Goal: Task Accomplishment & Management: Manage account settings

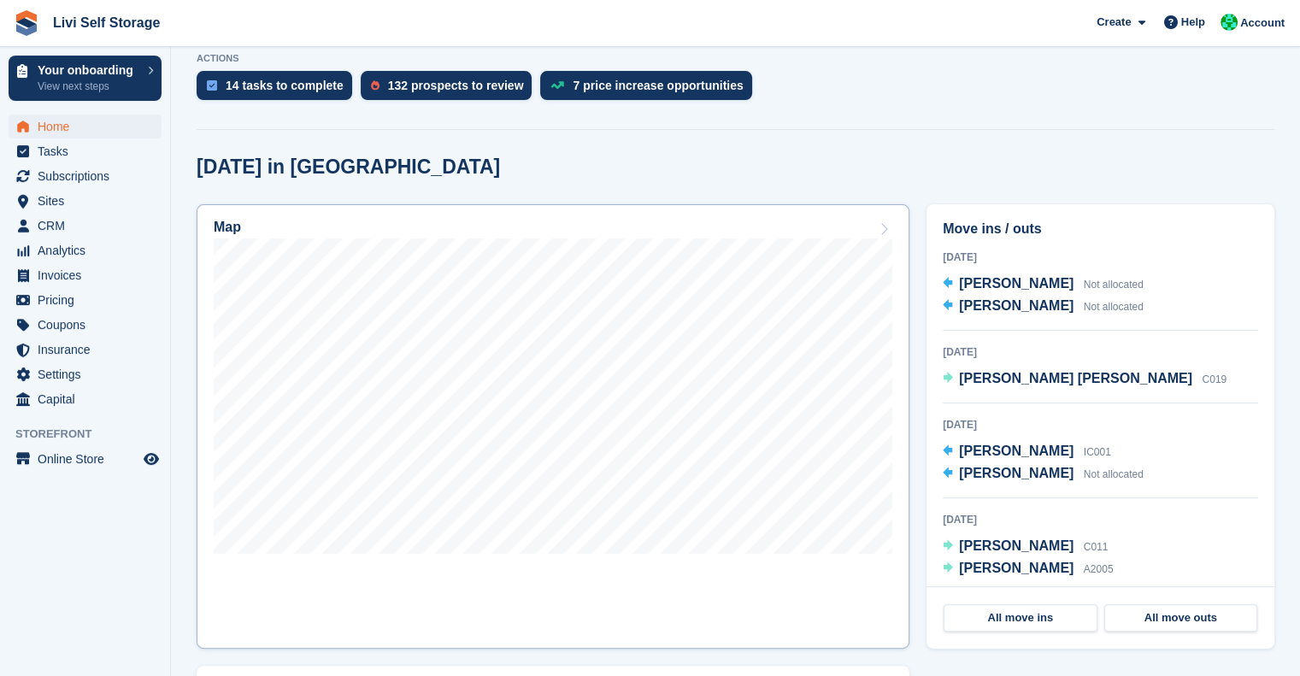
scroll to position [407, 0]
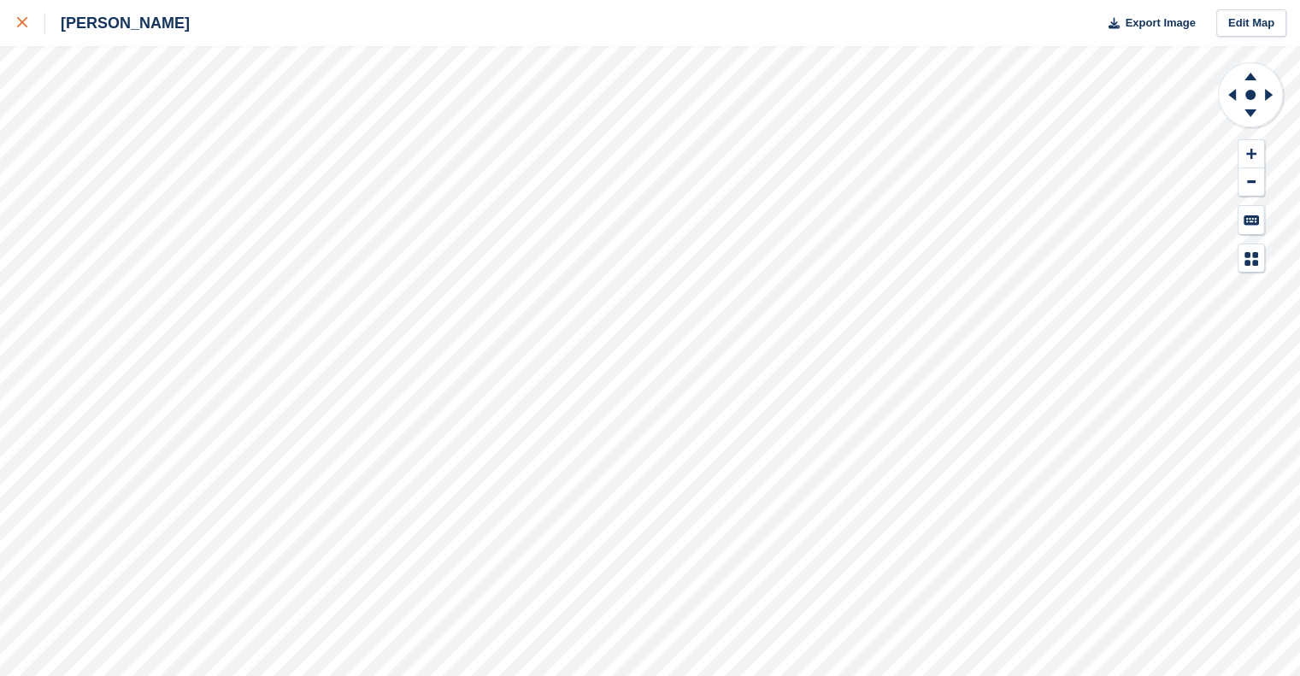
click at [28, 23] on div at bounding box center [31, 23] width 28 height 21
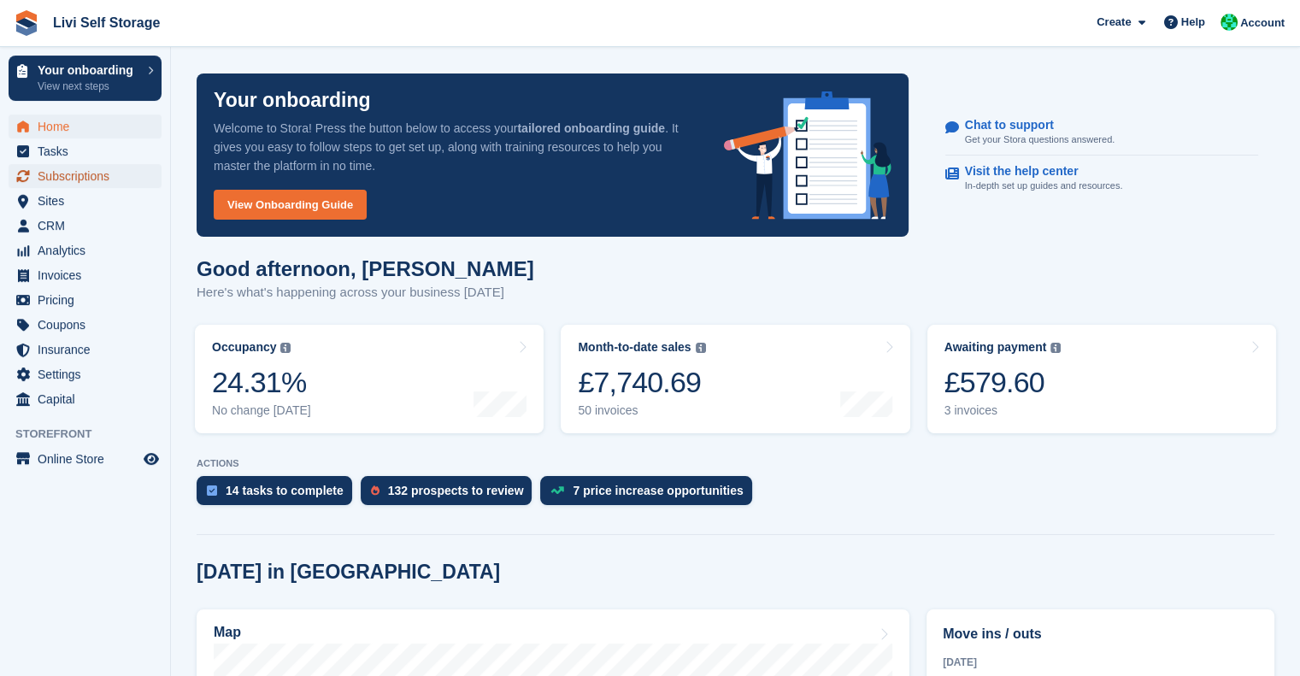
click at [76, 170] on span "Subscriptions" at bounding box center [89, 176] width 103 height 24
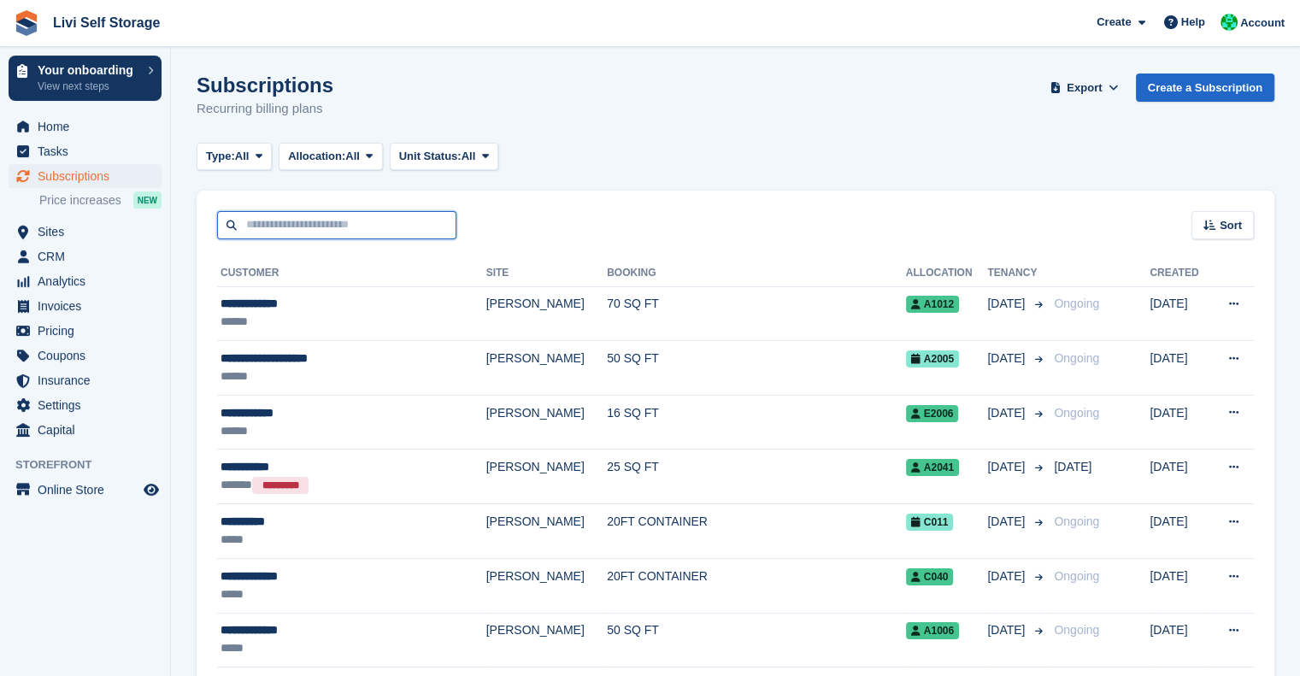
click at [294, 227] on input "text" at bounding box center [336, 225] width 239 height 28
type input "*****"
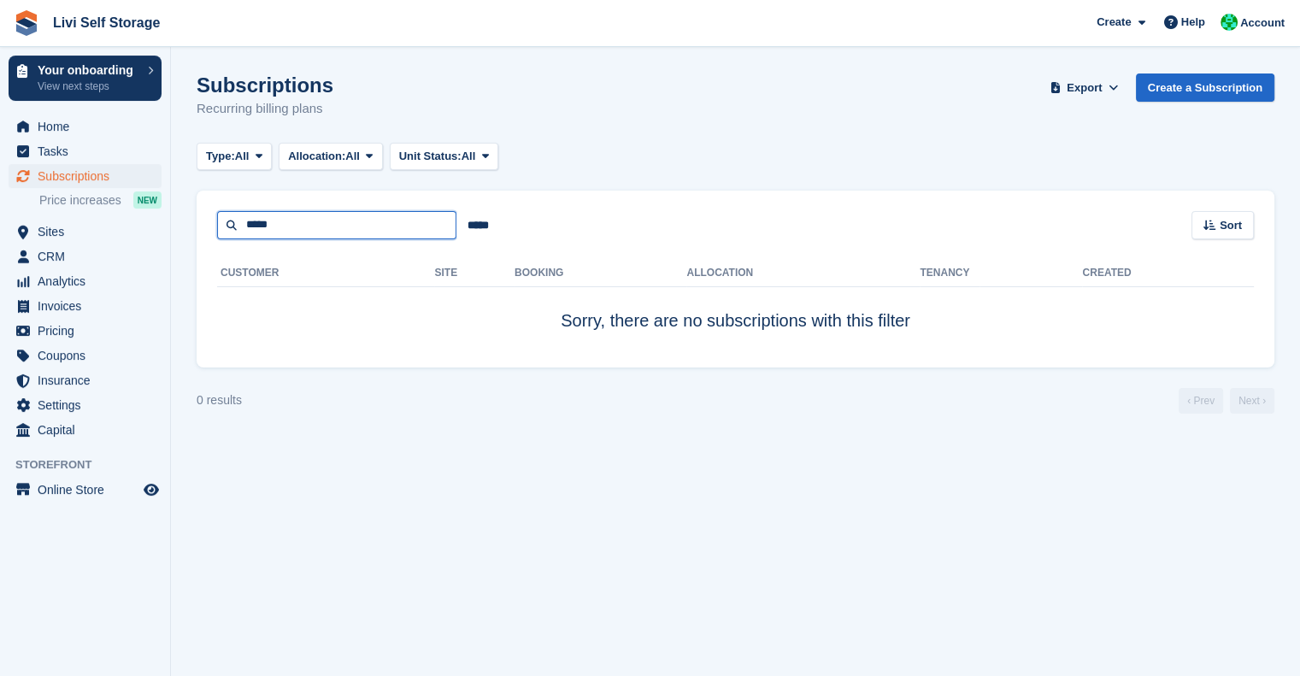
click at [304, 221] on input "*****" at bounding box center [336, 225] width 239 height 28
click at [307, 225] on input "*****" at bounding box center [336, 225] width 239 height 28
type input "*********"
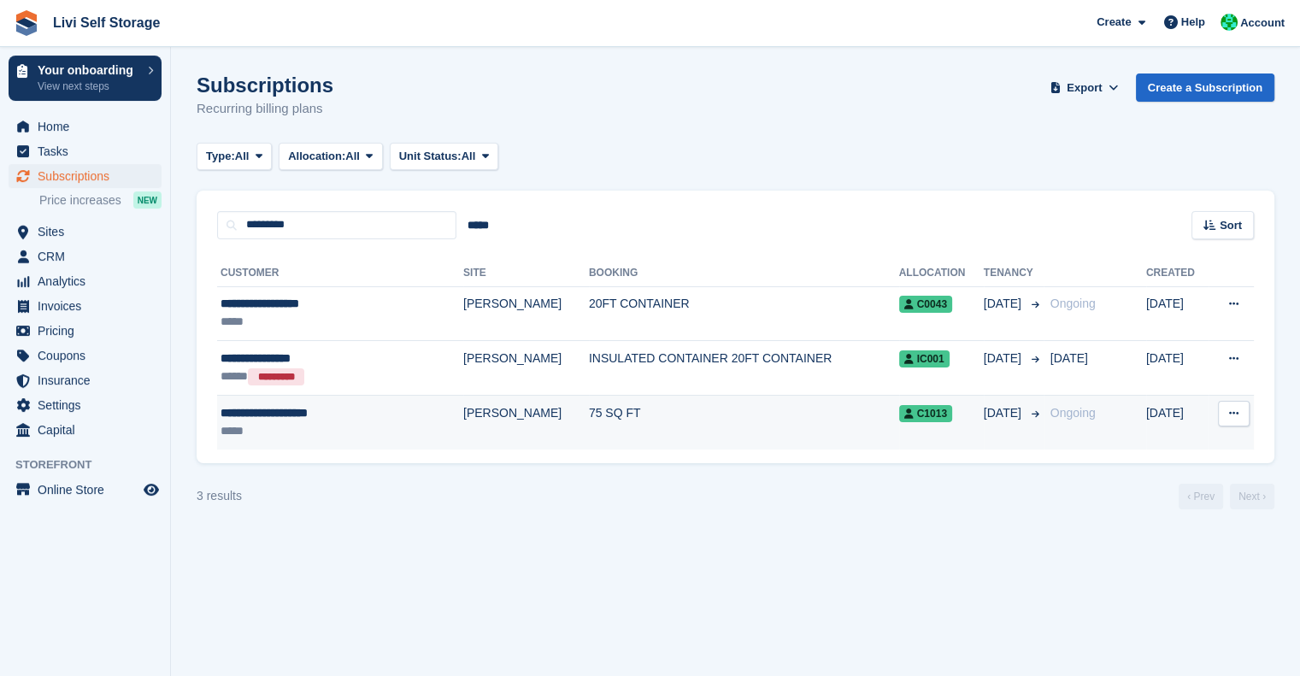
click at [589, 418] on td "75 SQ FT" at bounding box center [744, 423] width 310 height 54
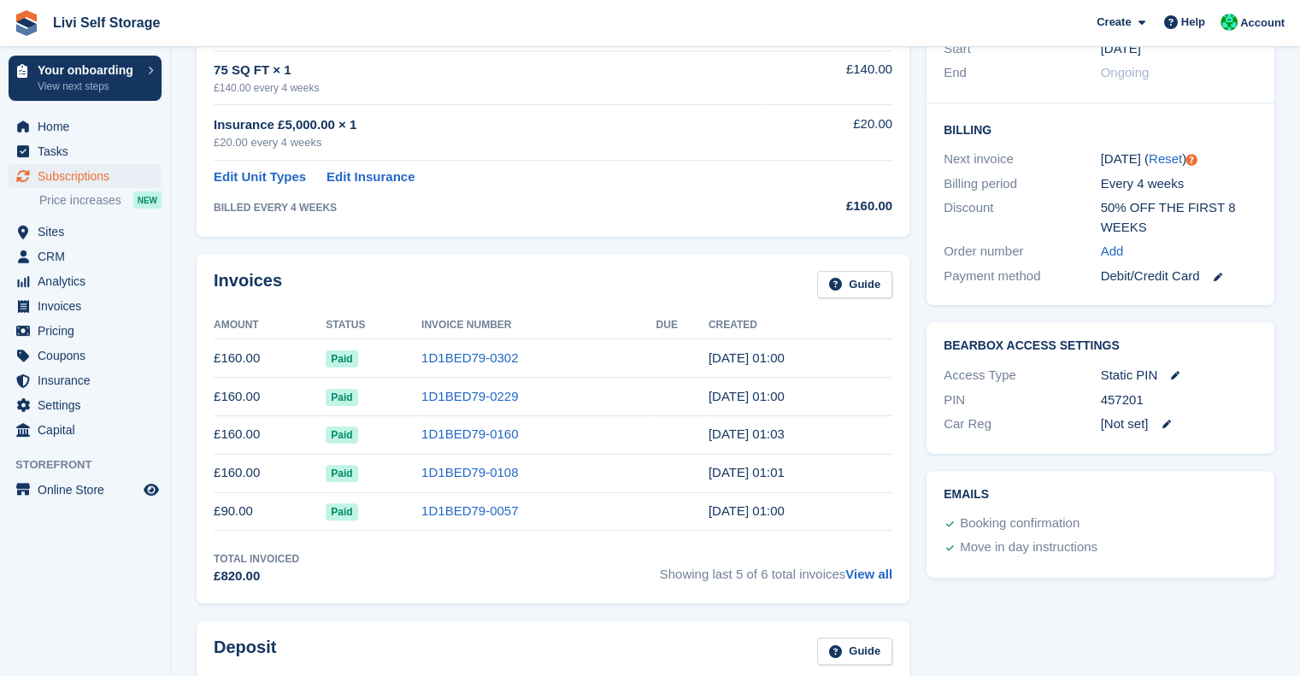
scroll to position [348, 0]
click at [1214, 274] on icon at bounding box center [1217, 278] width 9 height 9
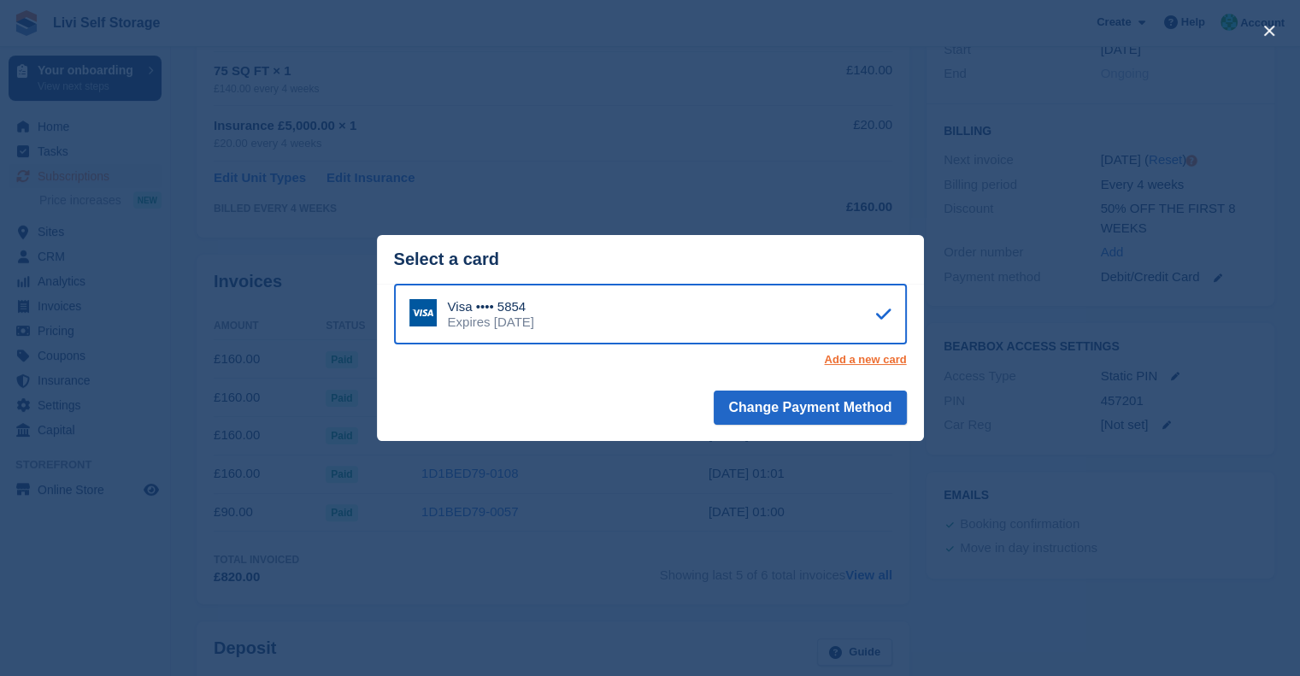
click at [864, 365] on link "Add a new card" at bounding box center [865, 360] width 82 height 14
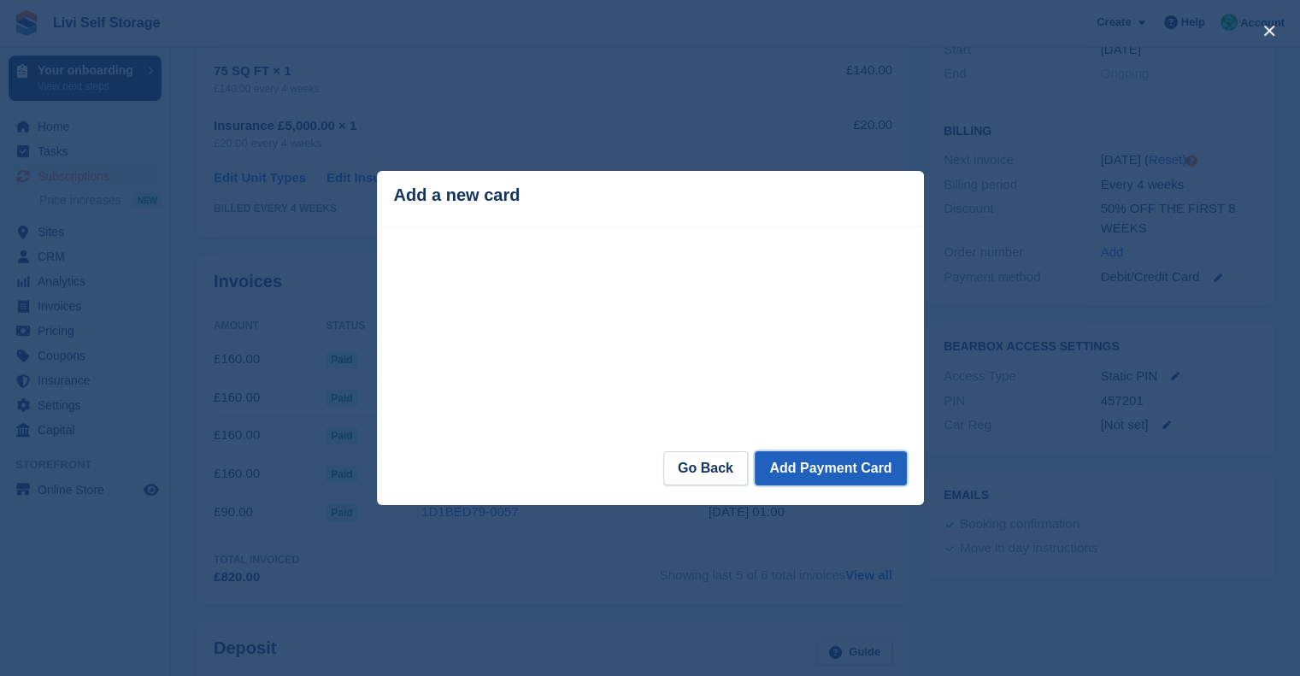
click at [817, 471] on button "Add Payment Card" at bounding box center [830, 468] width 151 height 34
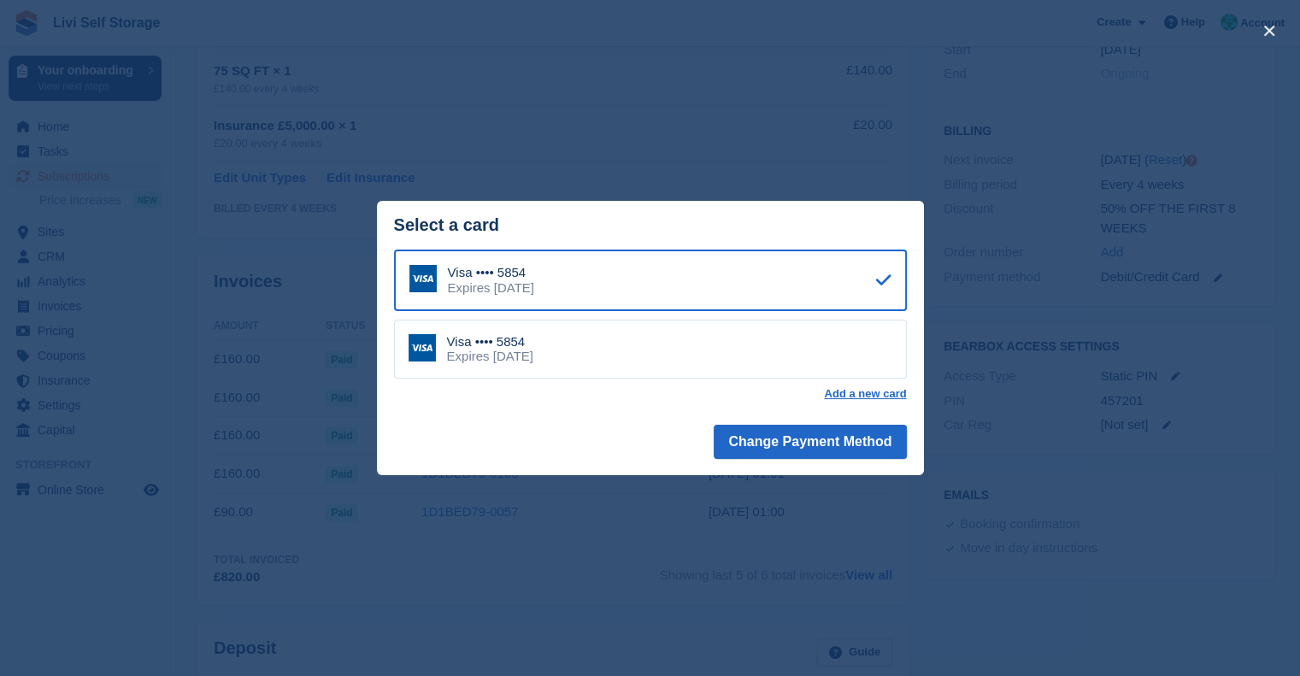
click at [525, 362] on div "Expires July 2030" at bounding box center [490, 356] width 86 height 15
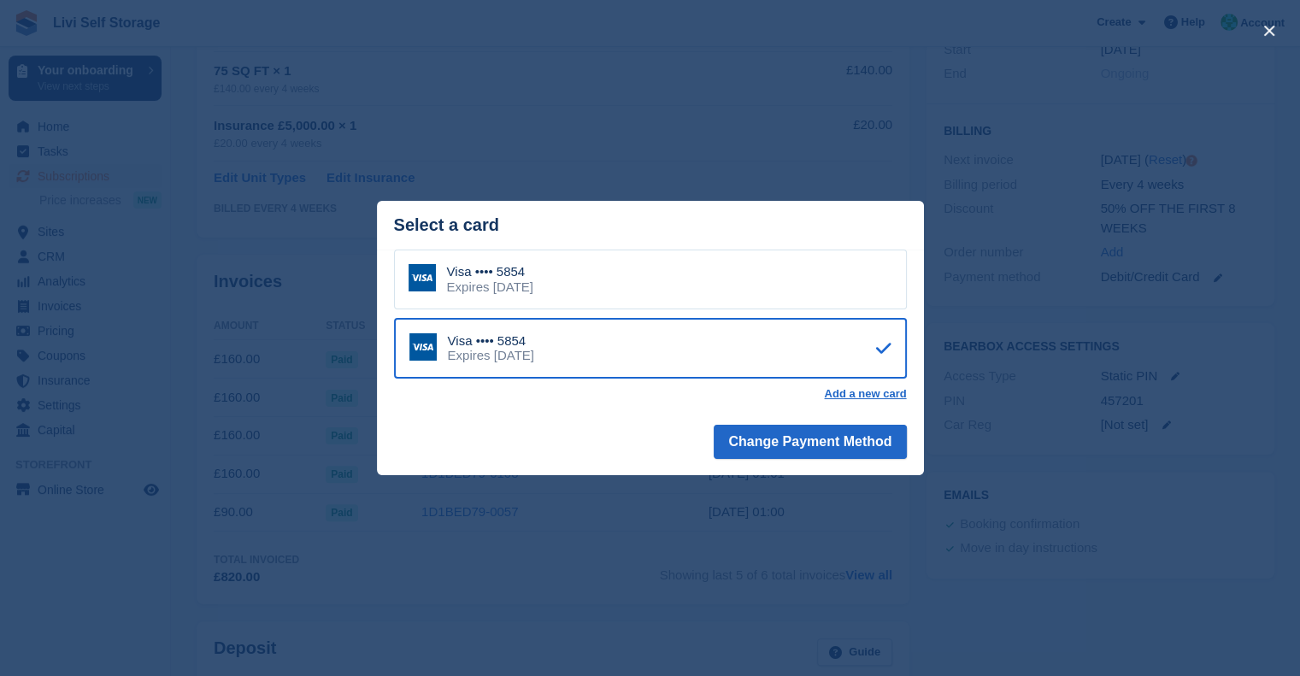
click at [516, 274] on div "Visa •••• 5854" at bounding box center [490, 271] width 86 height 15
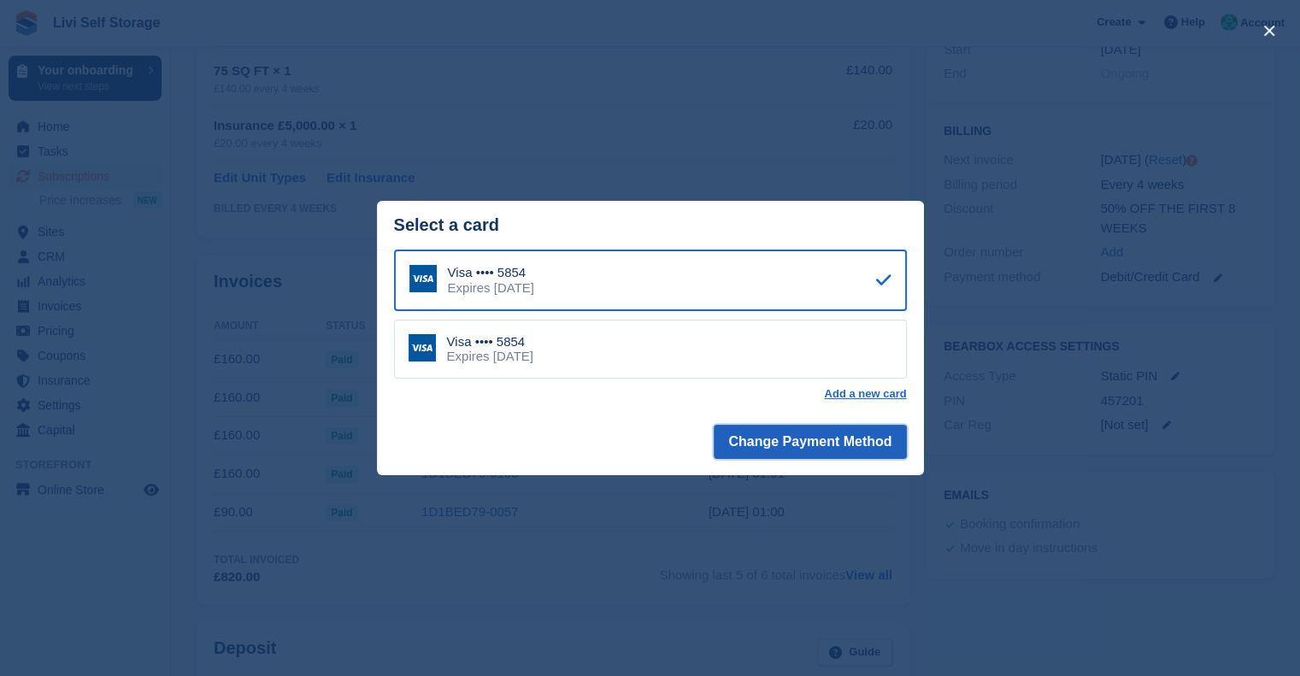
click at [810, 440] on button "Change Payment Method" at bounding box center [810, 442] width 192 height 34
click at [613, 349] on div "Visa •••• 5854 Expires July 2030" at bounding box center [650, 350] width 513 height 60
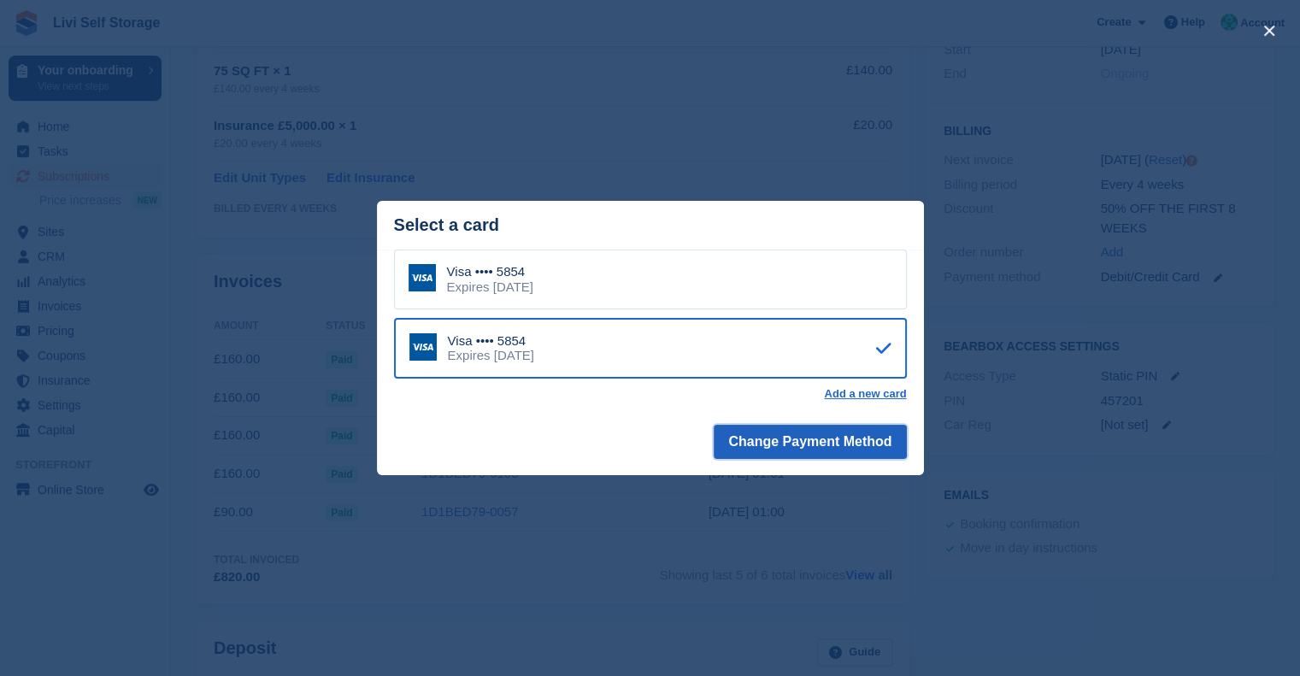
click at [751, 443] on button "Change Payment Method" at bounding box center [810, 442] width 192 height 34
click at [1064, 598] on div "close" at bounding box center [650, 338] width 1300 height 676
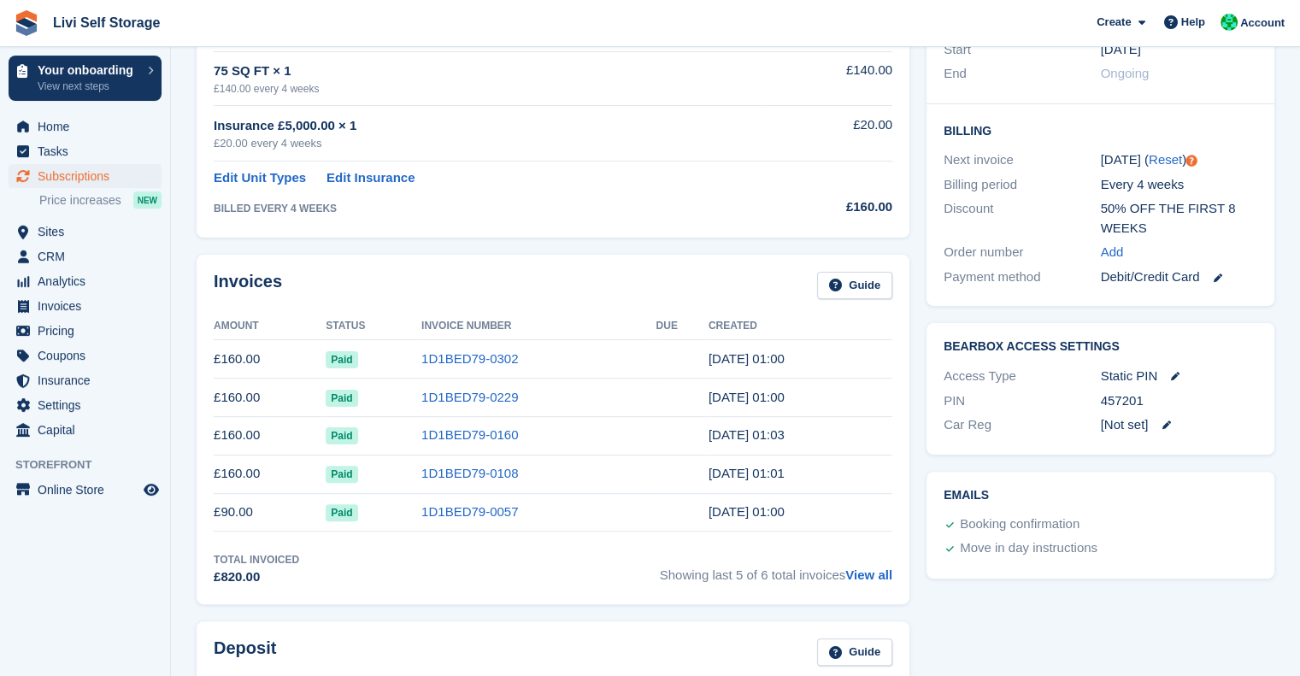
click at [1213, 277] on link at bounding box center [1210, 278] width 22 height 20
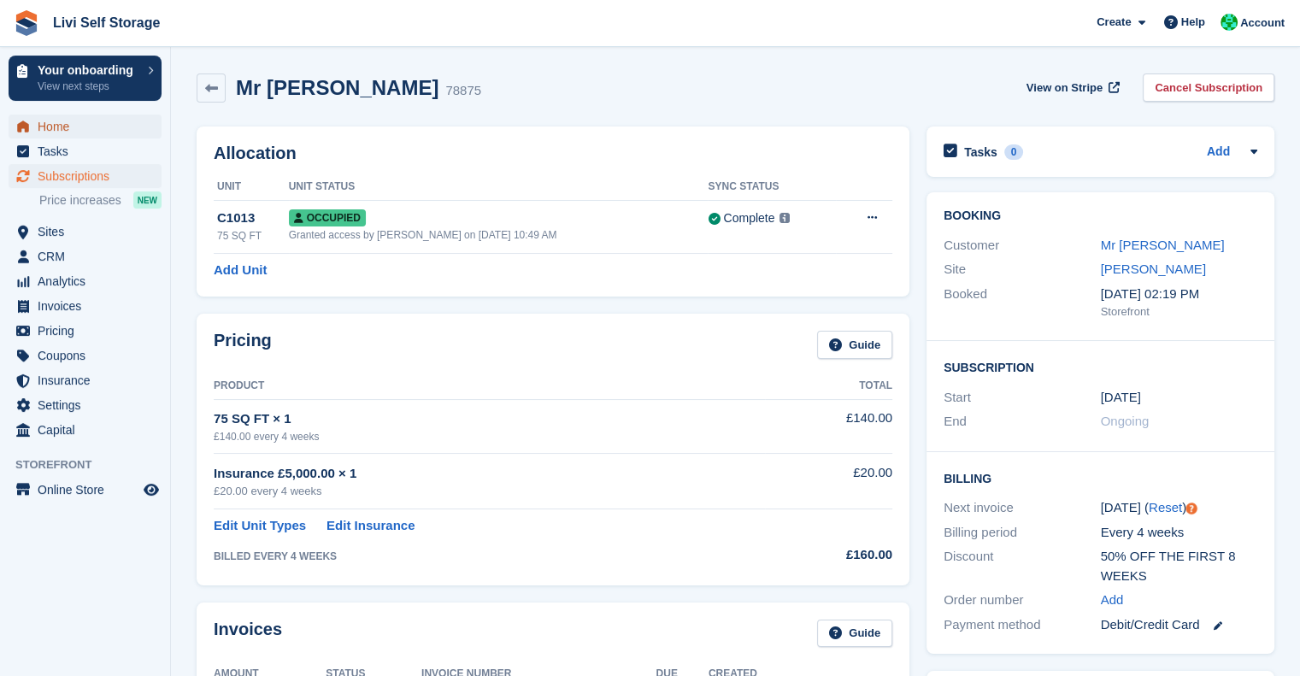
click at [62, 128] on span "Home" at bounding box center [89, 127] width 103 height 24
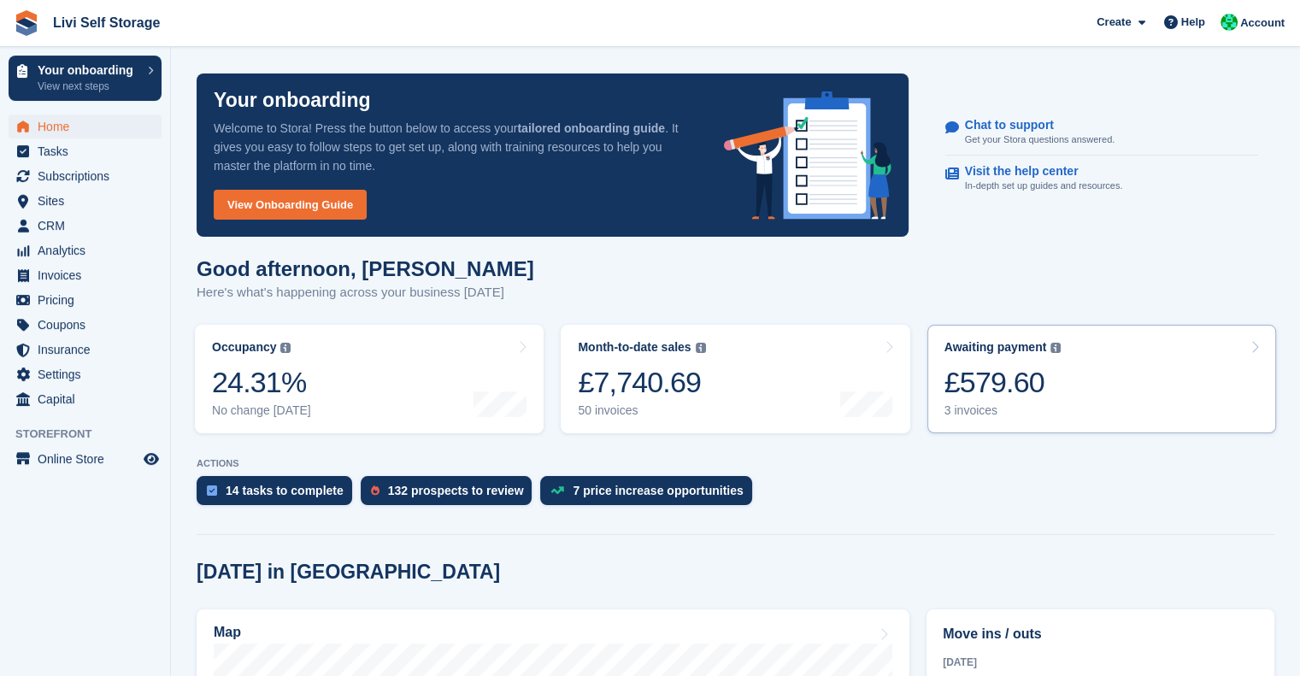
click at [981, 392] on div "£579.60" at bounding box center [1003, 382] width 117 height 35
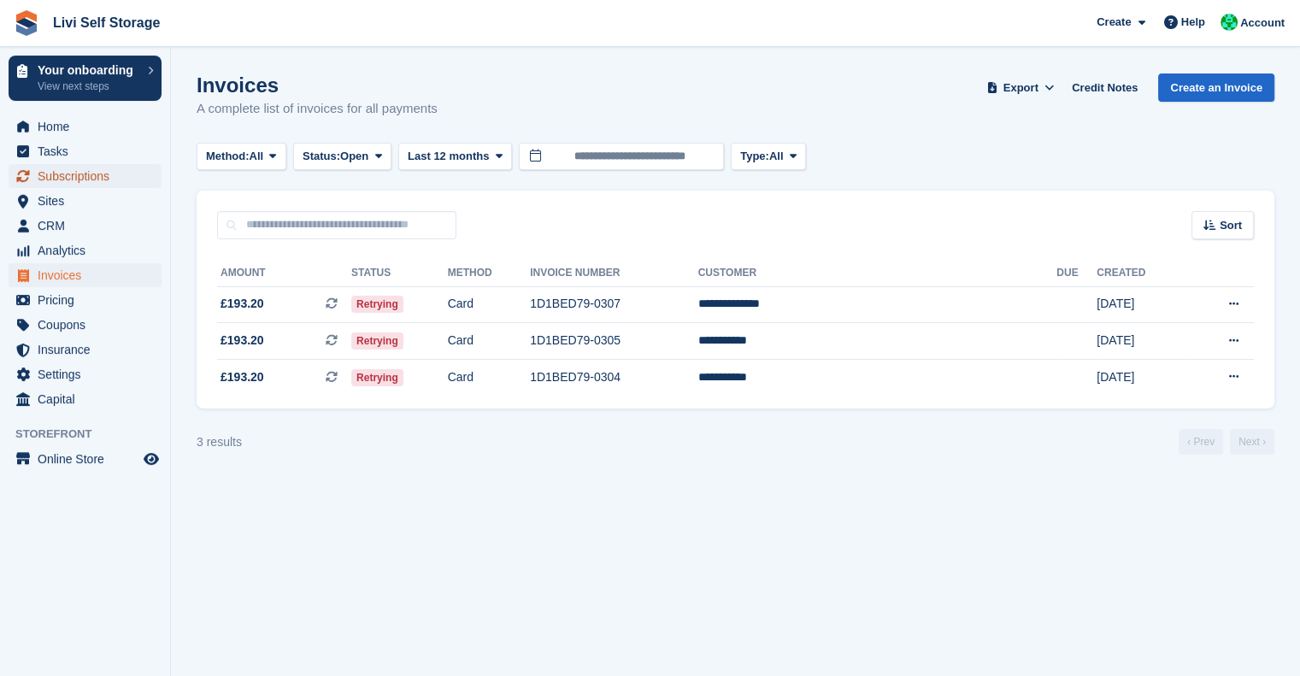
click at [50, 172] on span "Subscriptions" at bounding box center [89, 176] width 103 height 24
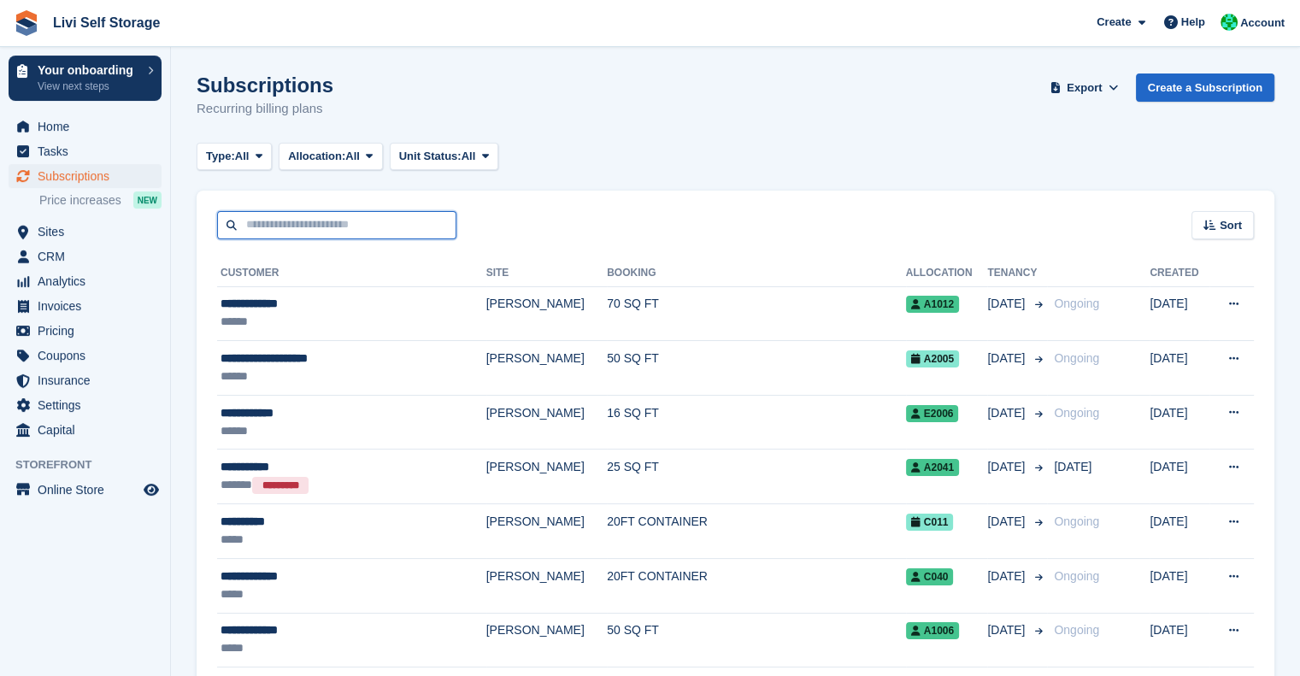
click at [284, 220] on input "text" at bounding box center [336, 225] width 239 height 28
type input "*********"
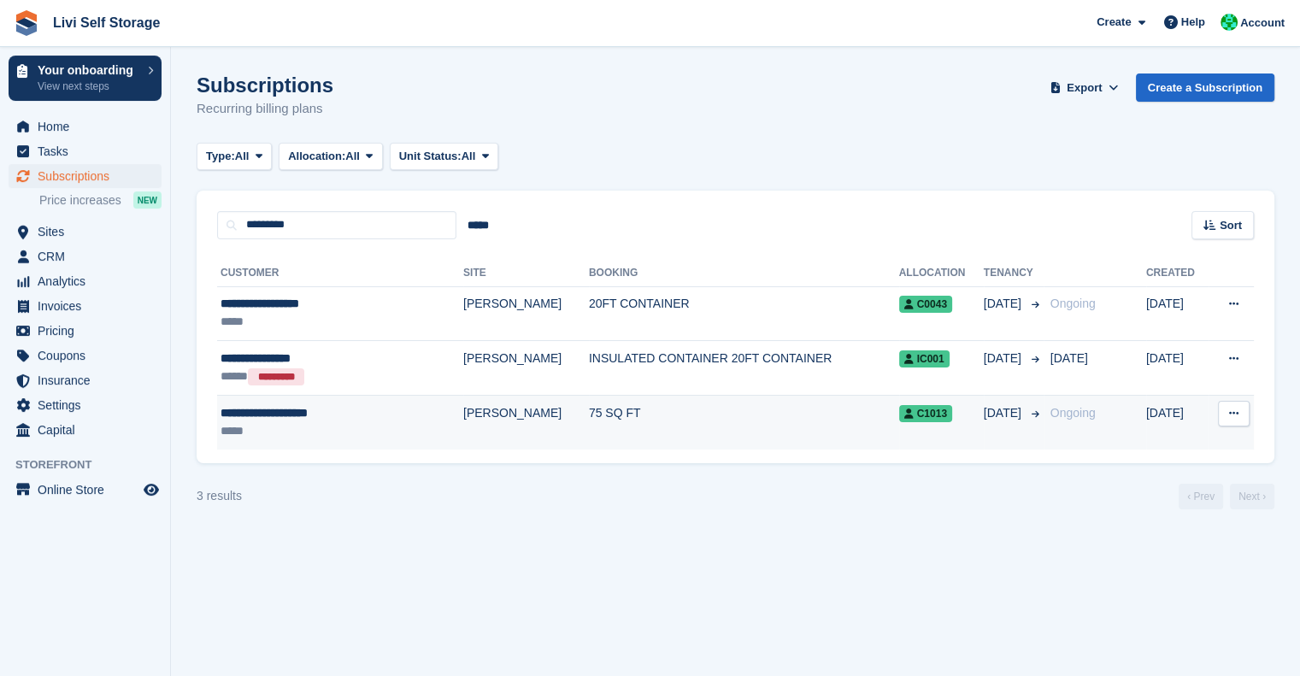
click at [315, 424] on div "*****" at bounding box center [316, 431] width 190 height 18
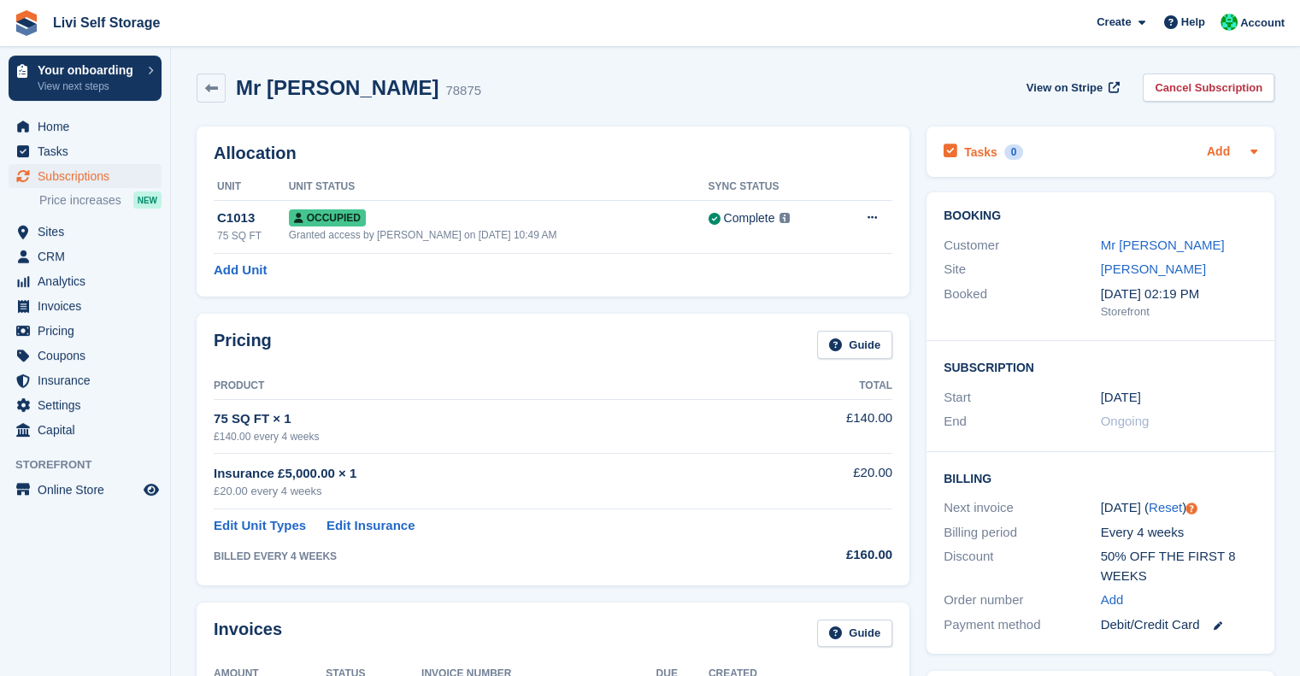
click at [1219, 149] on link "Add" at bounding box center [1218, 153] width 23 height 20
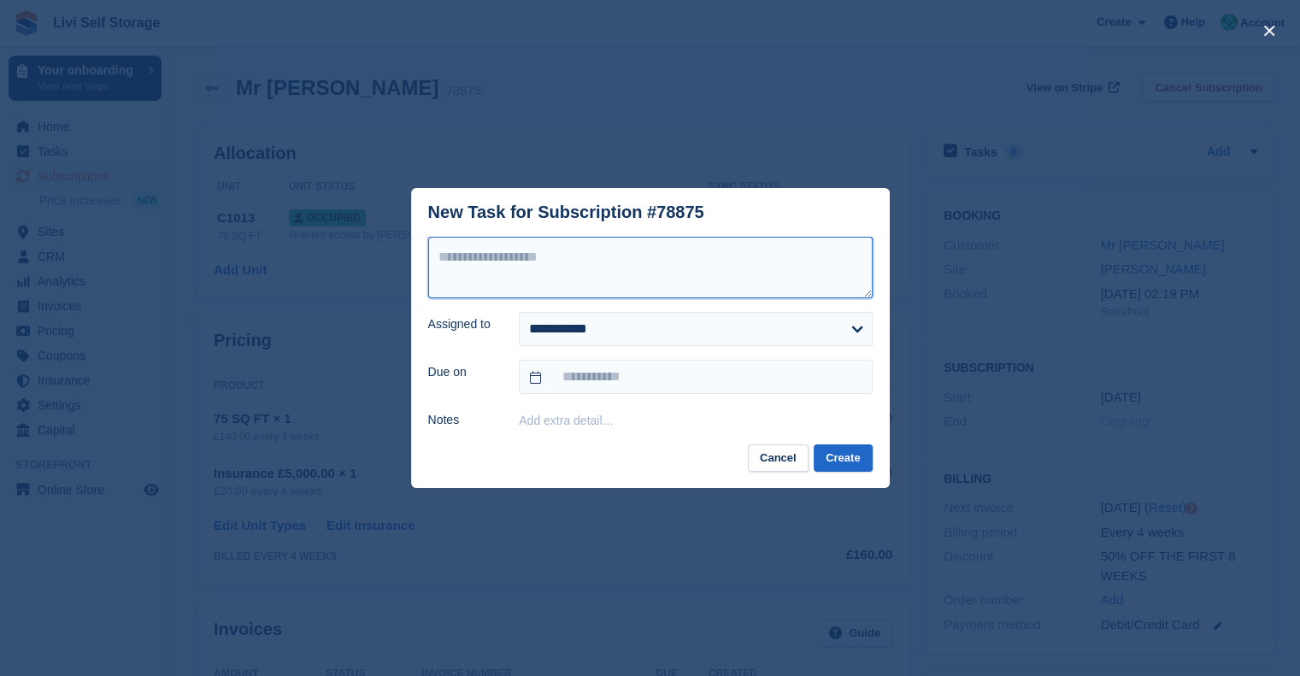
click at [668, 260] on textarea at bounding box center [650, 268] width 445 height 62
type textarea "**********"
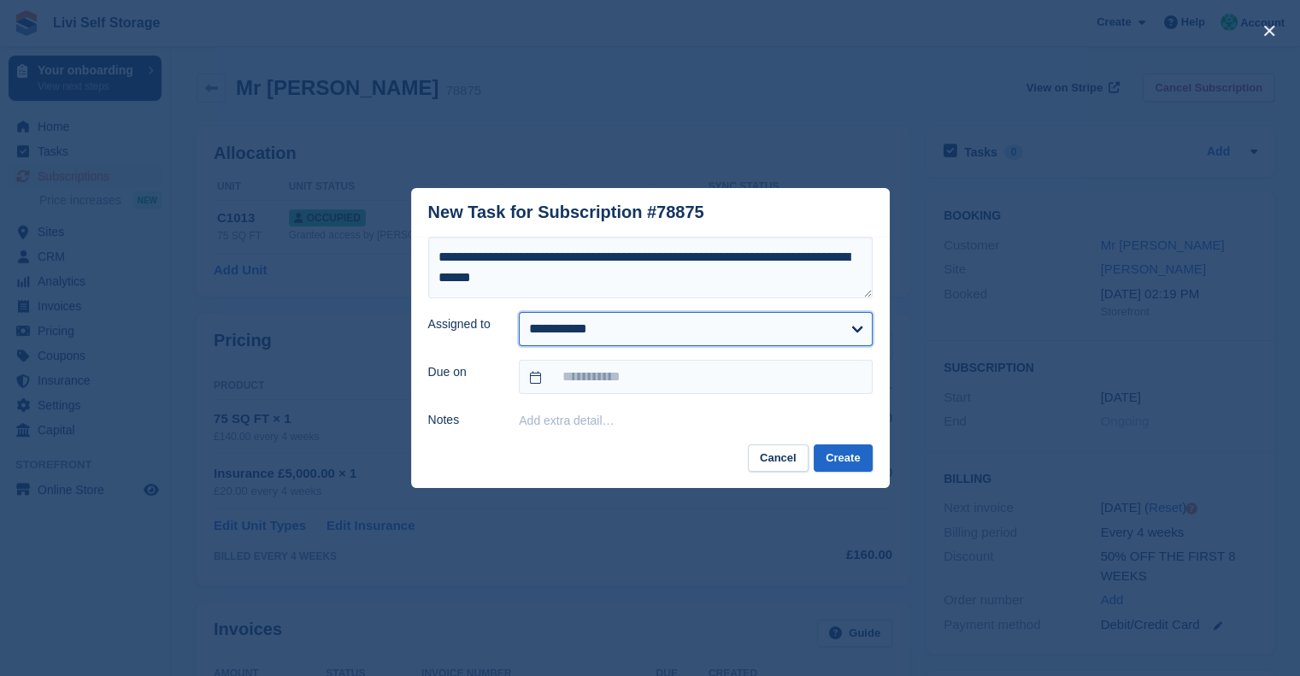
click at [614, 334] on select "**********" at bounding box center [695, 329] width 353 height 34
select select "****"
click at [519, 313] on select "**********" at bounding box center [695, 329] width 353 height 34
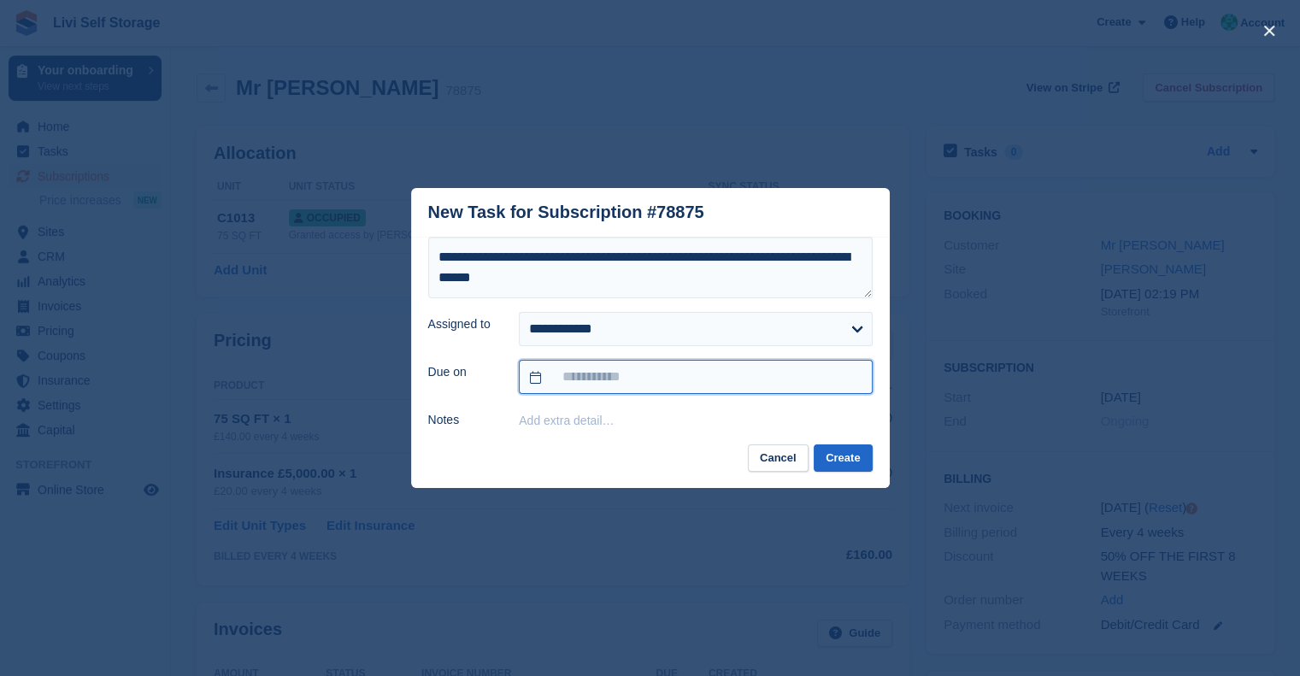
click at [608, 380] on input "text" at bounding box center [695, 377] width 353 height 34
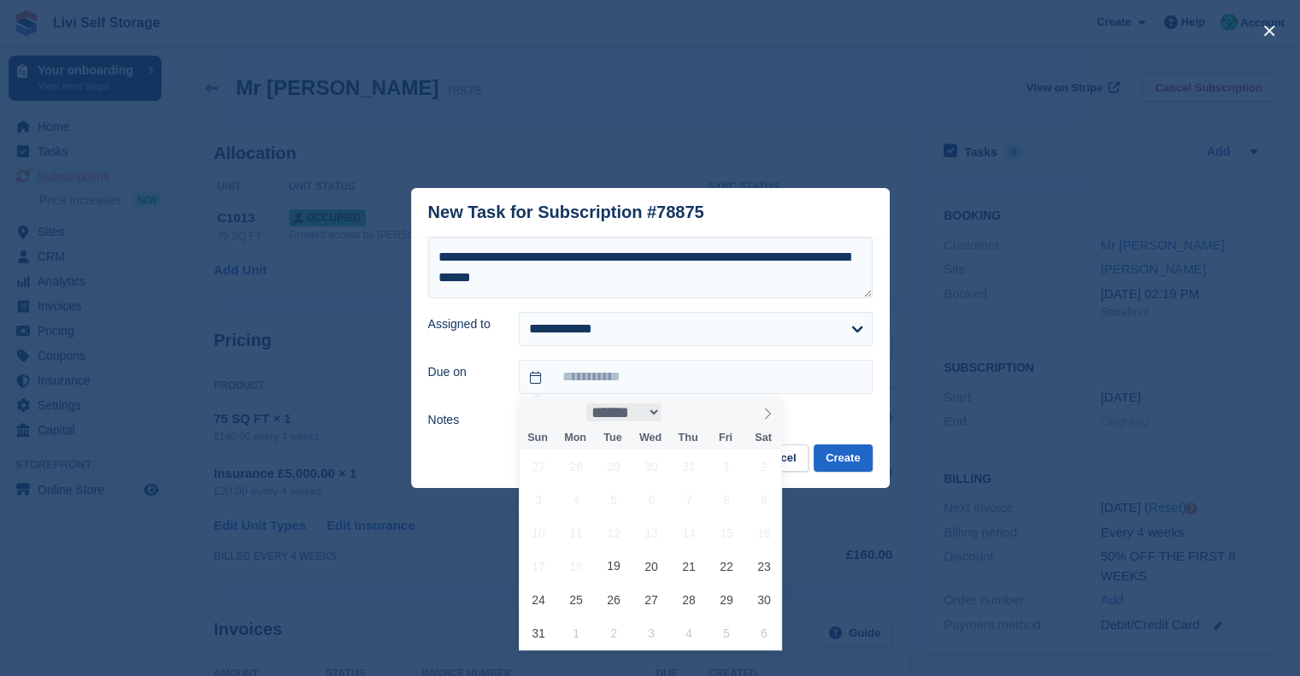
click at [662, 416] on select "****** ********* ******* ******** ********" at bounding box center [623, 413] width 75 height 18
select select "*"
click at [586, 404] on select "****** ********* ******* ******** ********" at bounding box center [623, 413] width 75 height 18
click at [570, 539] on span "15" at bounding box center [576, 532] width 33 height 33
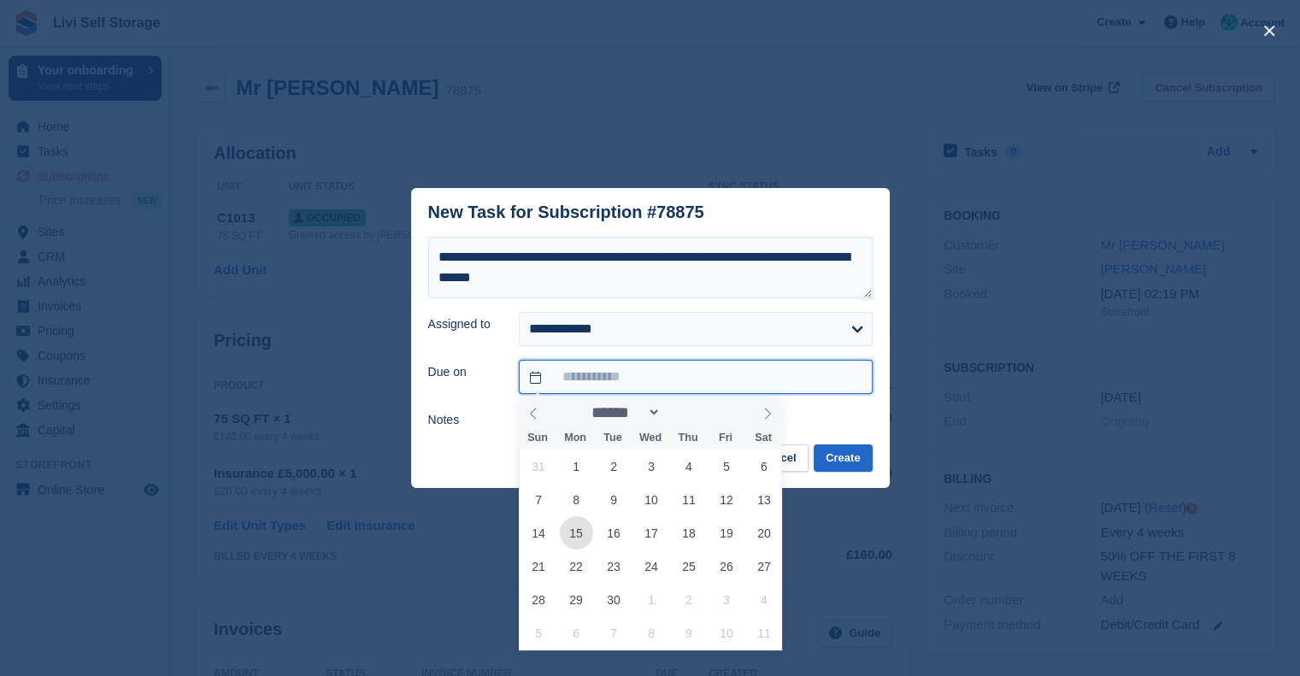
type input "**********"
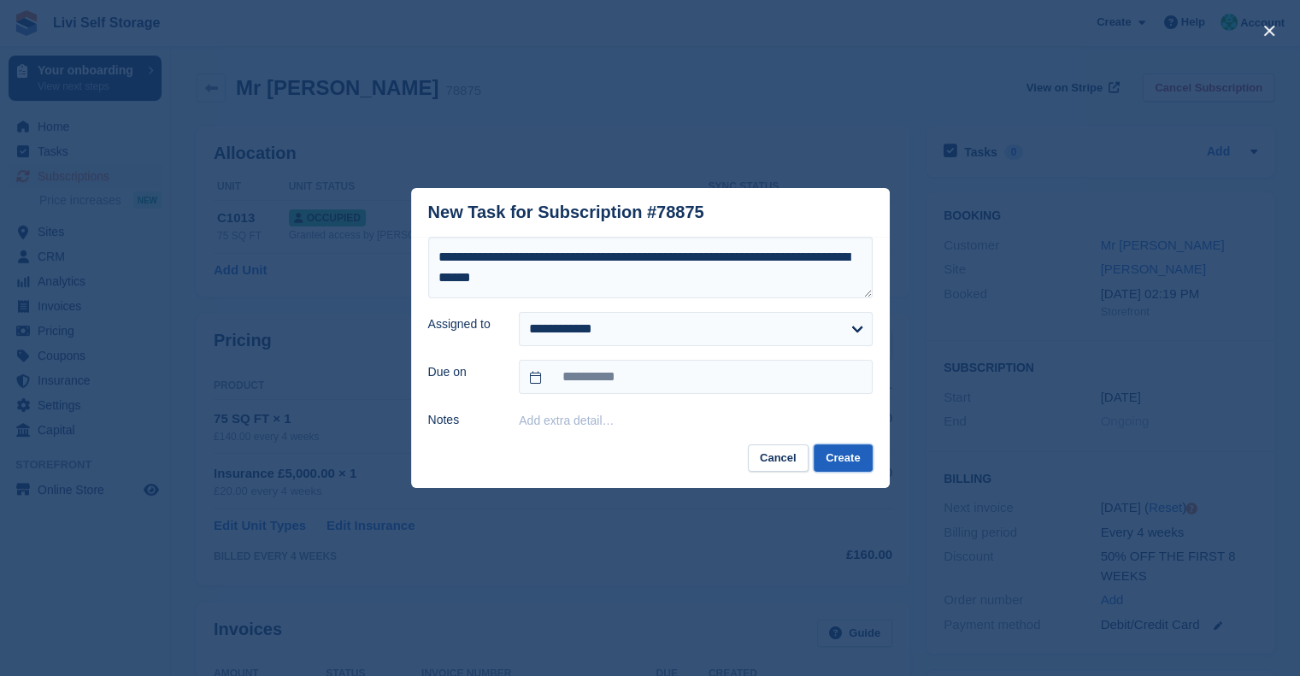
click at [845, 463] on button "Create" at bounding box center [843, 459] width 58 height 28
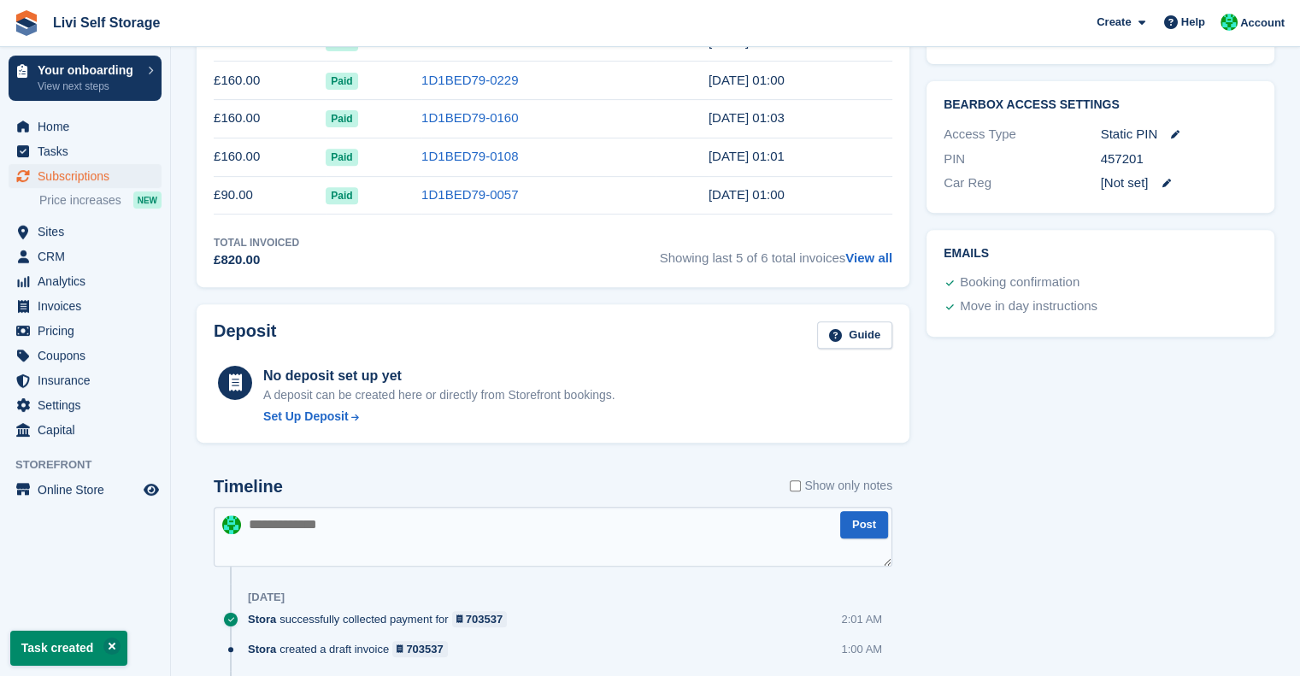
scroll to position [804, 0]
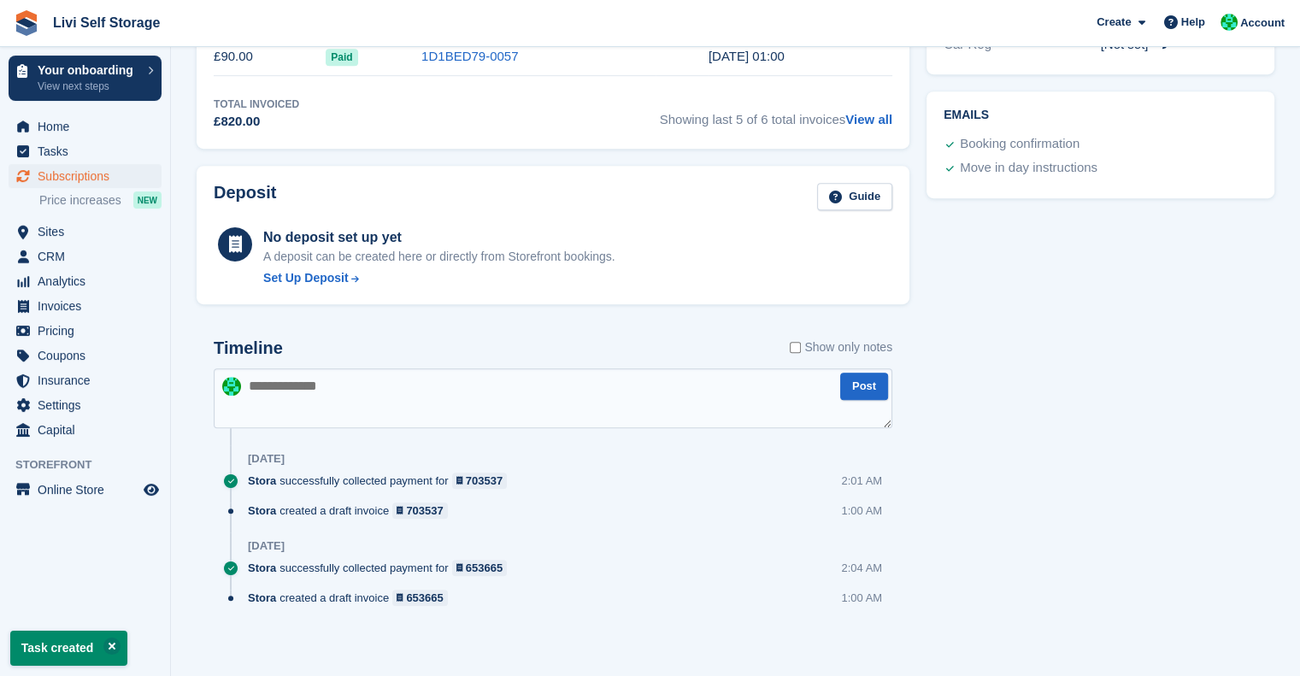
click at [401, 398] on textarea at bounding box center [553, 398] width 679 height 60
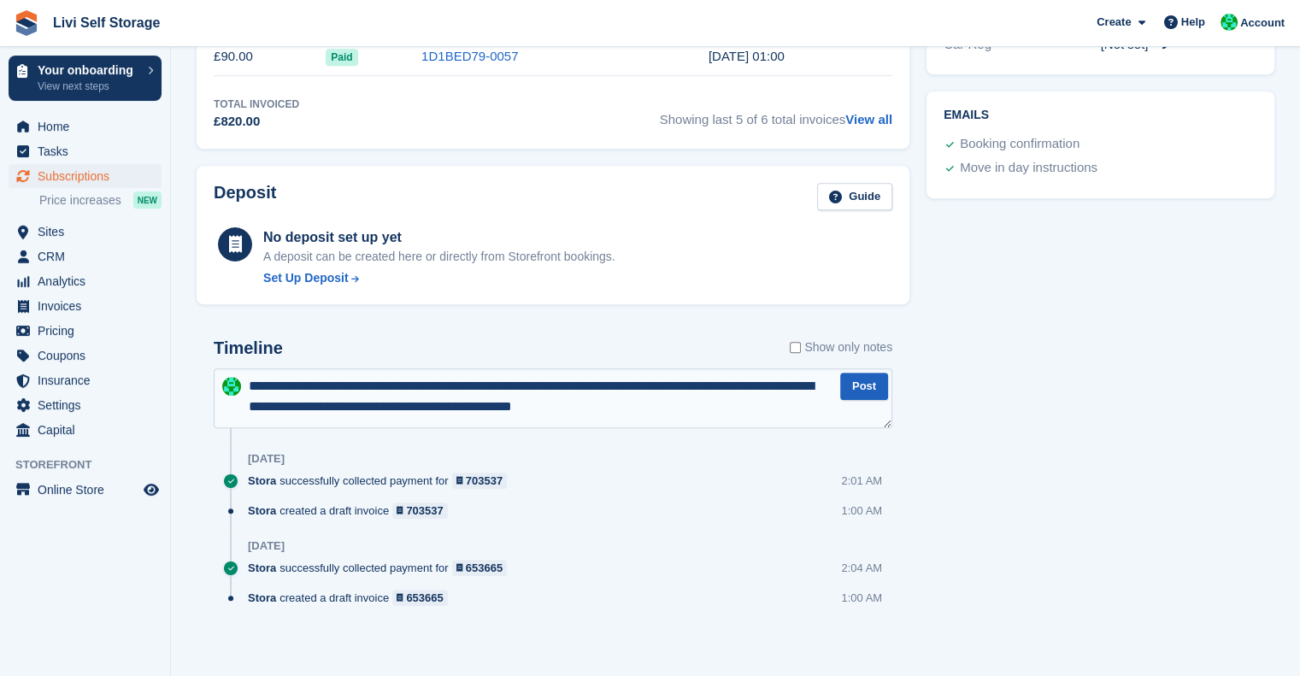
type textarea "**********"
click at [863, 386] on button "Post" at bounding box center [864, 387] width 48 height 28
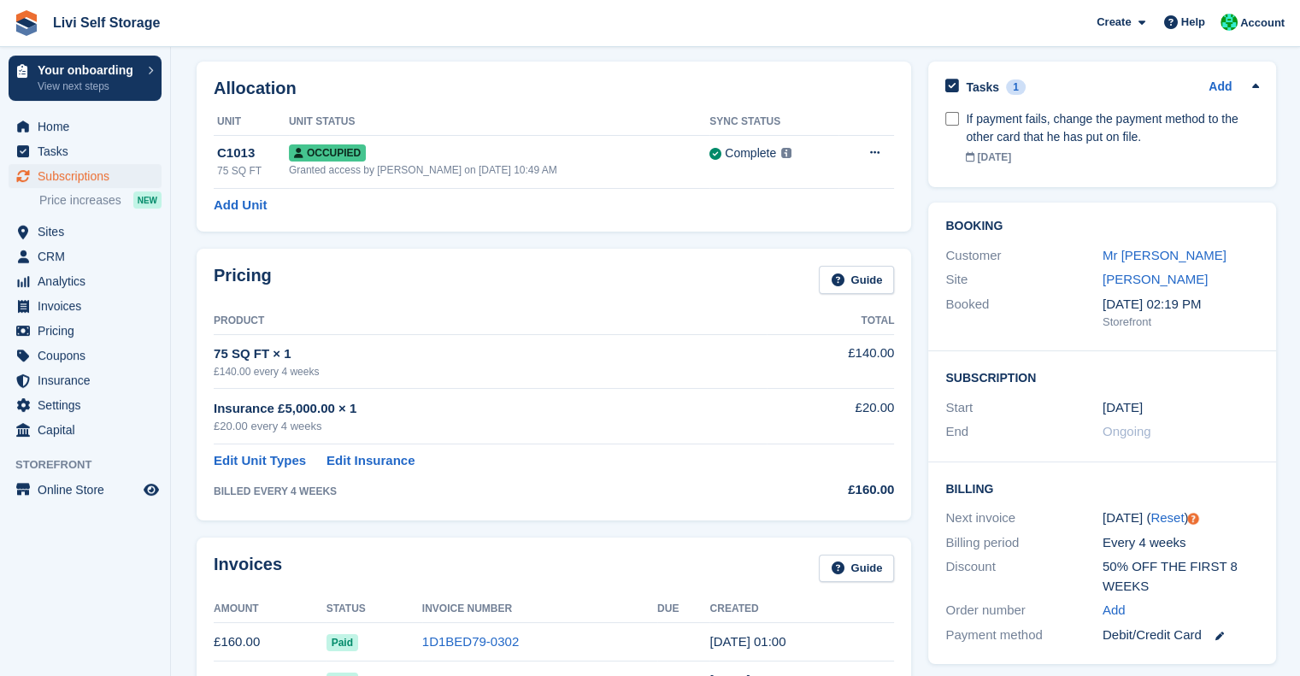
scroll to position [67, 0]
click at [67, 133] on span "Home" at bounding box center [89, 127] width 103 height 24
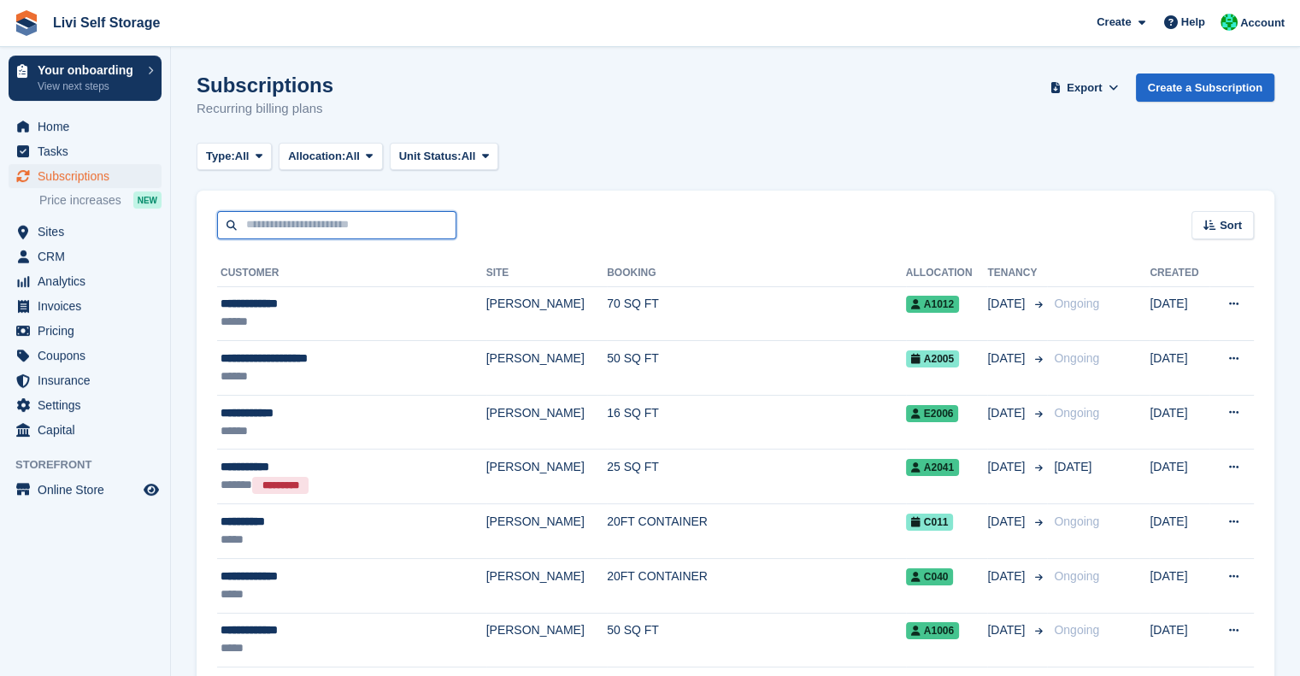
click at [310, 232] on input "text" at bounding box center [336, 225] width 239 height 28
type input "****"
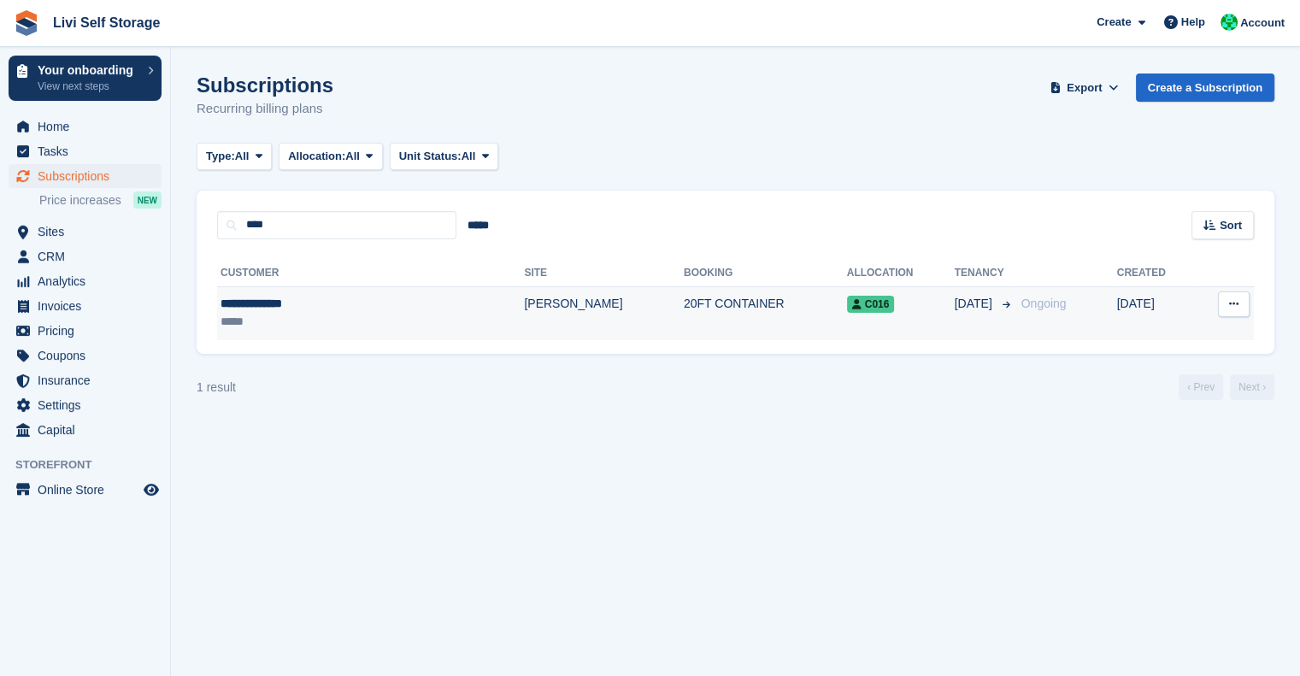
click at [684, 312] on td "20FT CONTAINER" at bounding box center [765, 313] width 163 height 54
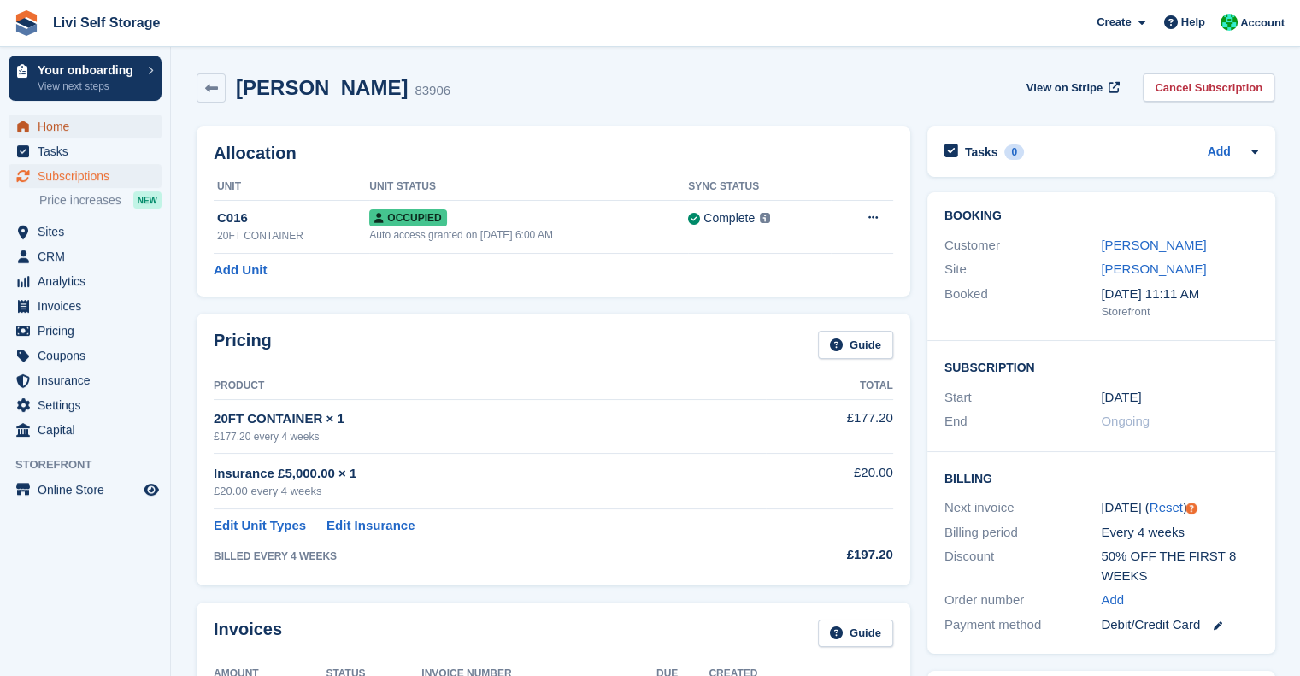
click at [52, 132] on span "Home" at bounding box center [89, 127] width 103 height 24
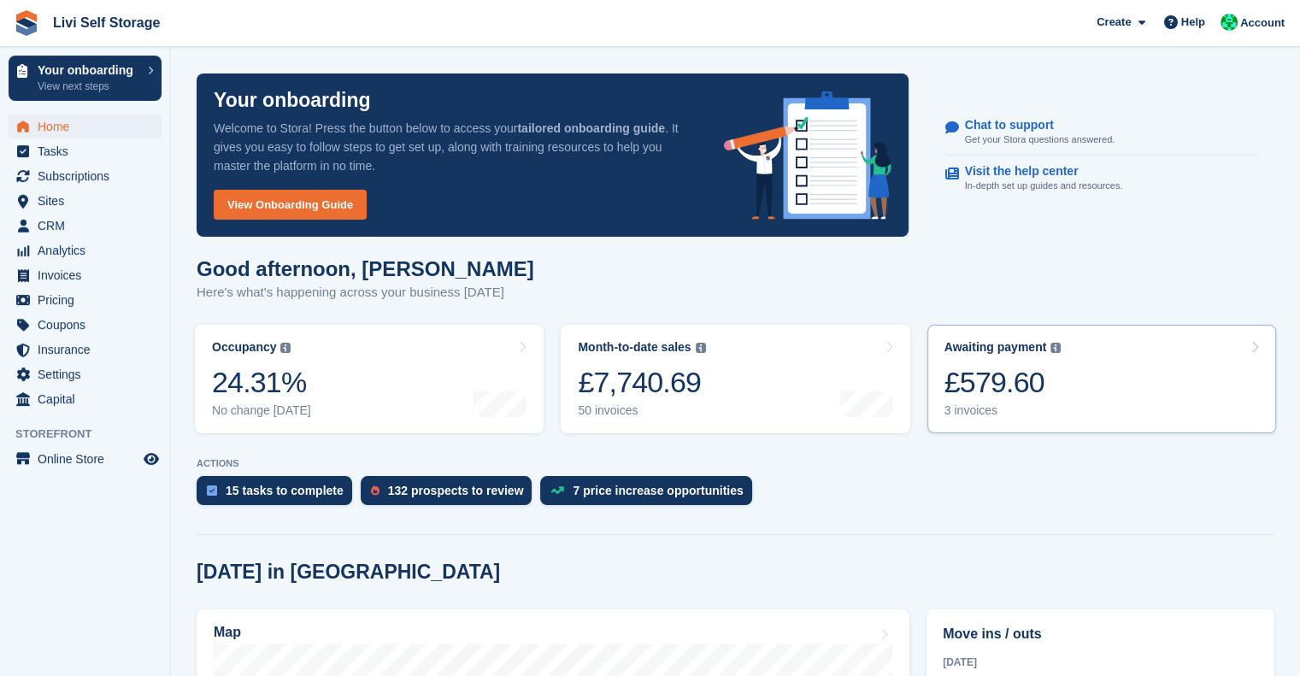
click at [981, 376] on div "£579.60" at bounding box center [1003, 382] width 117 height 35
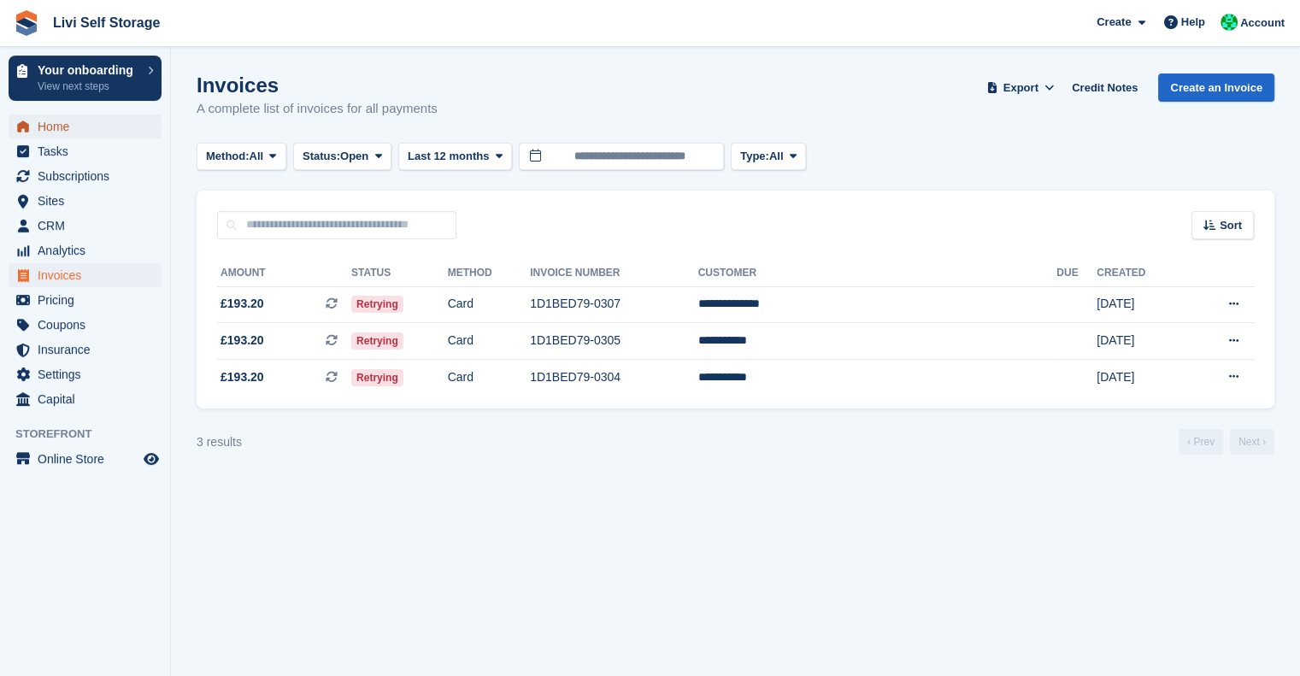
click at [102, 127] on span "Home" at bounding box center [89, 127] width 103 height 24
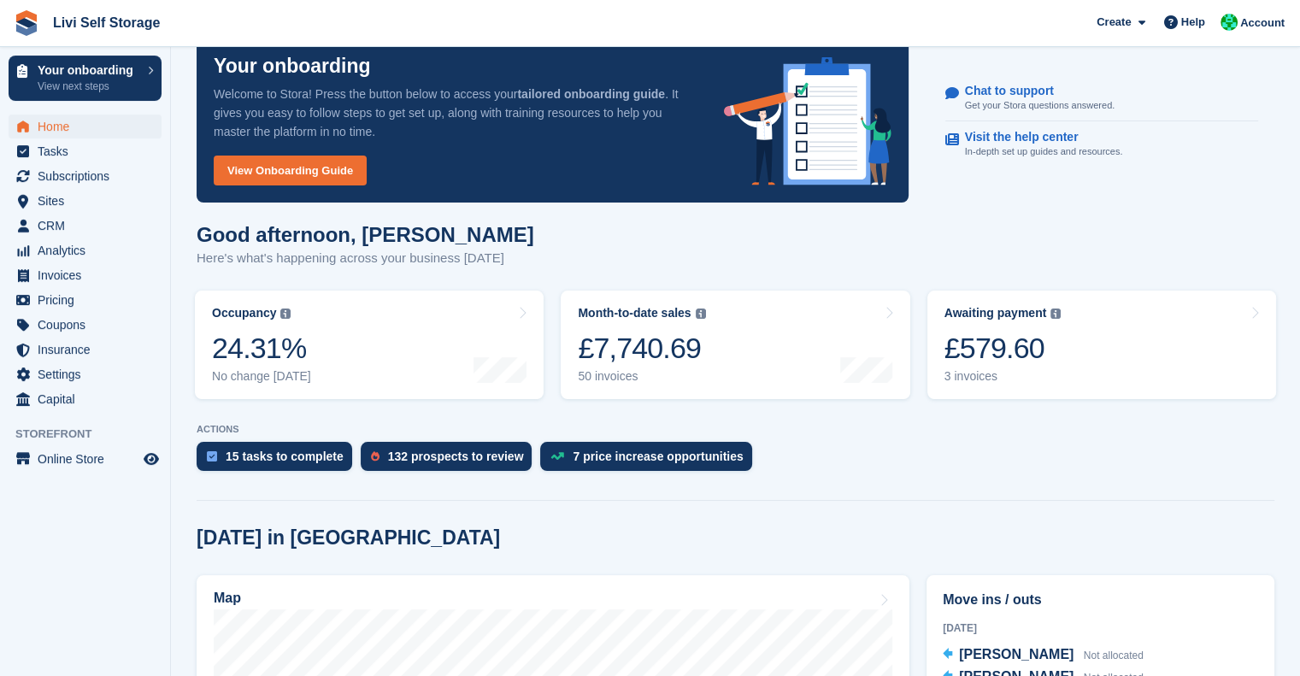
scroll to position [71, 0]
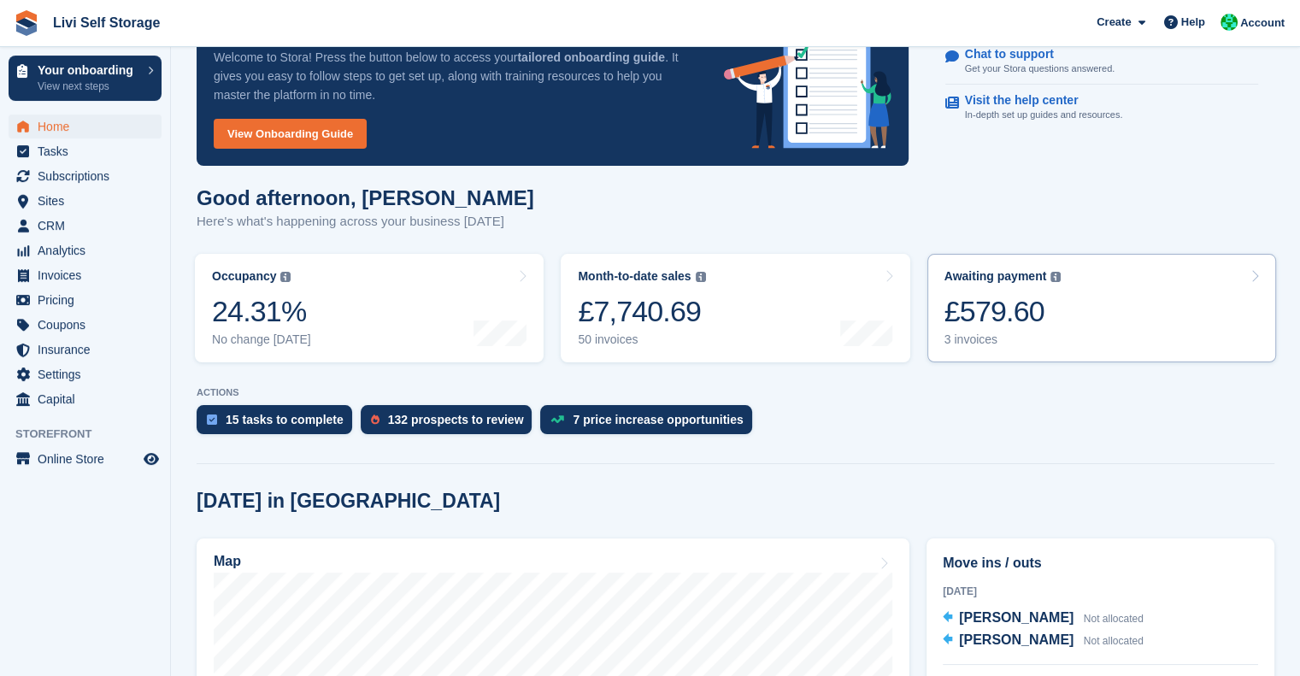
click at [968, 283] on div "Awaiting payment" at bounding box center [996, 276] width 103 height 15
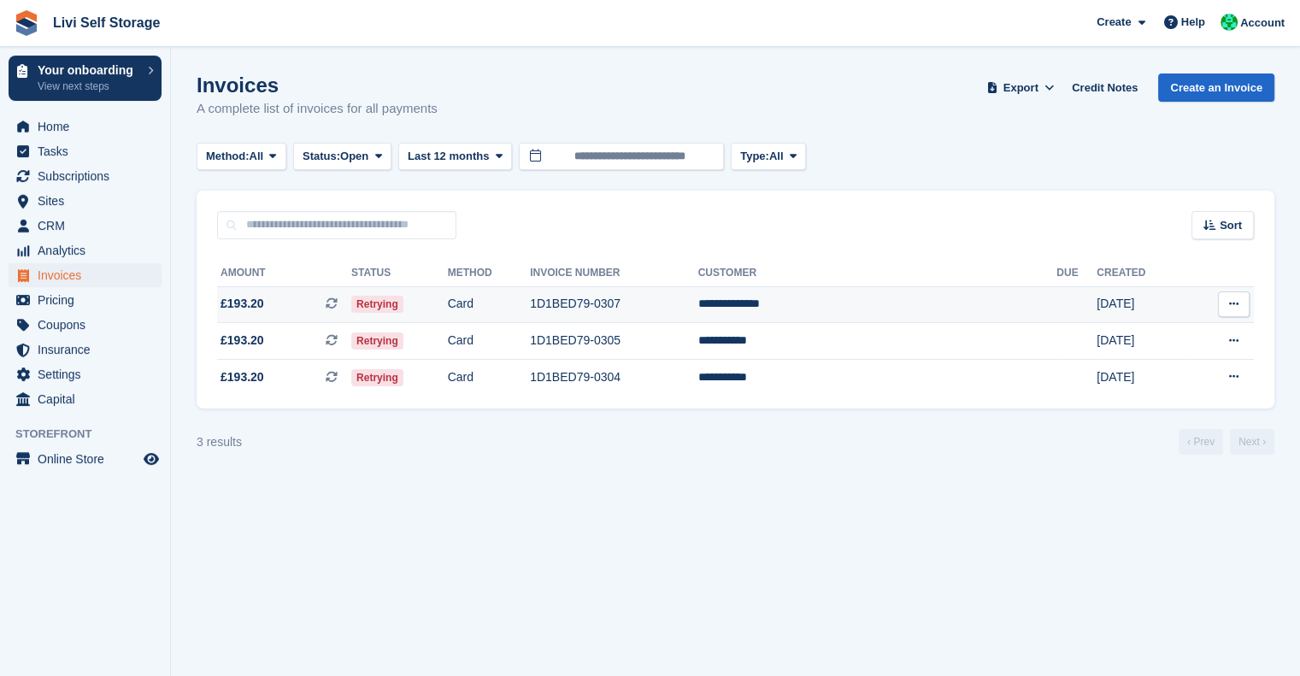
click at [824, 301] on td "**********" at bounding box center [877, 304] width 359 height 37
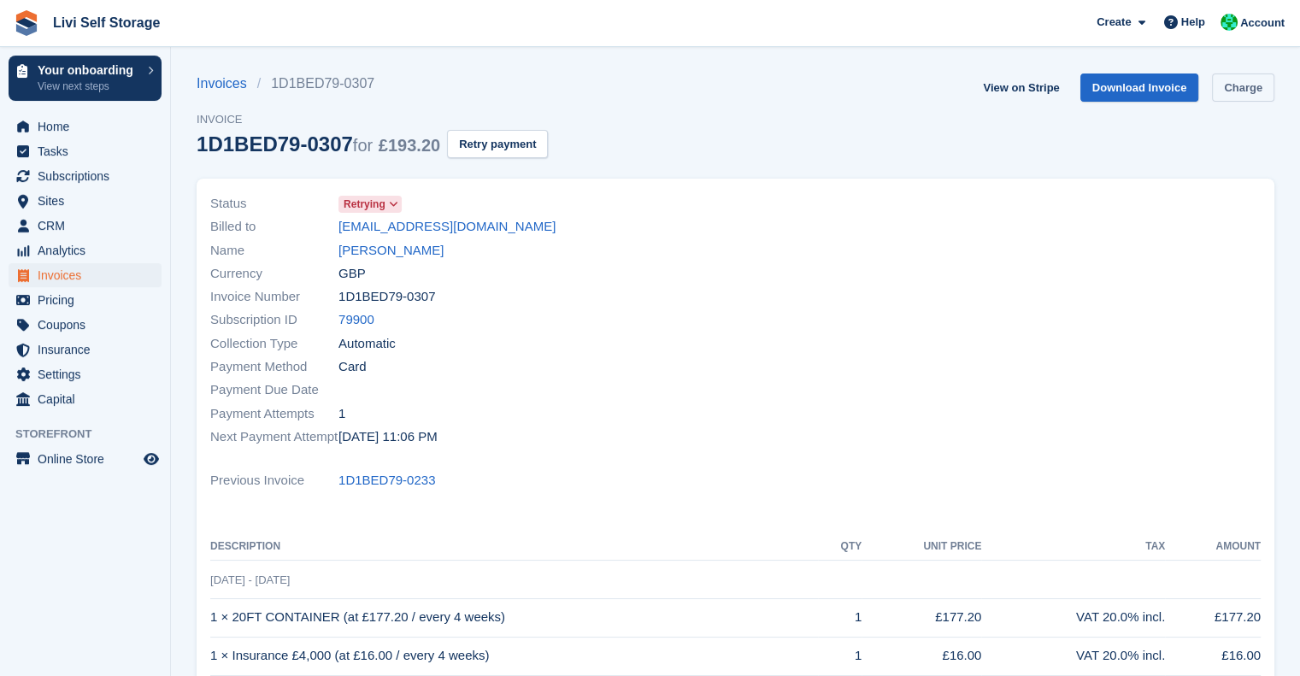
click at [1253, 101] on link "Charge" at bounding box center [1243, 88] width 62 height 28
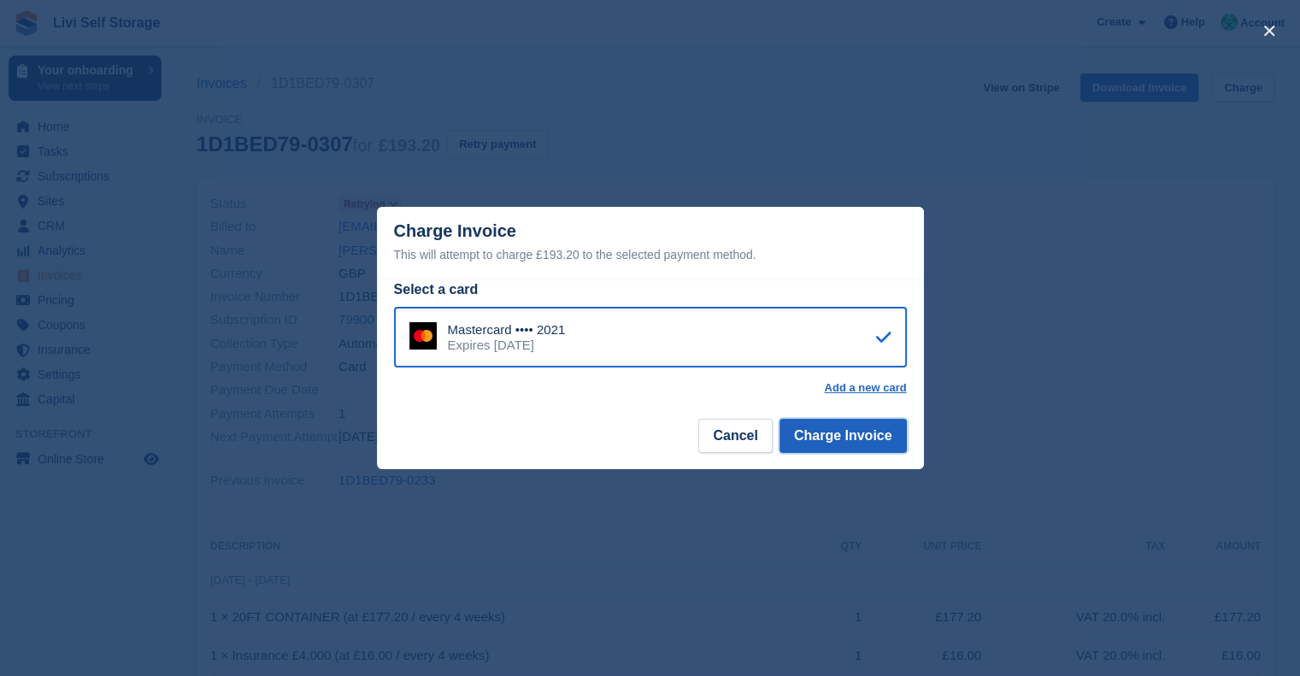
click at [862, 429] on button "Charge Invoice" at bounding box center [843, 436] width 127 height 34
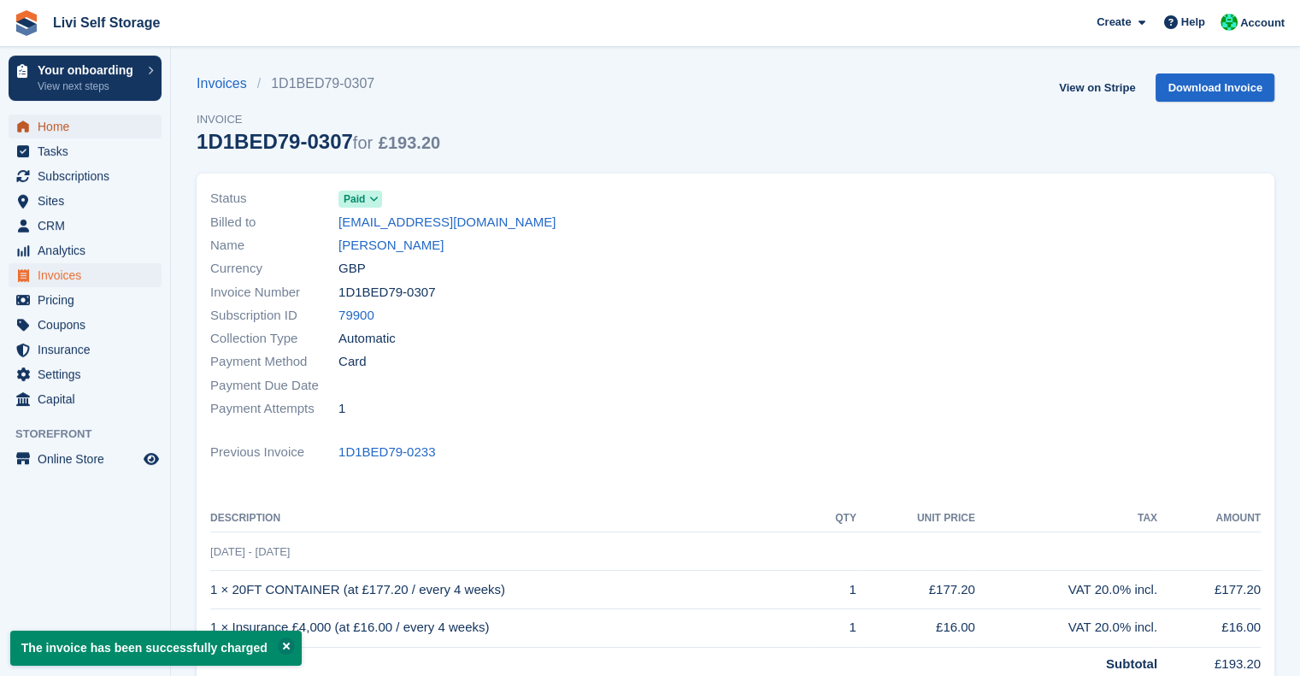
click at [59, 121] on span "Home" at bounding box center [89, 127] width 103 height 24
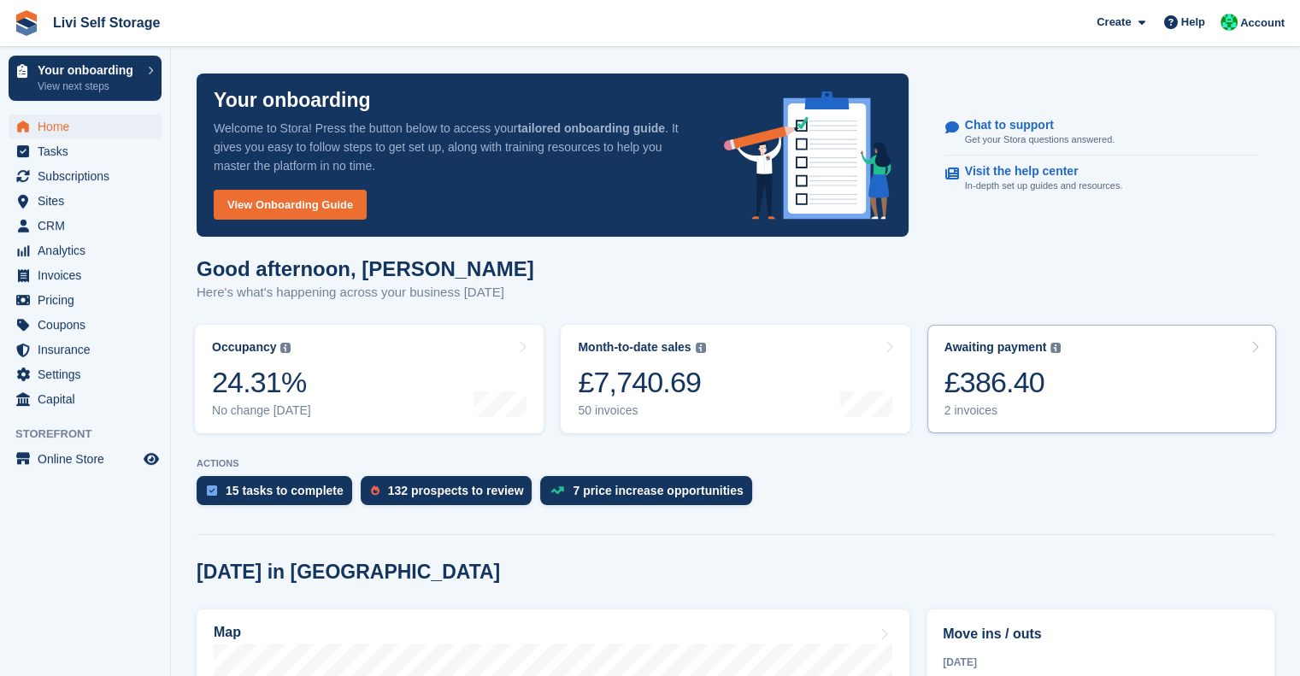
click at [1086, 385] on link "Awaiting payment The total outstanding balance on all open invoices. £386.40 2 …" at bounding box center [1102, 379] width 349 height 109
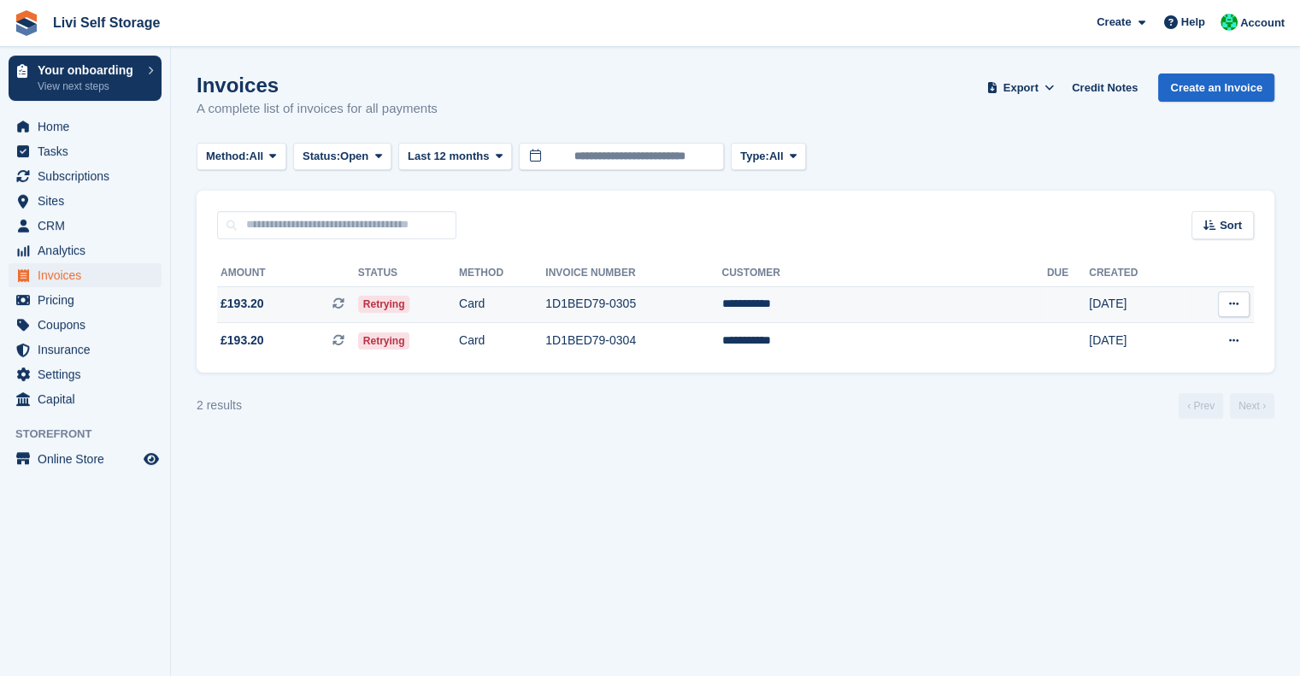
click at [873, 300] on td "**********" at bounding box center [884, 304] width 325 height 37
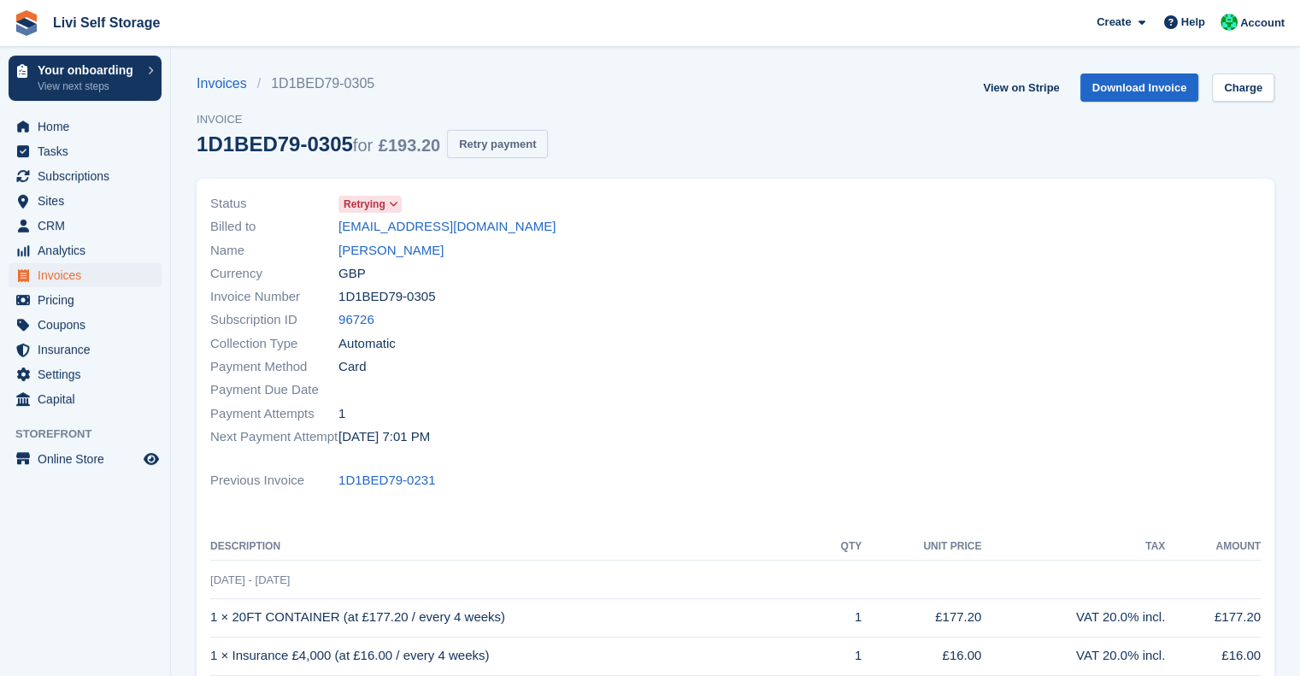
click at [493, 139] on button "Retry payment" at bounding box center [497, 144] width 101 height 28
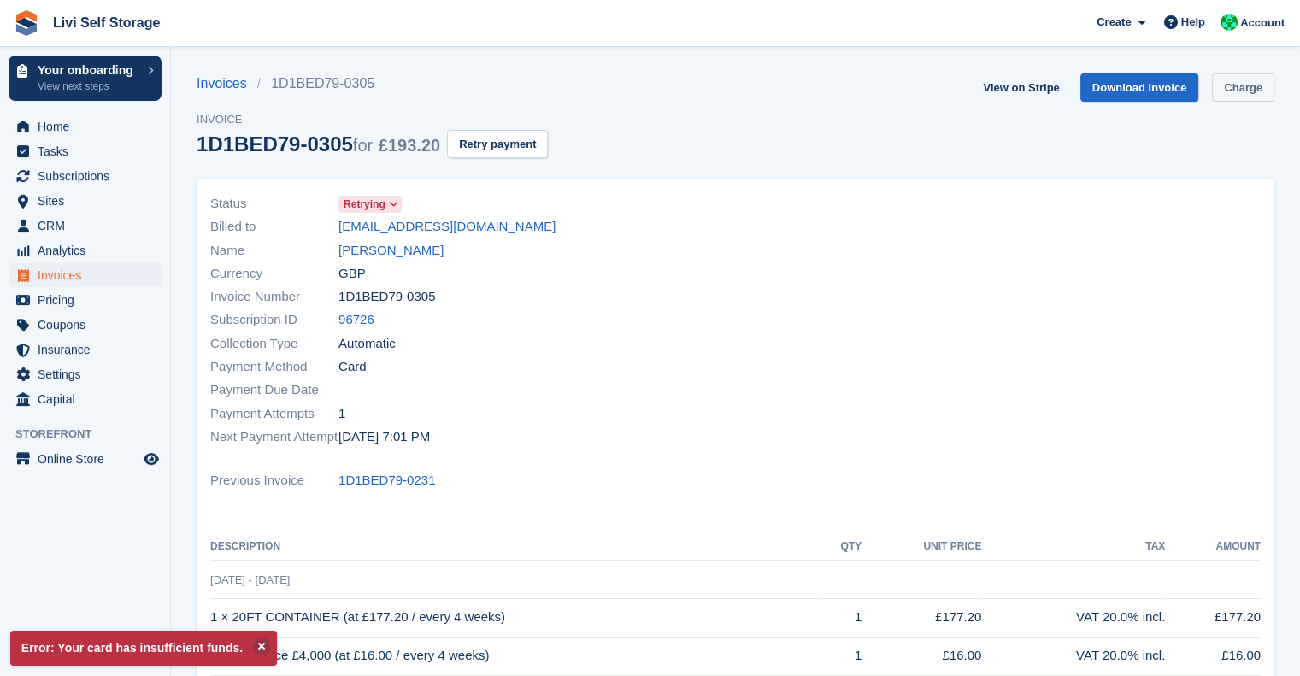
click at [1255, 78] on link "Charge" at bounding box center [1243, 88] width 62 height 28
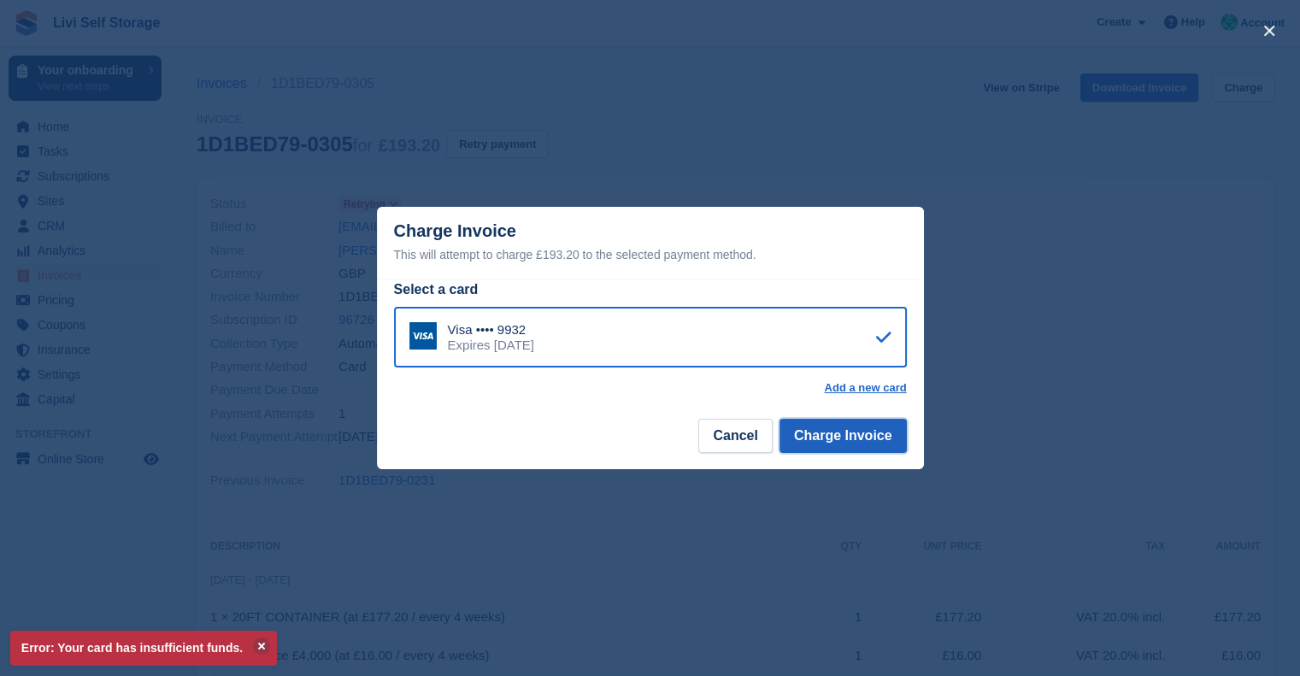
click at [834, 448] on button "Charge Invoice" at bounding box center [843, 436] width 127 height 34
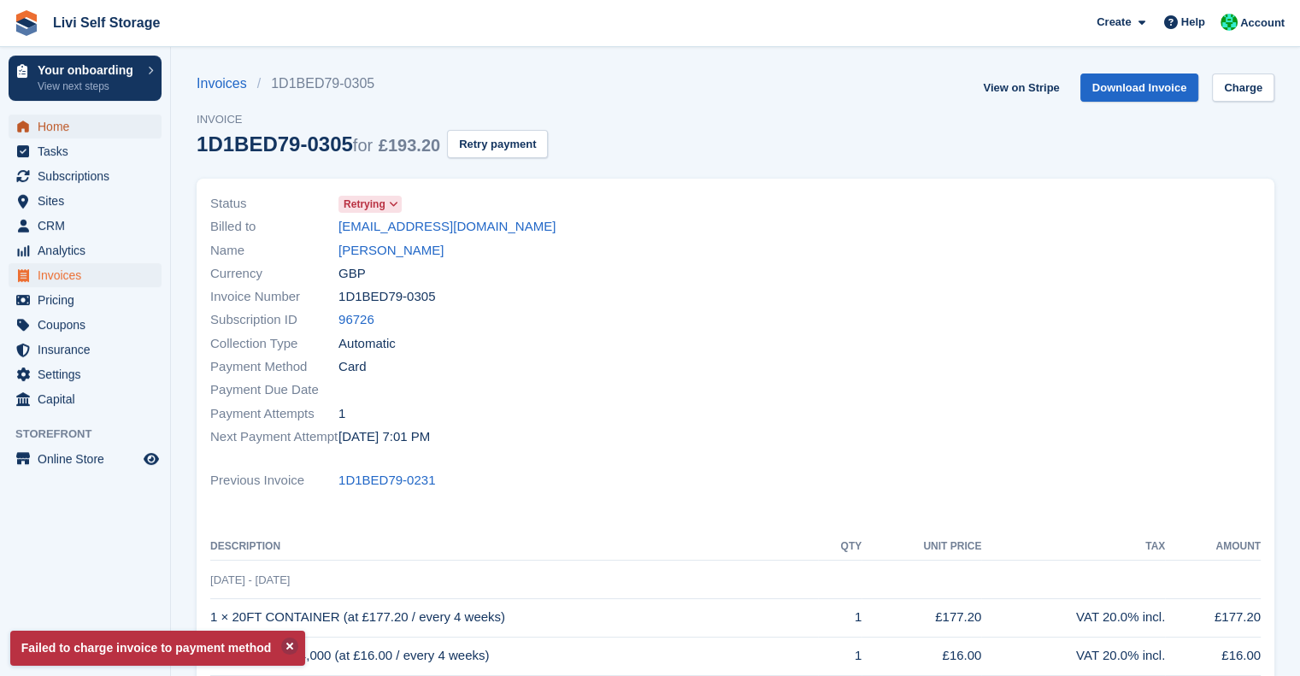
click at [68, 133] on span "Home" at bounding box center [89, 127] width 103 height 24
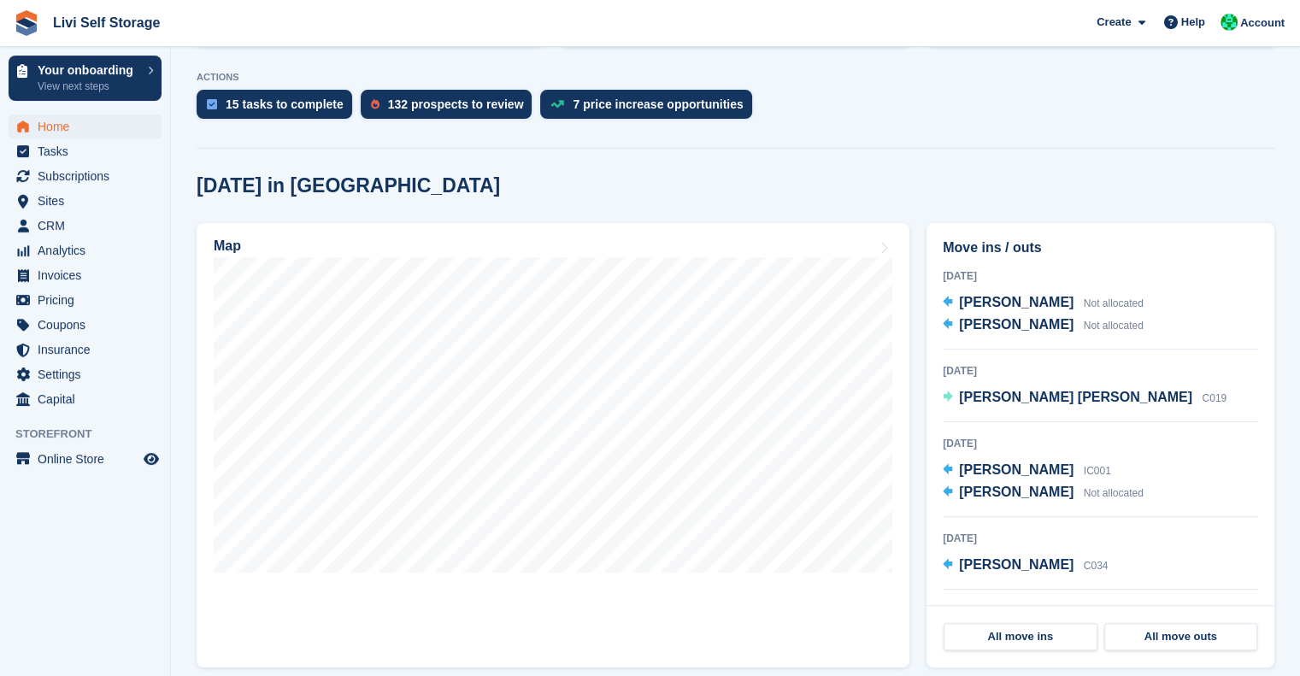
scroll to position [373, 0]
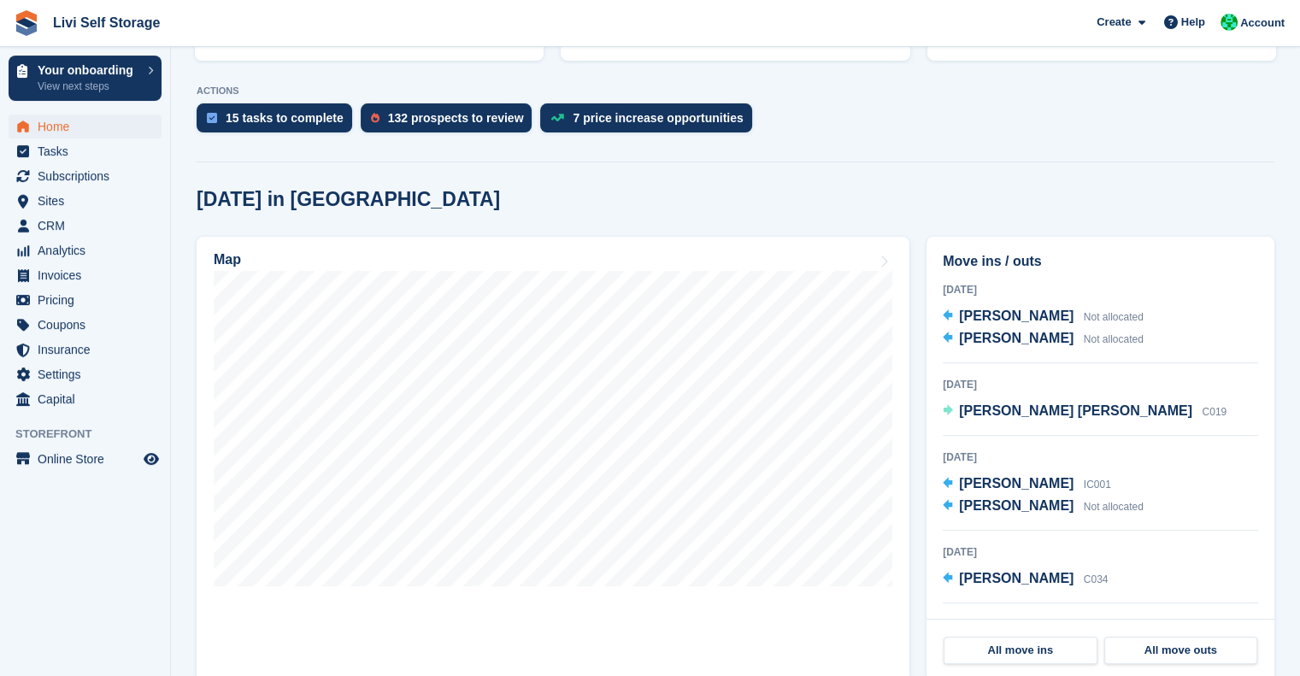
click at [999, 386] on div "21 Aug 2025" at bounding box center [1100, 384] width 315 height 15
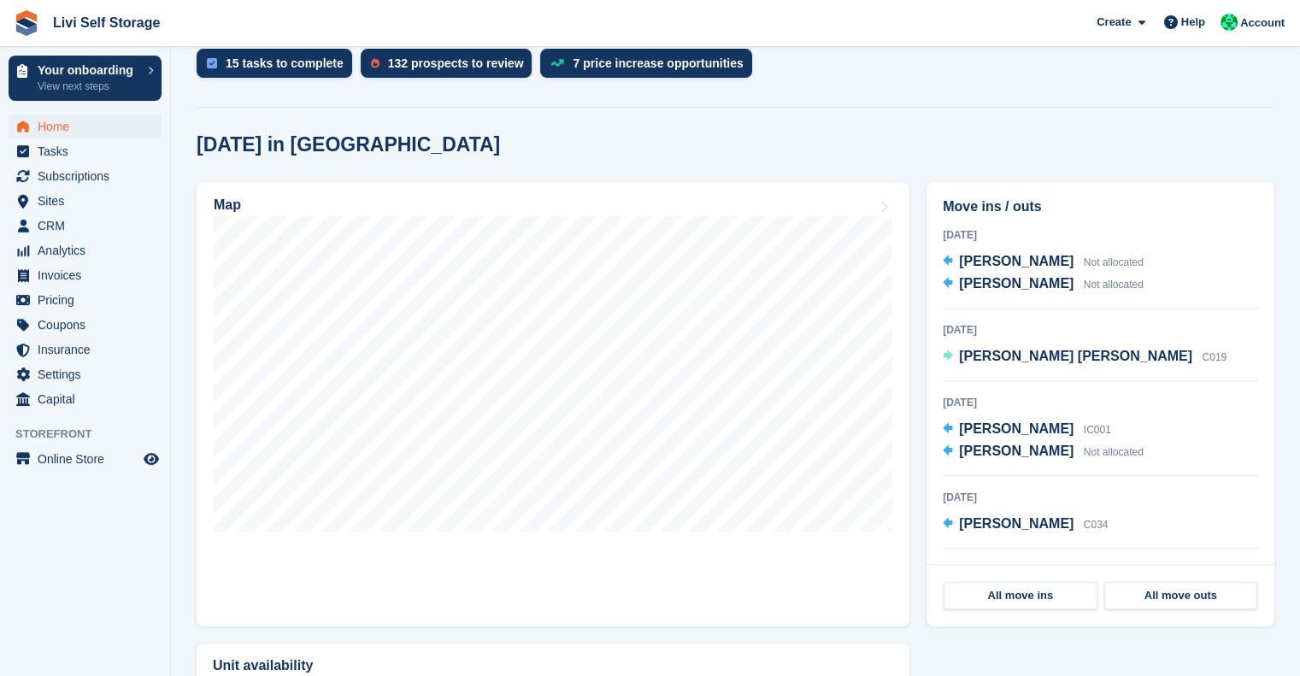
scroll to position [0, 0]
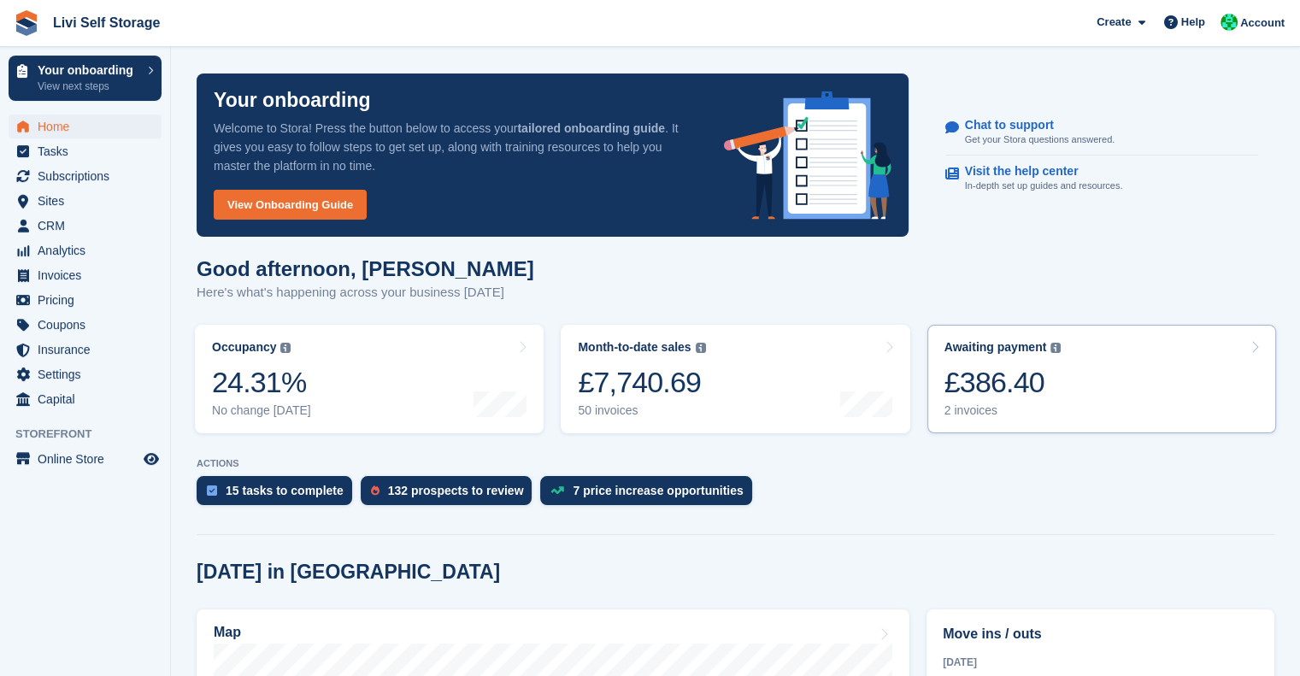
click at [1017, 368] on div "£386.40" at bounding box center [1003, 382] width 117 height 35
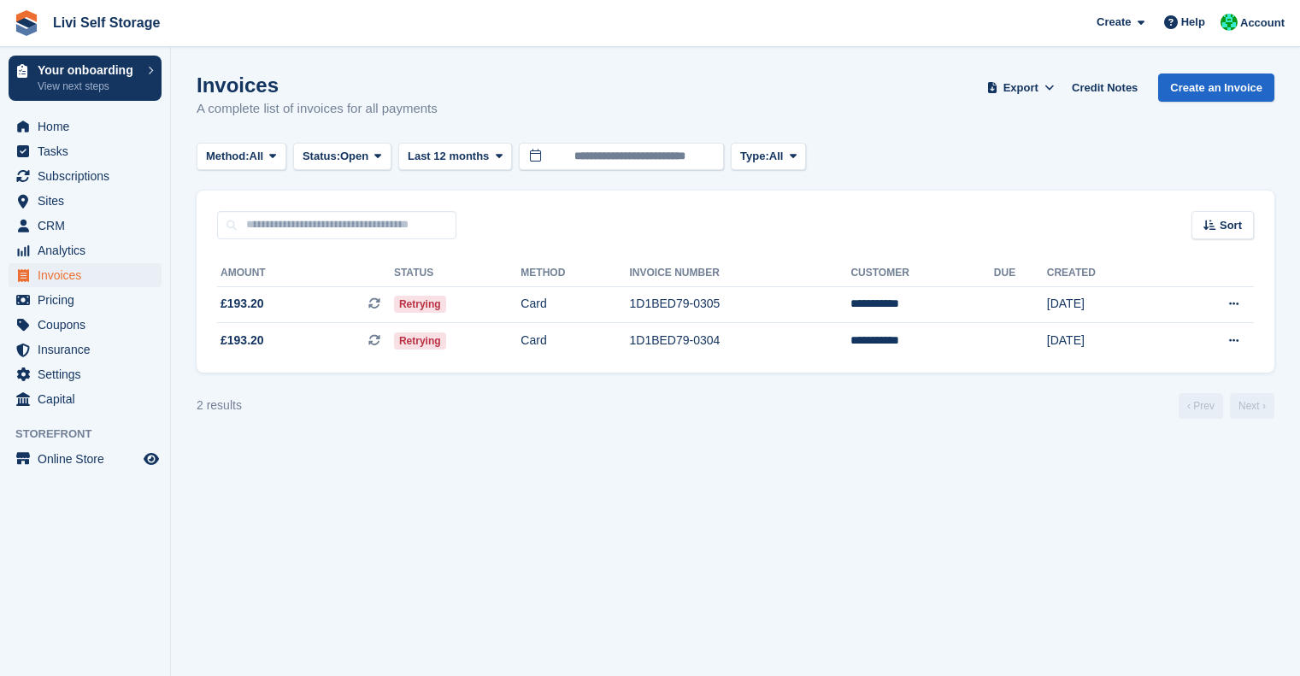
click at [976, 421] on section "Invoices A complete list of invoices for all payments Export Export Invoices Ex…" at bounding box center [735, 338] width 1129 height 676
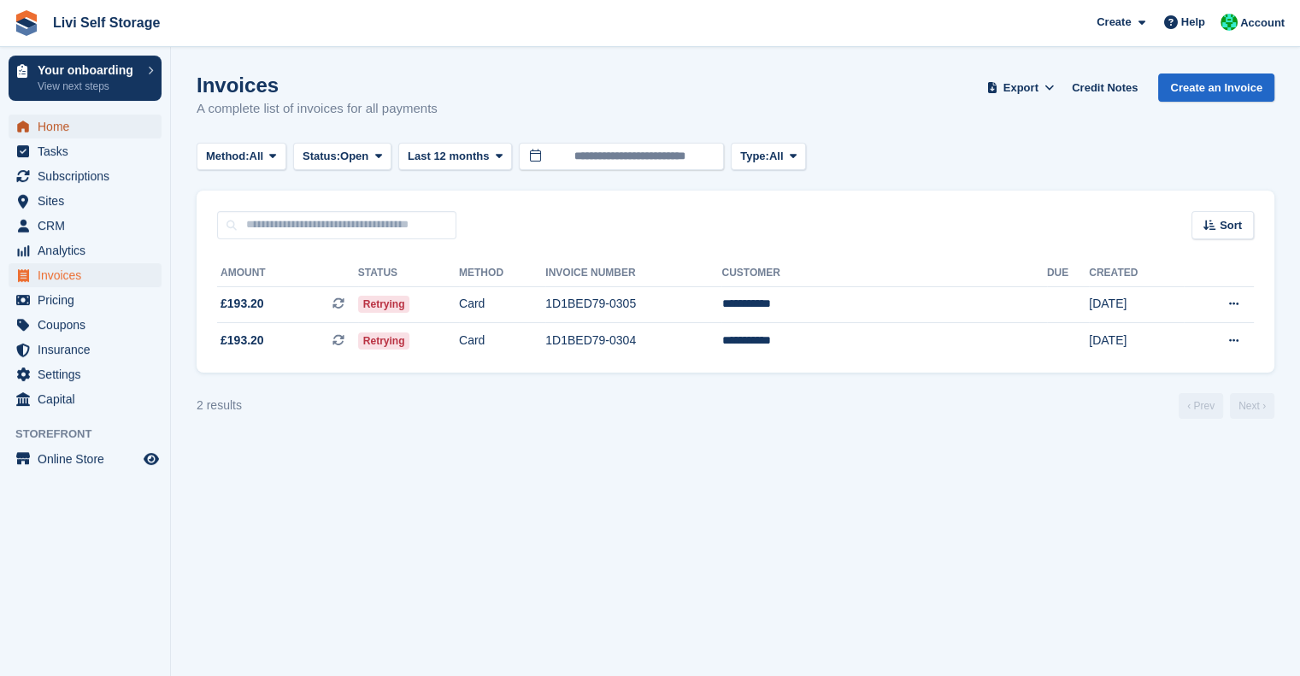
click at [48, 126] on span "Home" at bounding box center [89, 127] width 103 height 24
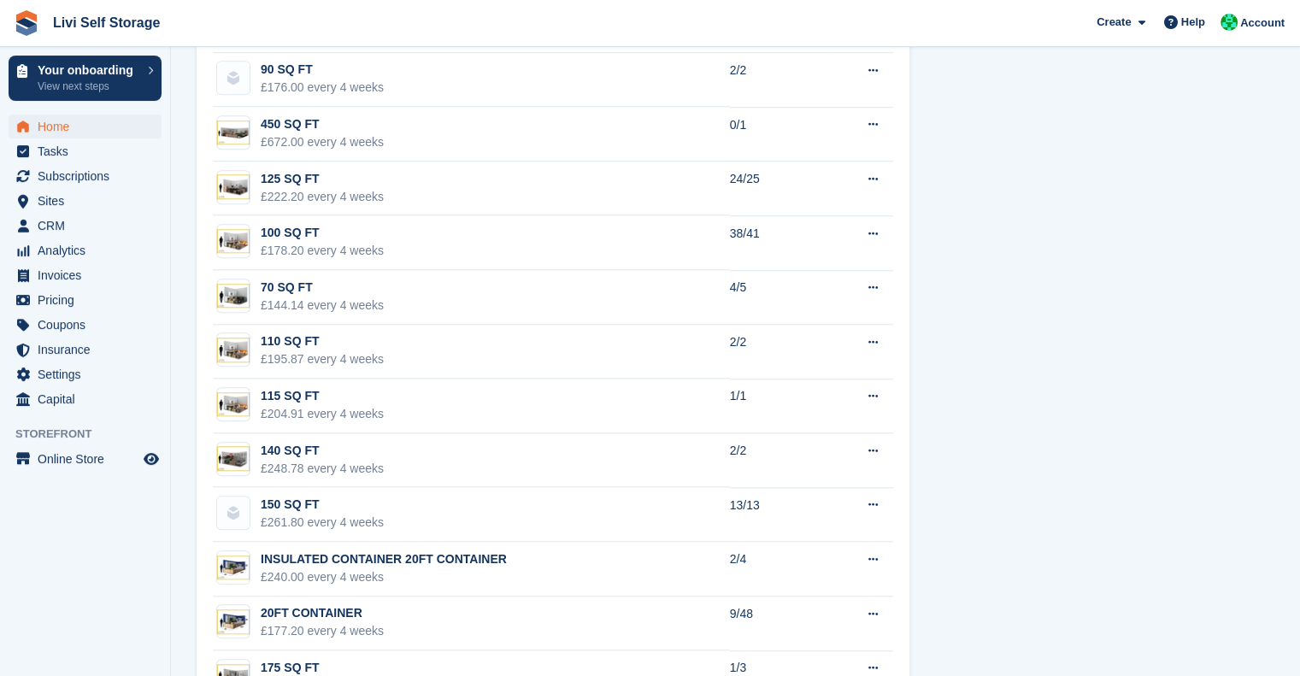
scroll to position [1925, 0]
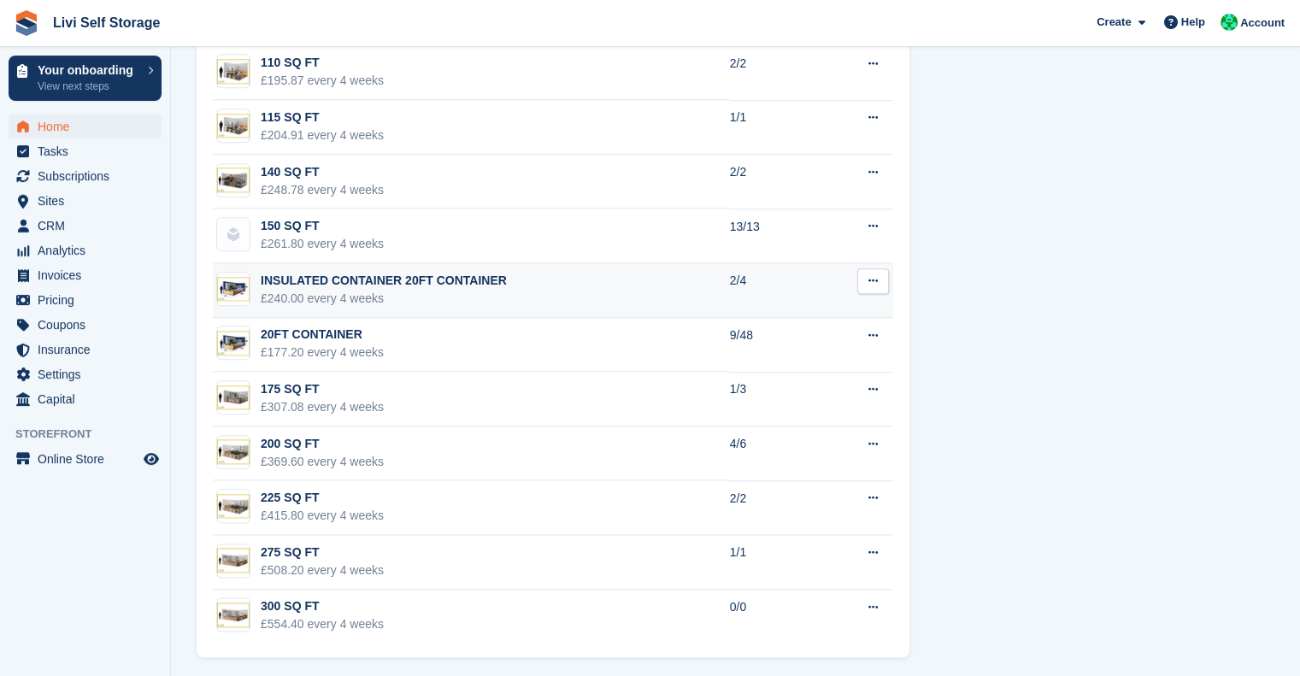
click at [226, 288] on img at bounding box center [233, 289] width 32 height 25
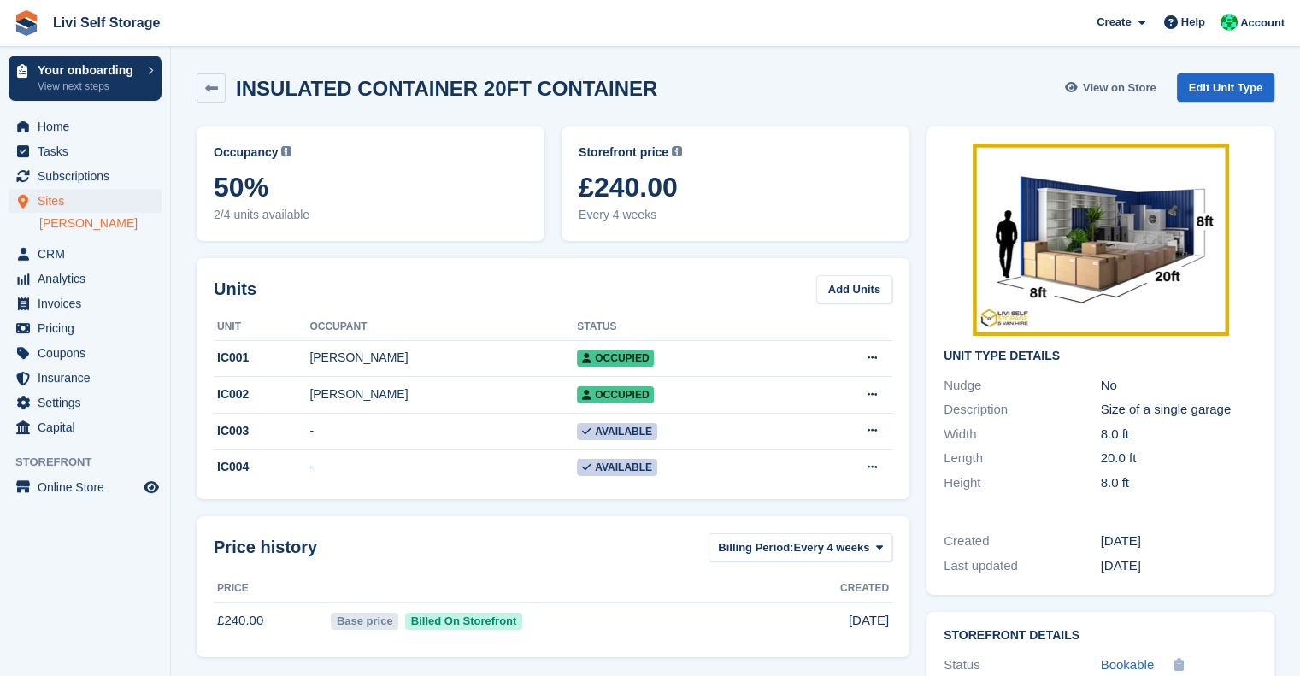
click at [1101, 89] on span "View on Store" at bounding box center [1120, 88] width 74 height 17
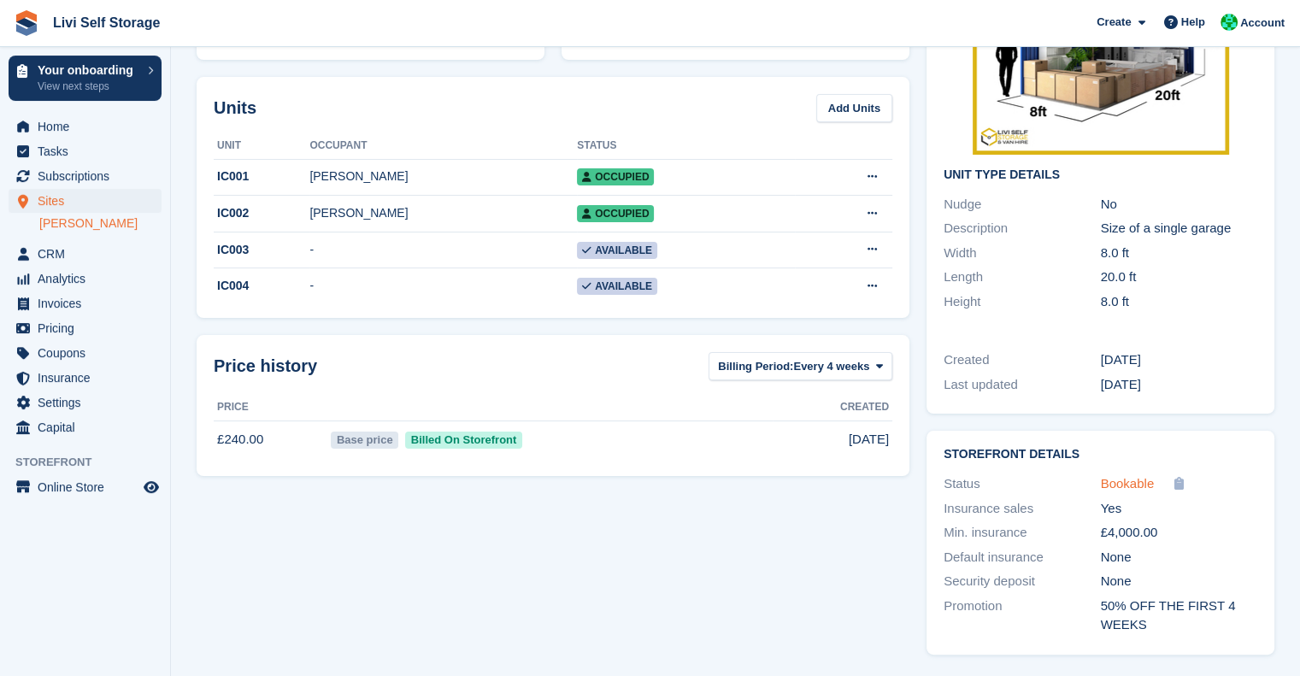
click at [1135, 483] on span "Bookable" at bounding box center [1128, 483] width 54 height 15
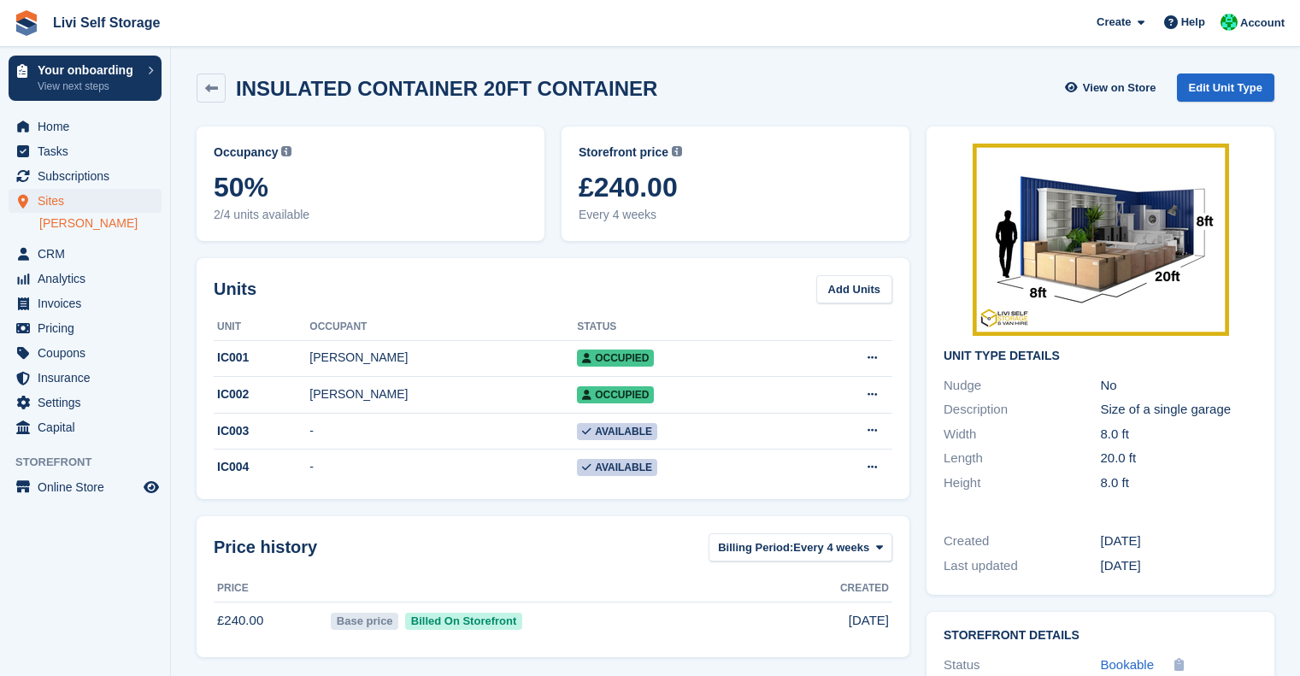
scroll to position [181, 0]
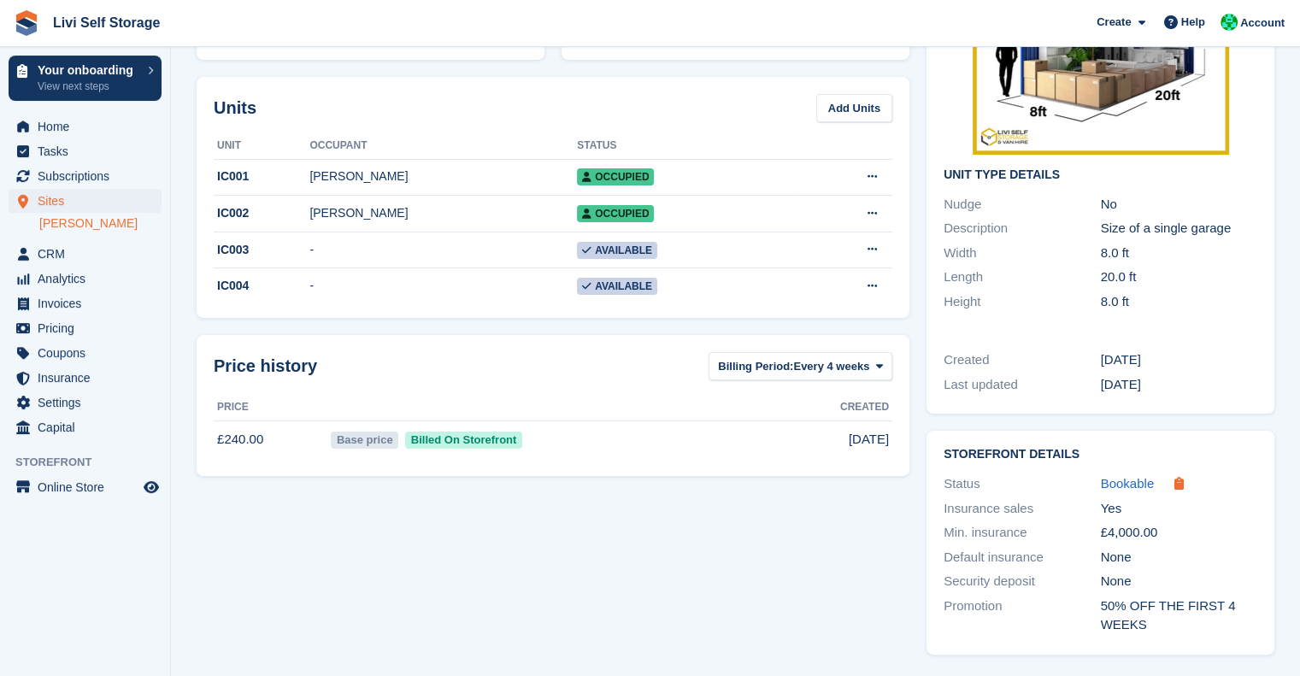
click at [1182, 483] on icon at bounding box center [1179, 483] width 9 height 13
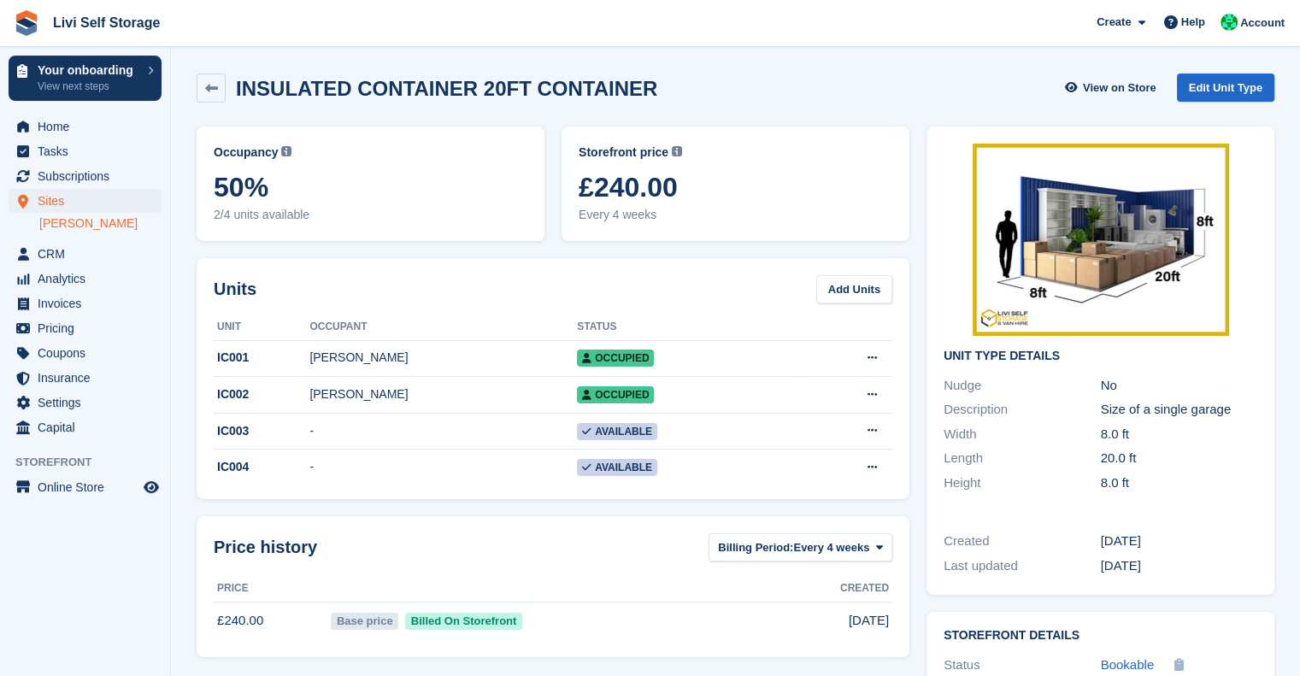
scroll to position [2, 0]
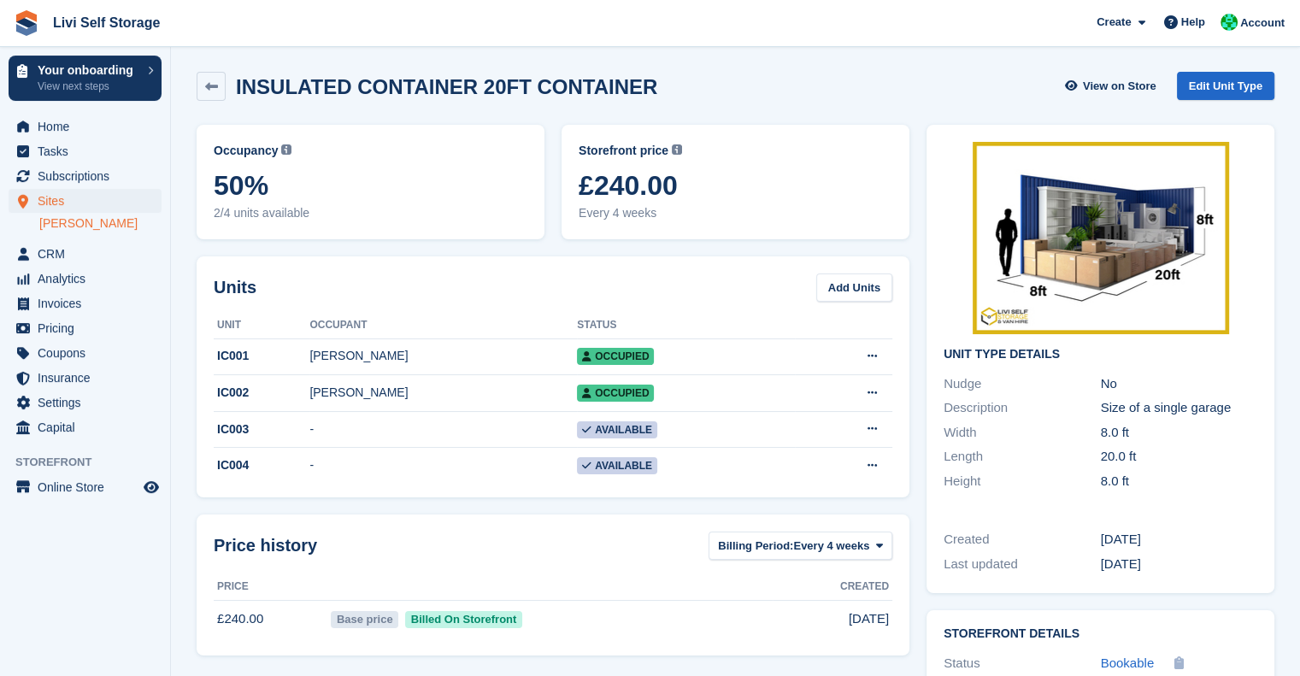
click at [751, 293] on div "Units Add Units" at bounding box center [553, 288] width 679 height 28
click at [862, 84] on div "INSULATED CONTAINER 20FT CONTAINER View on Store Edit Unit Type" at bounding box center [736, 86] width 1078 height 29
drag, startPoint x: 862, startPoint y: 84, endPoint x: 1176, endPoint y: 75, distance: 313.9
click at [1176, 75] on div "INSULATED CONTAINER 20FT CONTAINER View on Store Edit Unit Type" at bounding box center [736, 86] width 1078 height 29
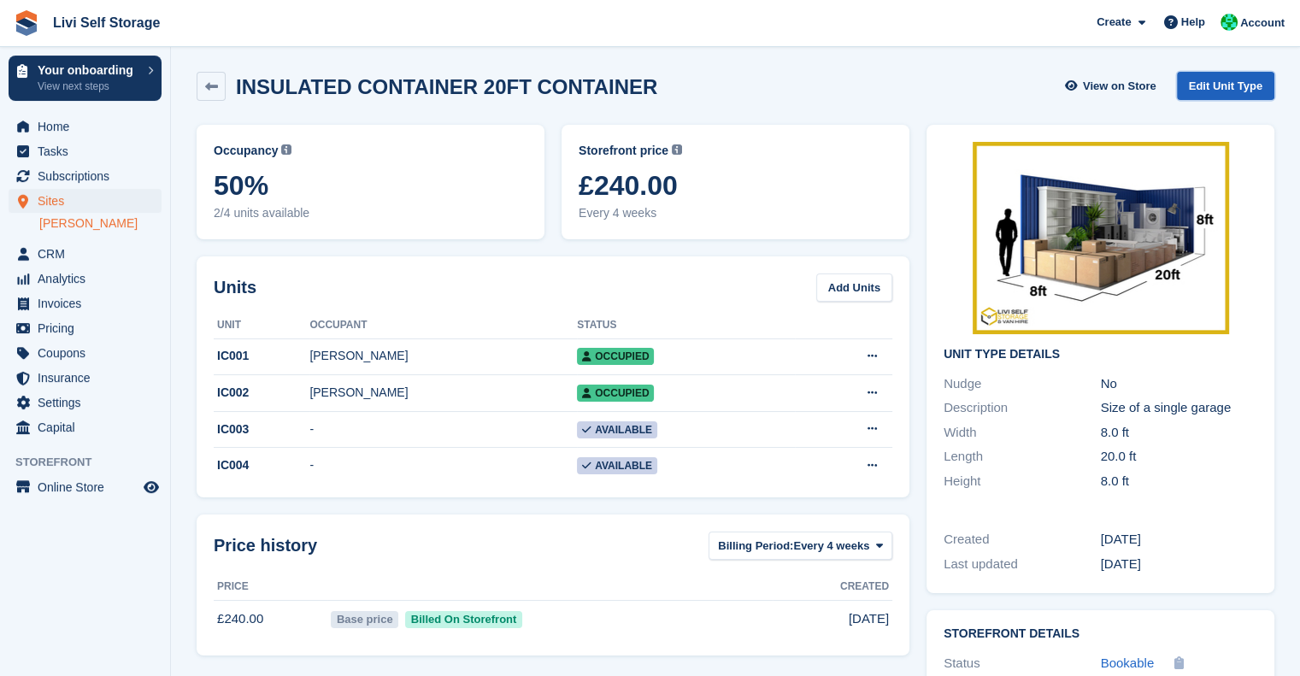
click at [1229, 93] on link "Edit Unit Type" at bounding box center [1225, 86] width 97 height 28
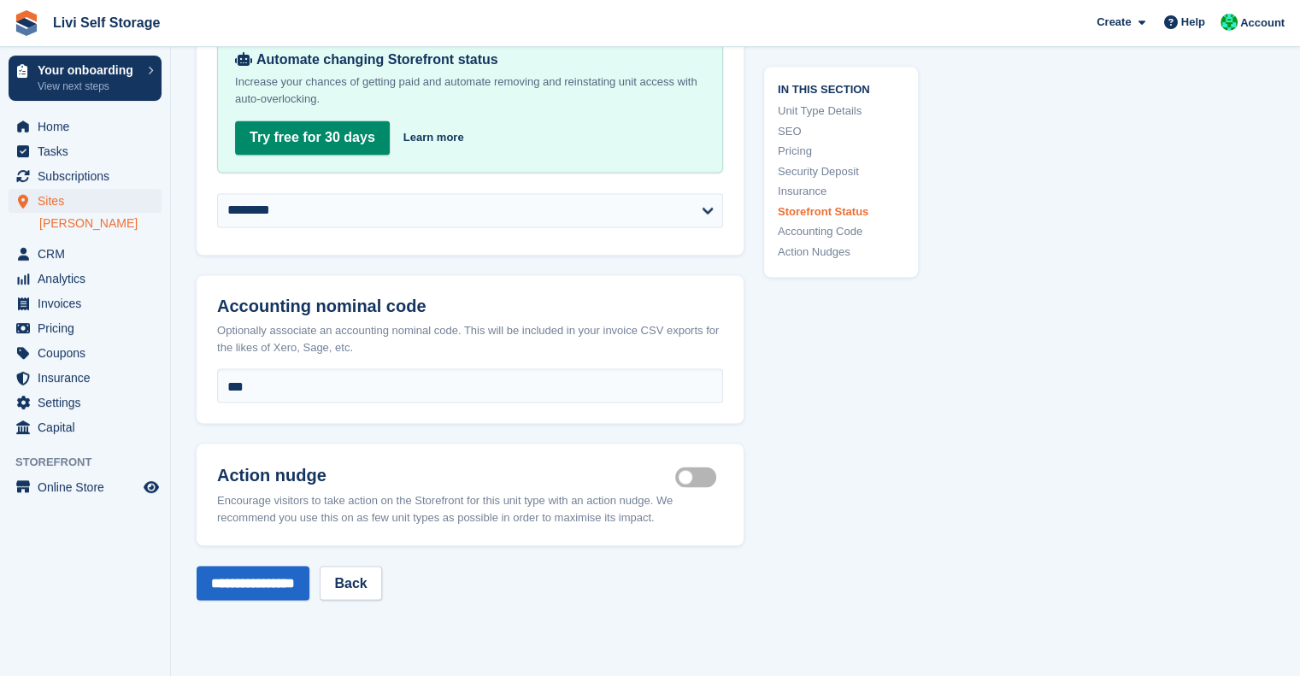
scroll to position [2978, 0]
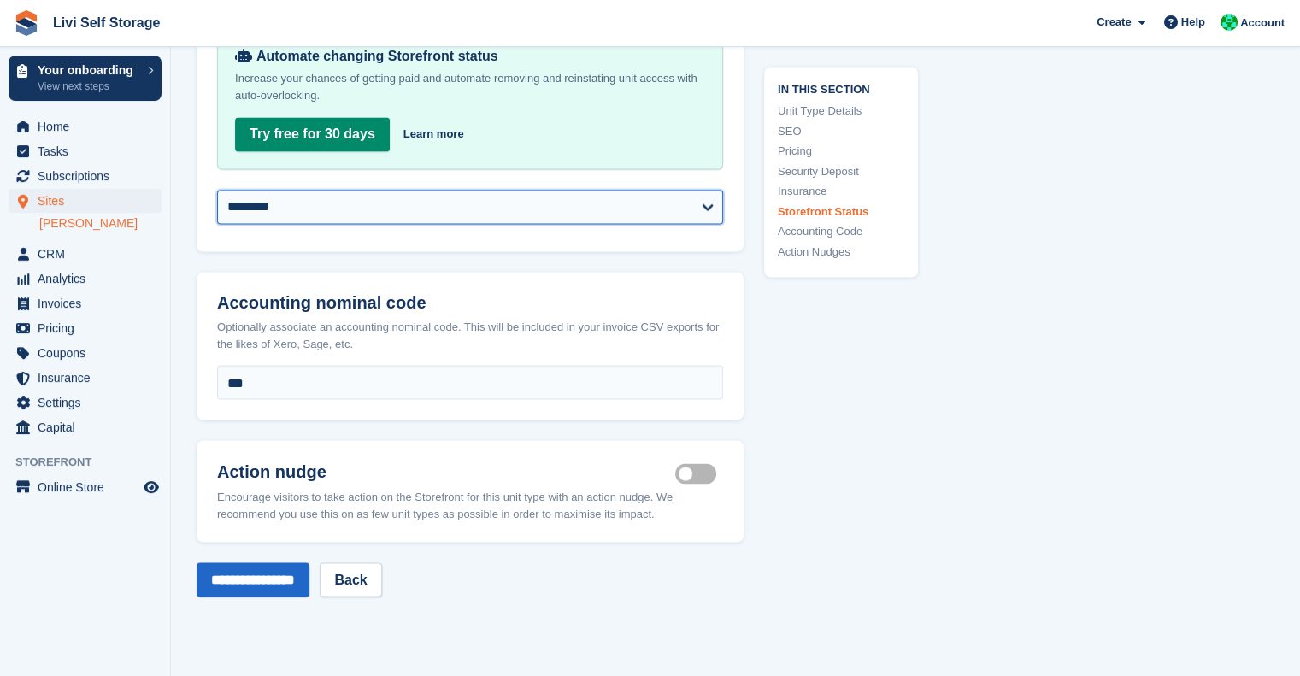
click at [709, 216] on select "**********" at bounding box center [470, 207] width 506 height 34
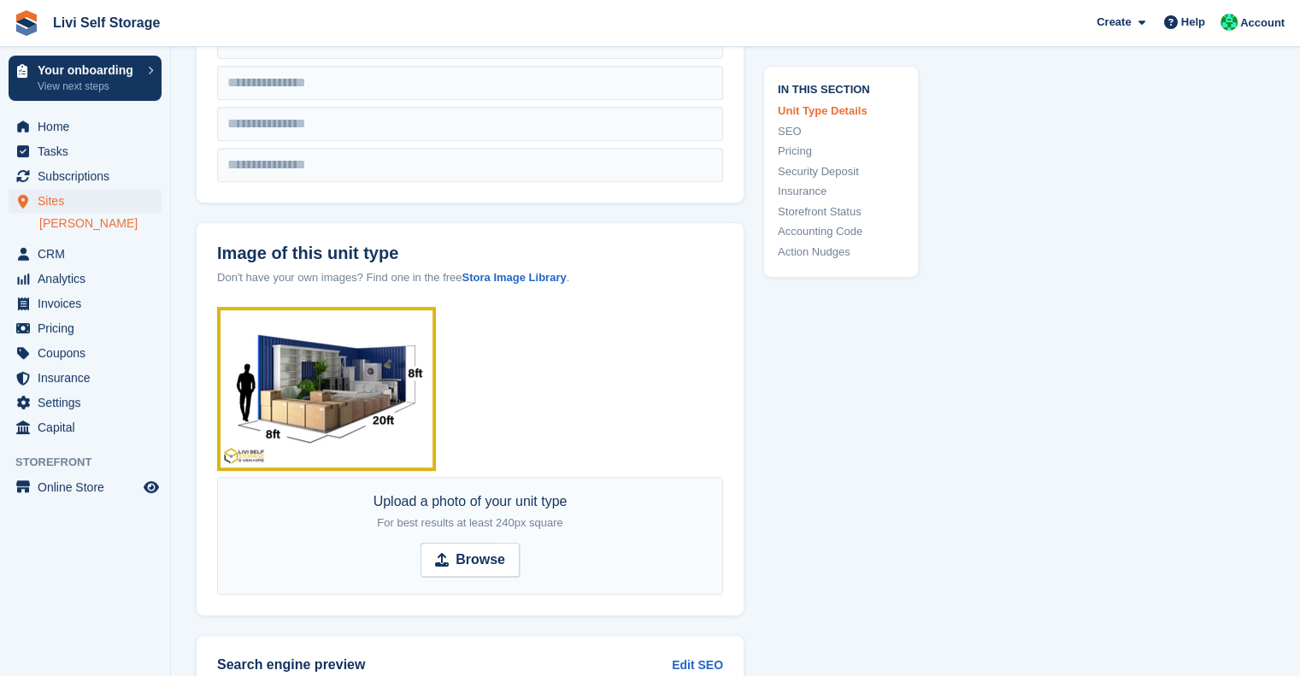
scroll to position [748, 0]
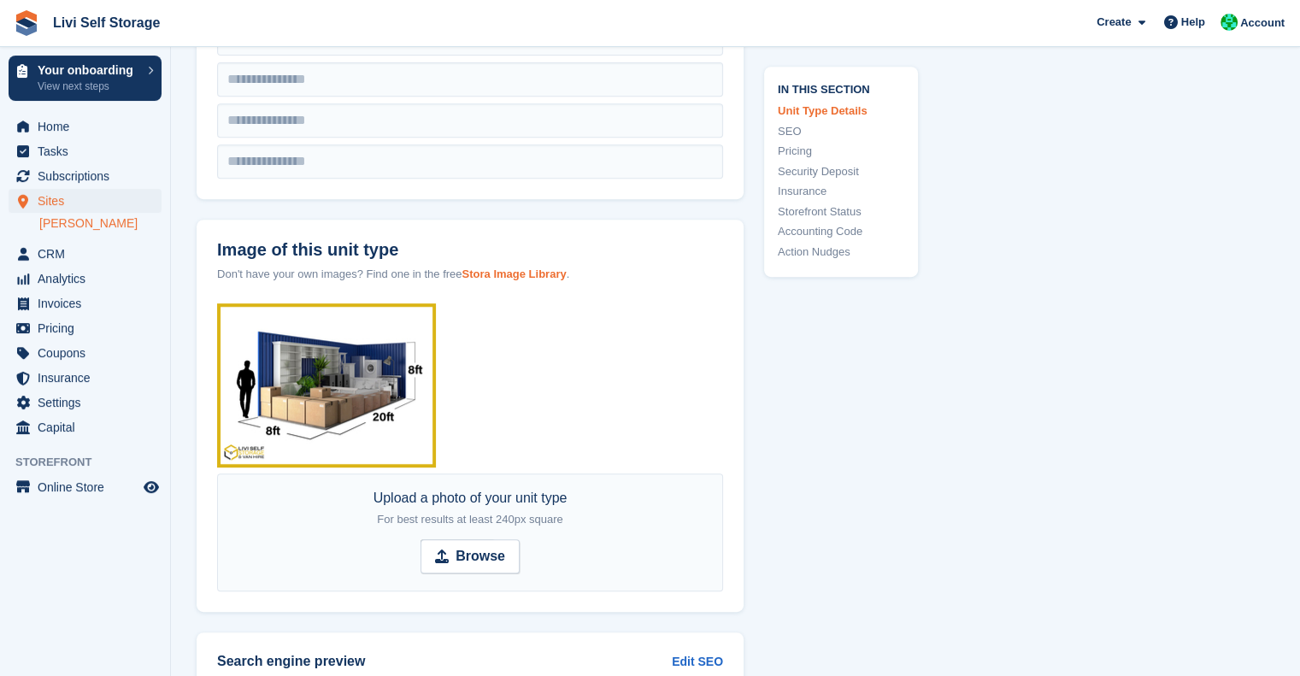
click at [553, 276] on strong "Stora Image Library" at bounding box center [514, 274] width 104 height 13
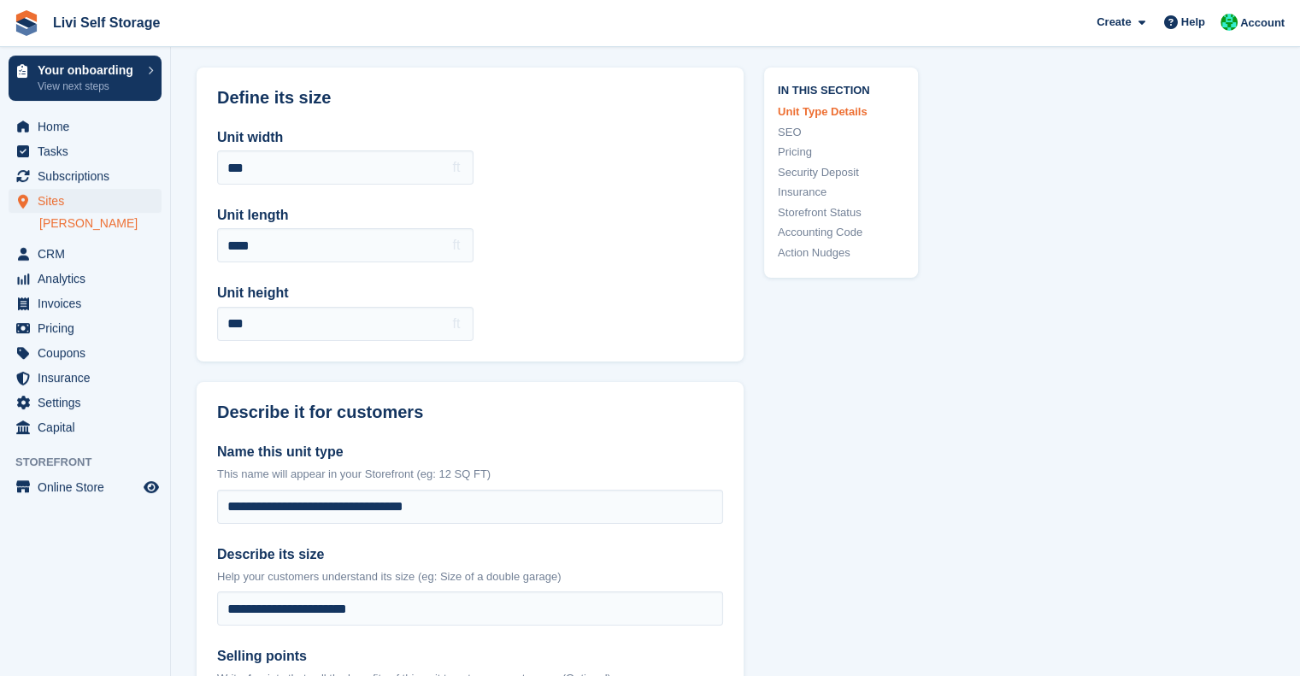
scroll to position [0, 0]
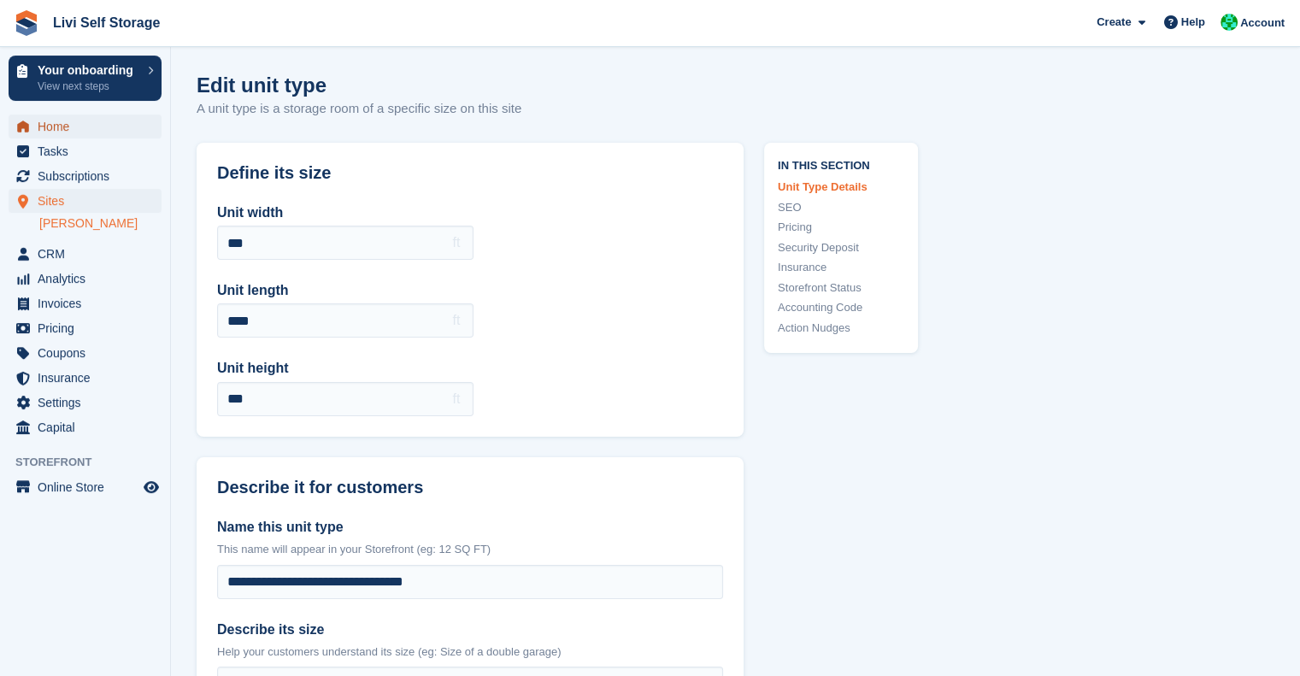
click at [51, 129] on span "Home" at bounding box center [89, 127] width 103 height 24
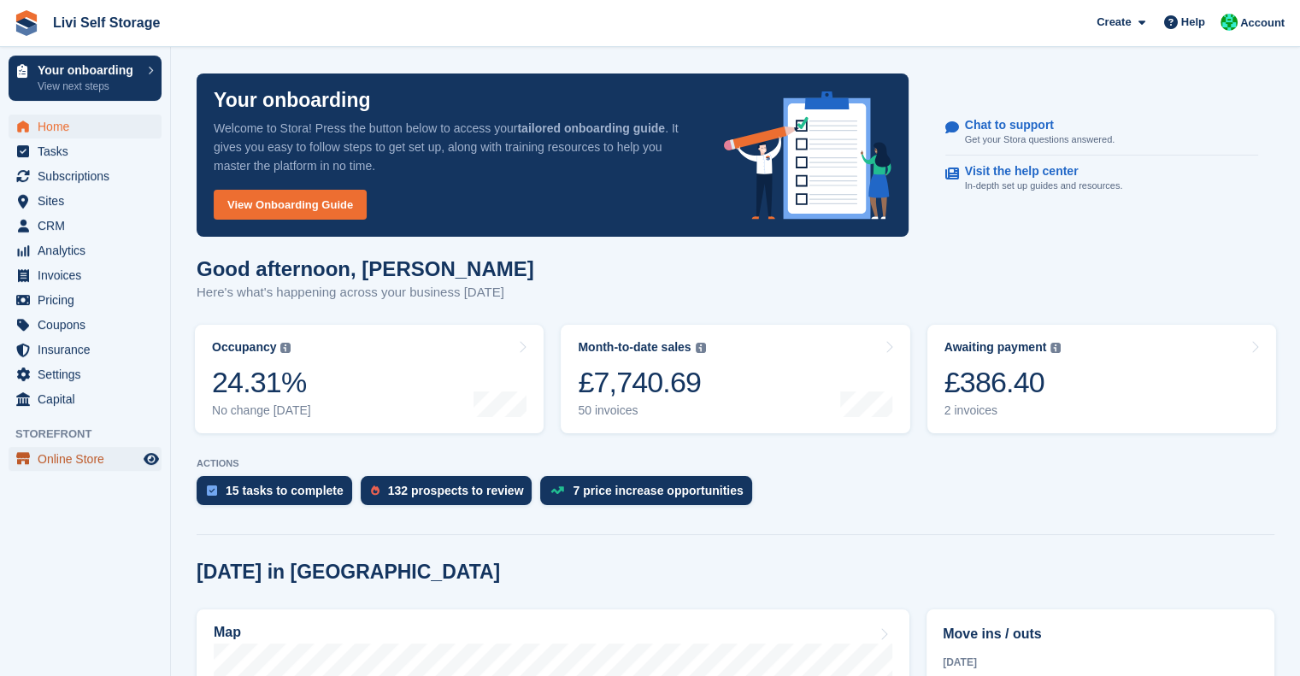
click at [77, 457] on span "Online Store" at bounding box center [89, 459] width 103 height 24
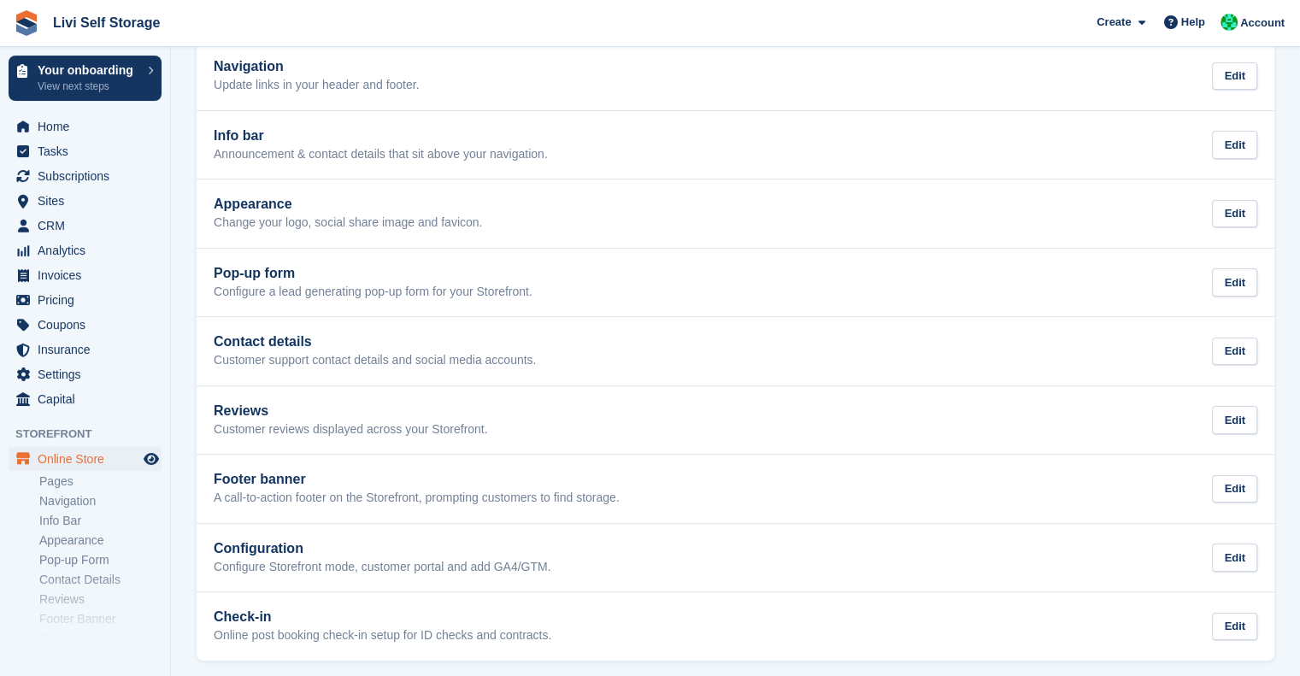
scroll to position [179, 0]
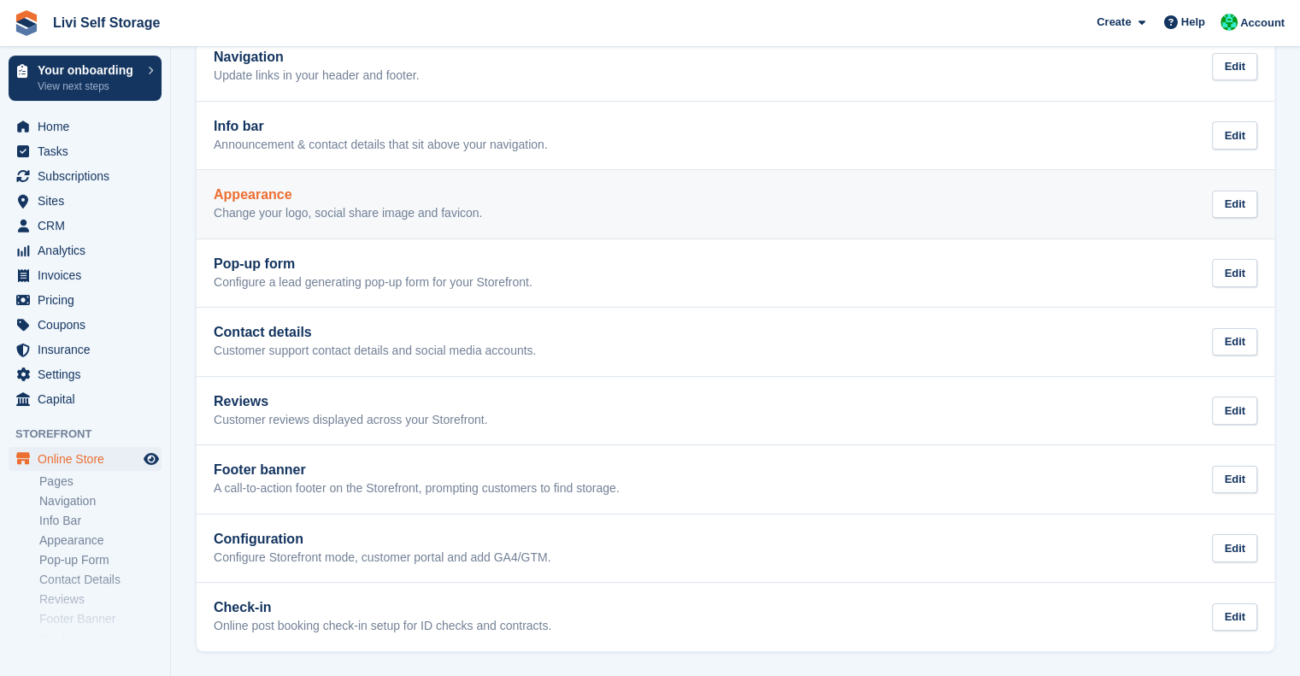
click at [508, 203] on div "Appearance Change your logo, social share image and favicon. Edit" at bounding box center [736, 204] width 1044 height 34
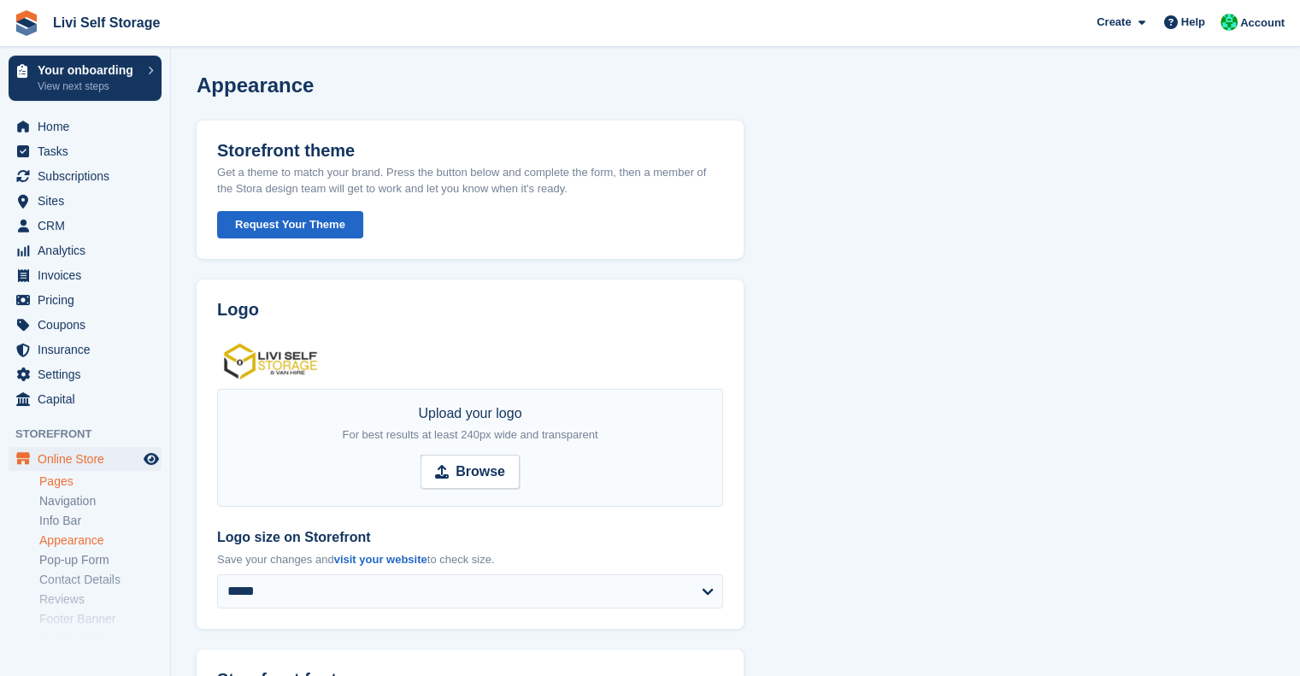
click at [62, 484] on link "Pages" at bounding box center [100, 482] width 122 height 16
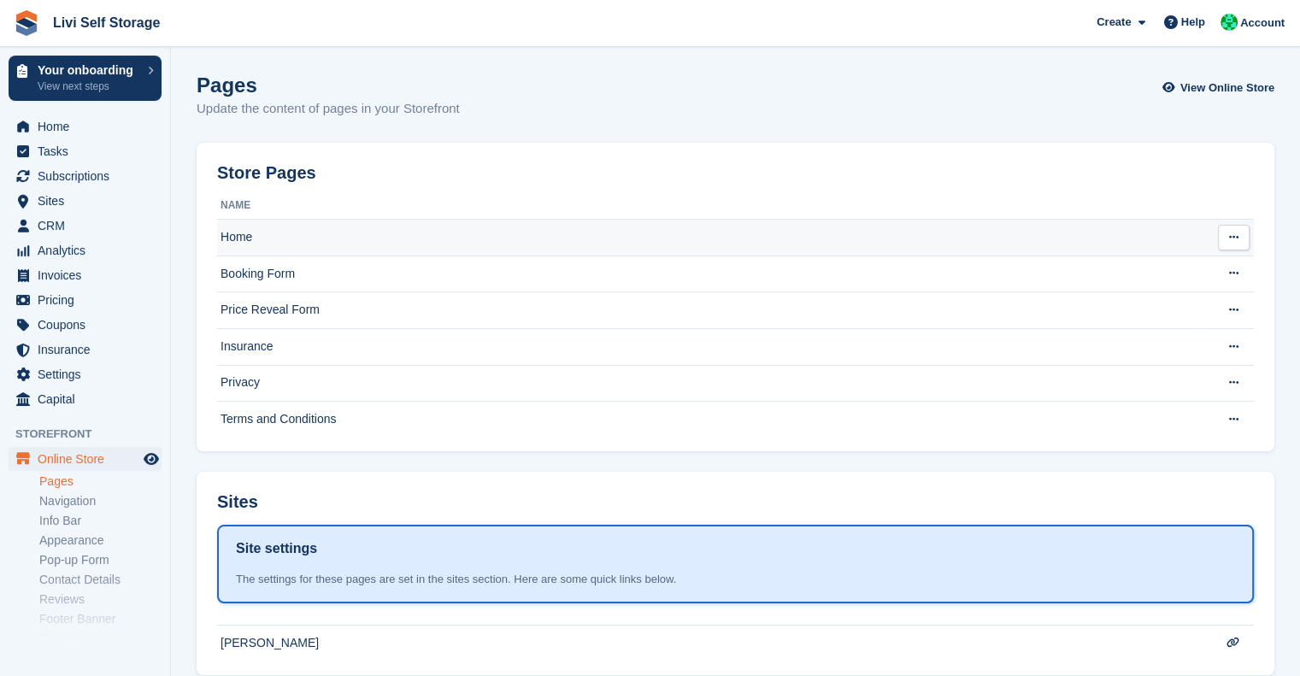
click at [261, 233] on td "Home" at bounding box center [709, 238] width 985 height 37
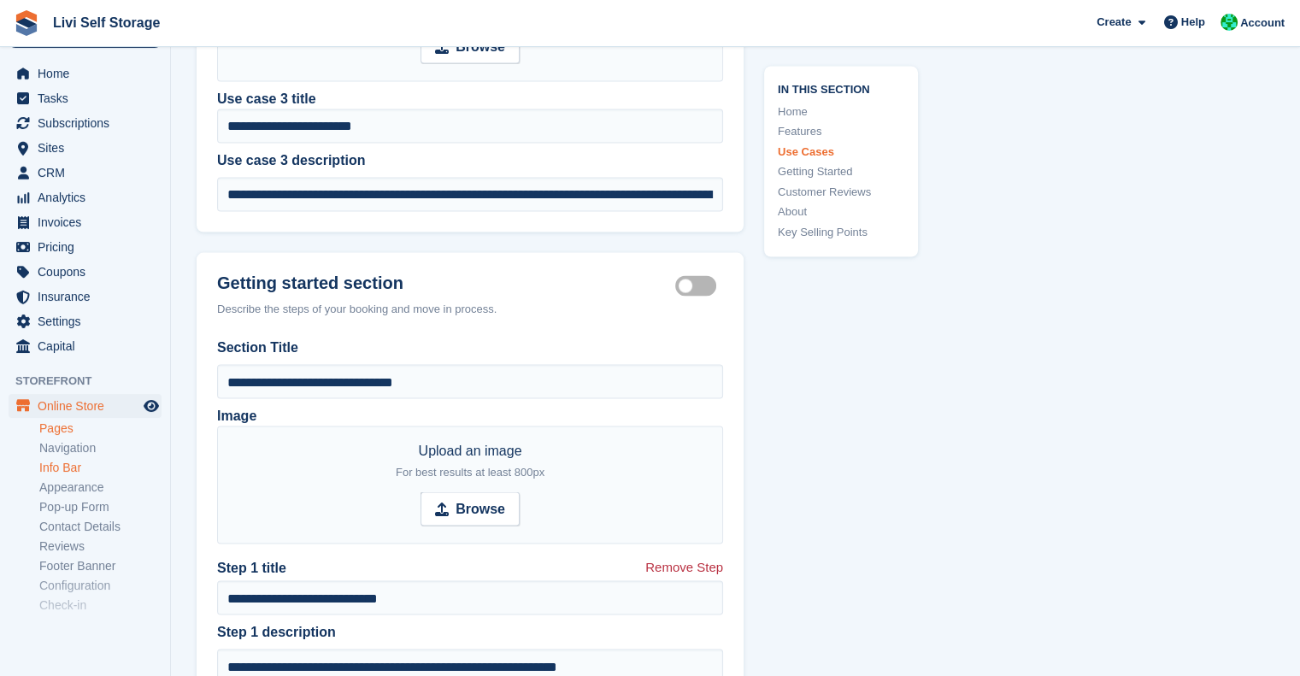
scroll to position [92, 0]
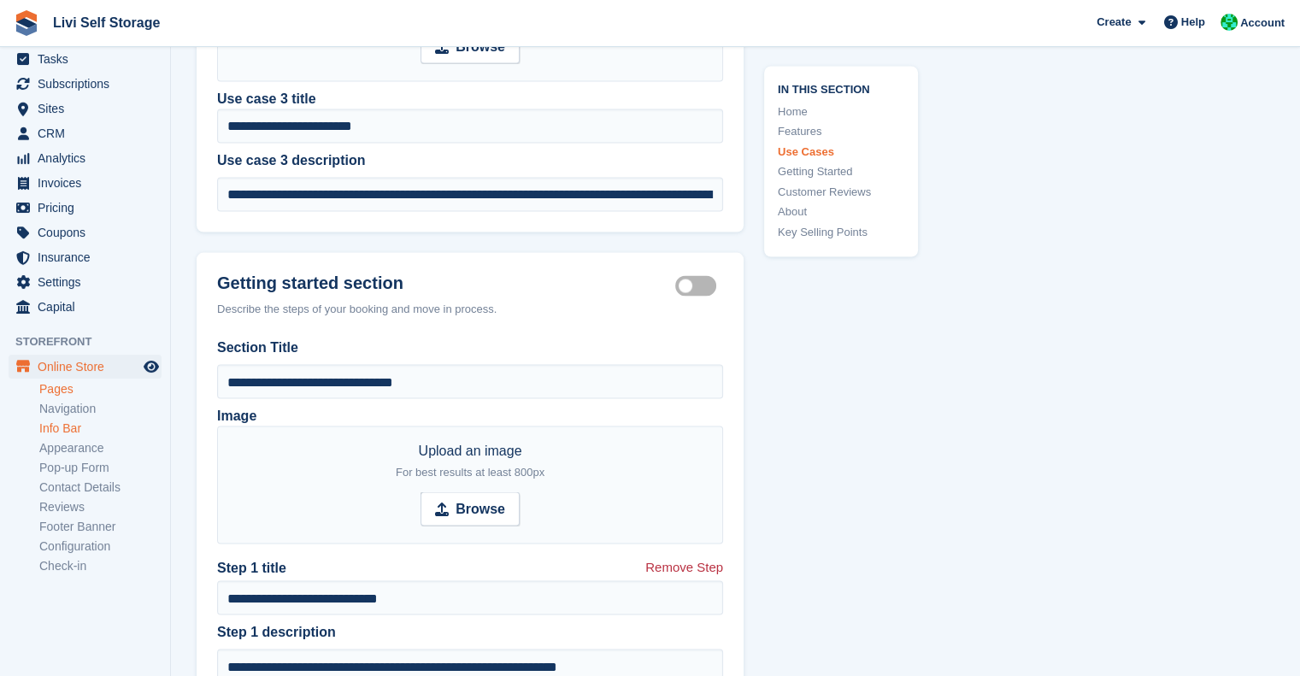
click at [61, 430] on link "Info Bar" at bounding box center [100, 429] width 122 height 16
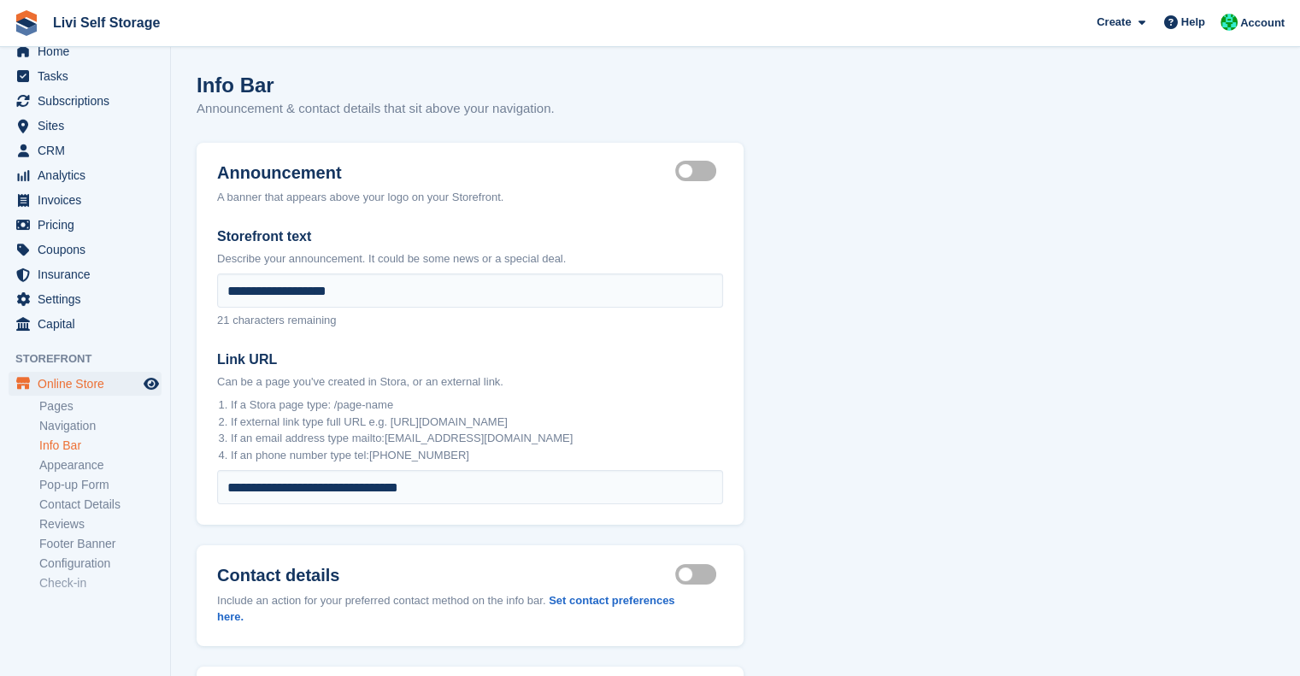
scroll to position [92, 0]
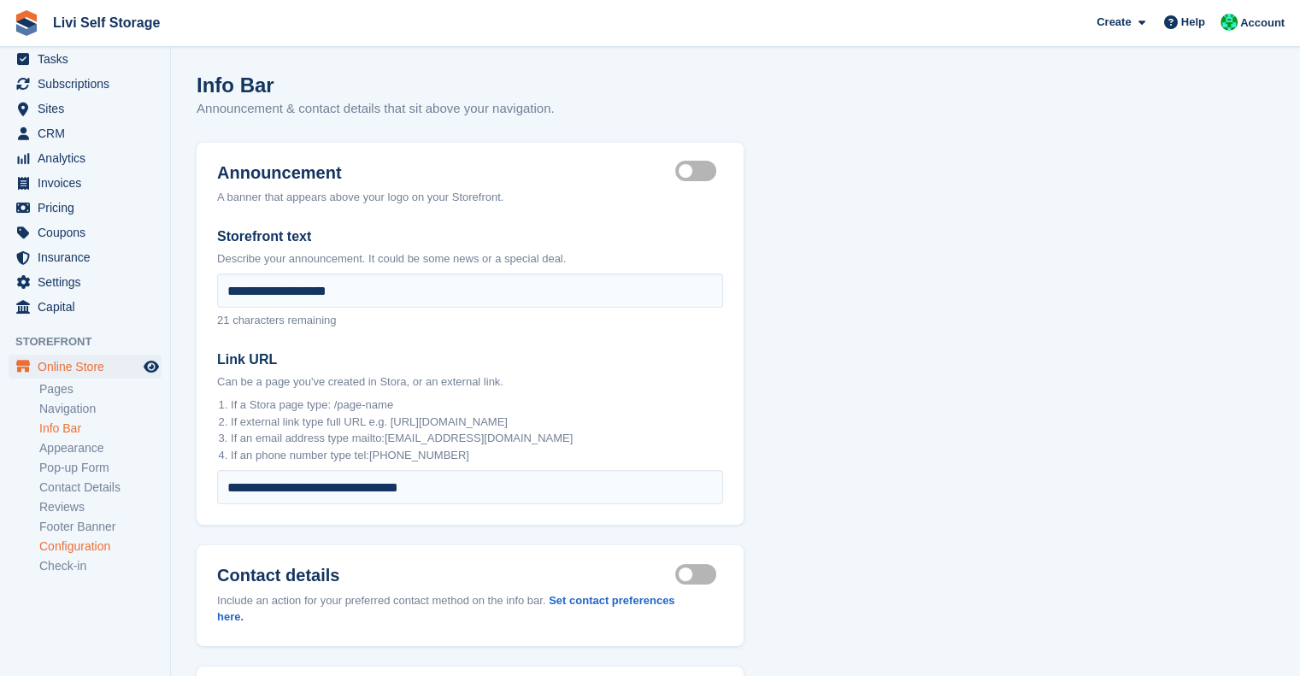
click at [87, 553] on link "Configuration" at bounding box center [100, 547] width 122 height 16
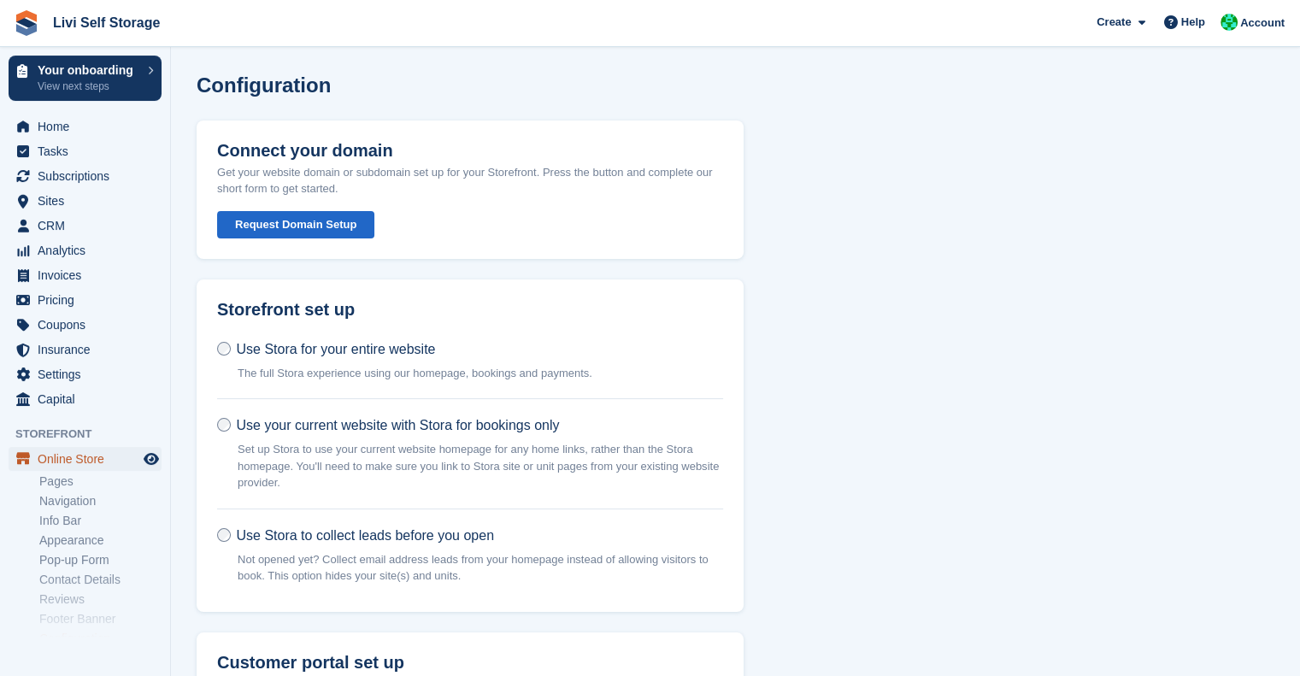
click at [59, 463] on span "Online Store" at bounding box center [89, 459] width 103 height 24
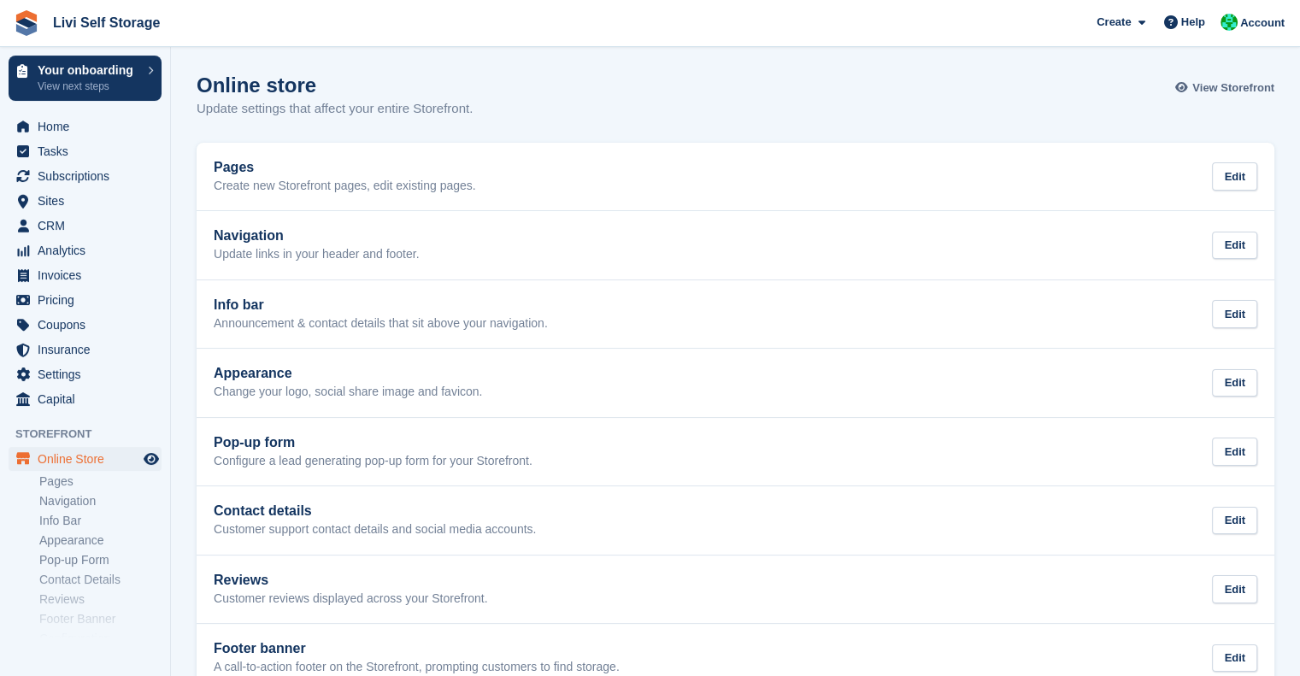
click at [1242, 97] on link "View Storefront" at bounding box center [1227, 88] width 95 height 28
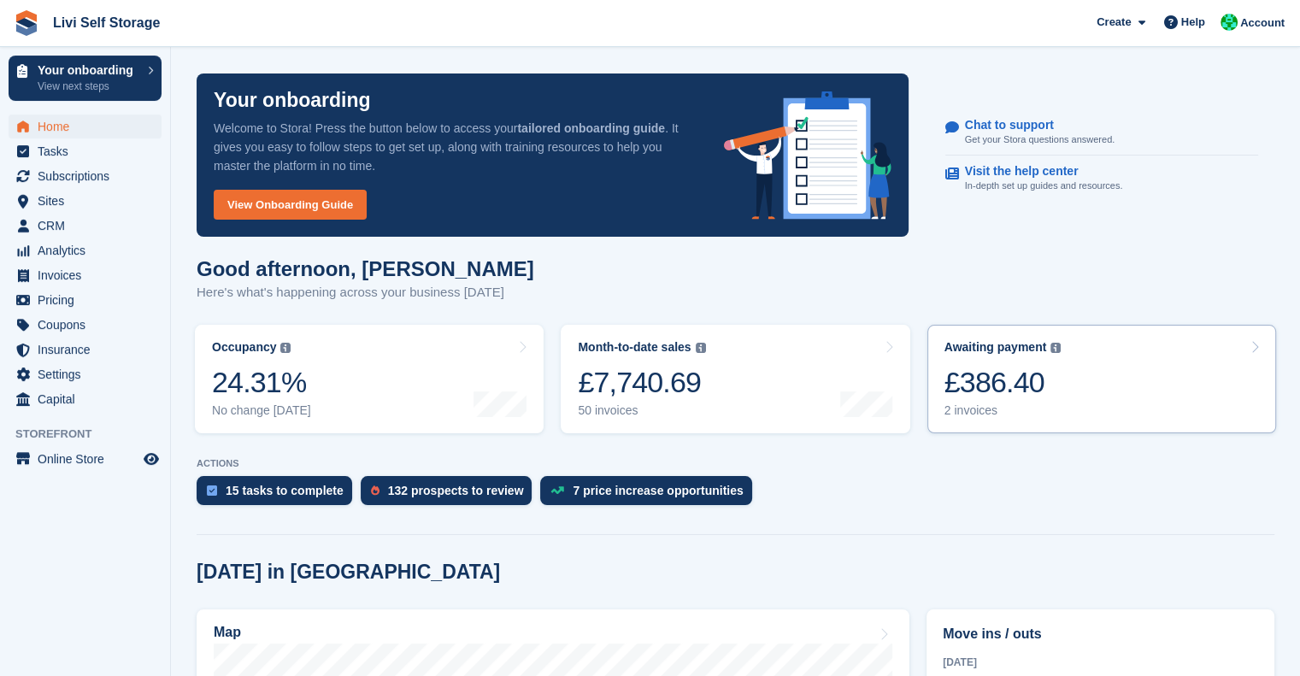
click at [970, 384] on div "£386.40" at bounding box center [1003, 382] width 117 height 35
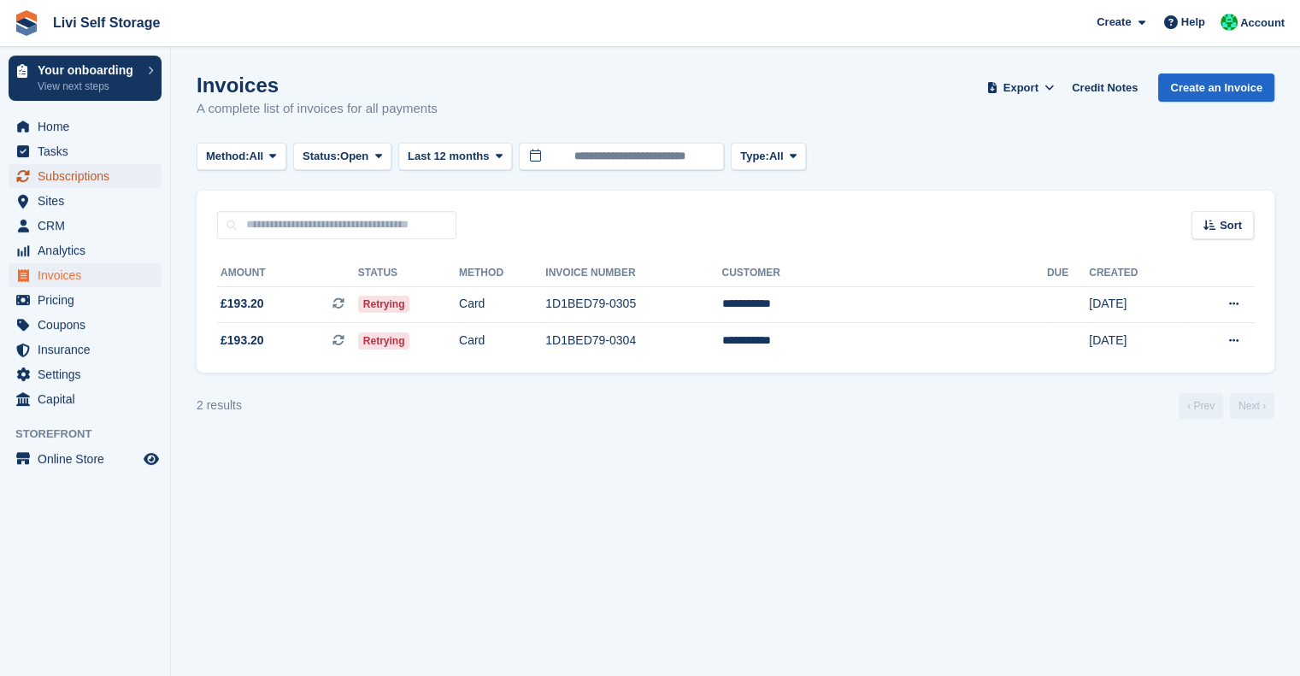
click at [63, 170] on span "Subscriptions" at bounding box center [89, 176] width 103 height 24
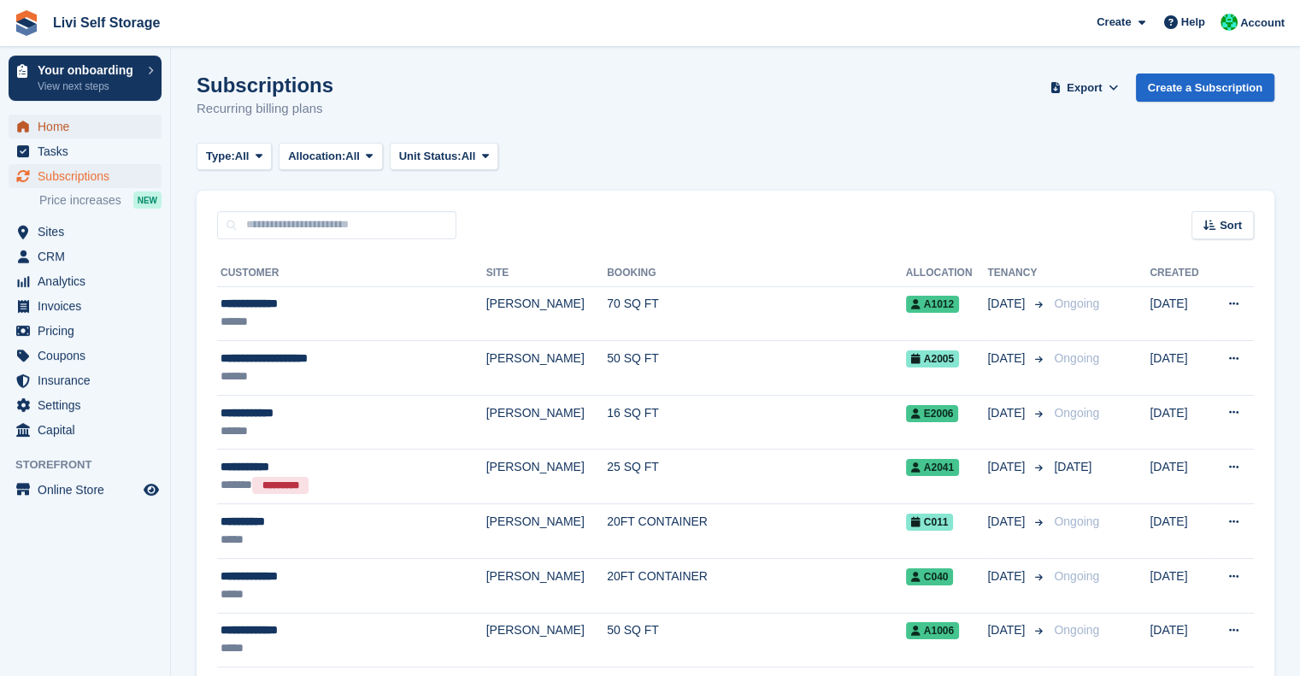
click at [62, 123] on span "Home" at bounding box center [89, 127] width 103 height 24
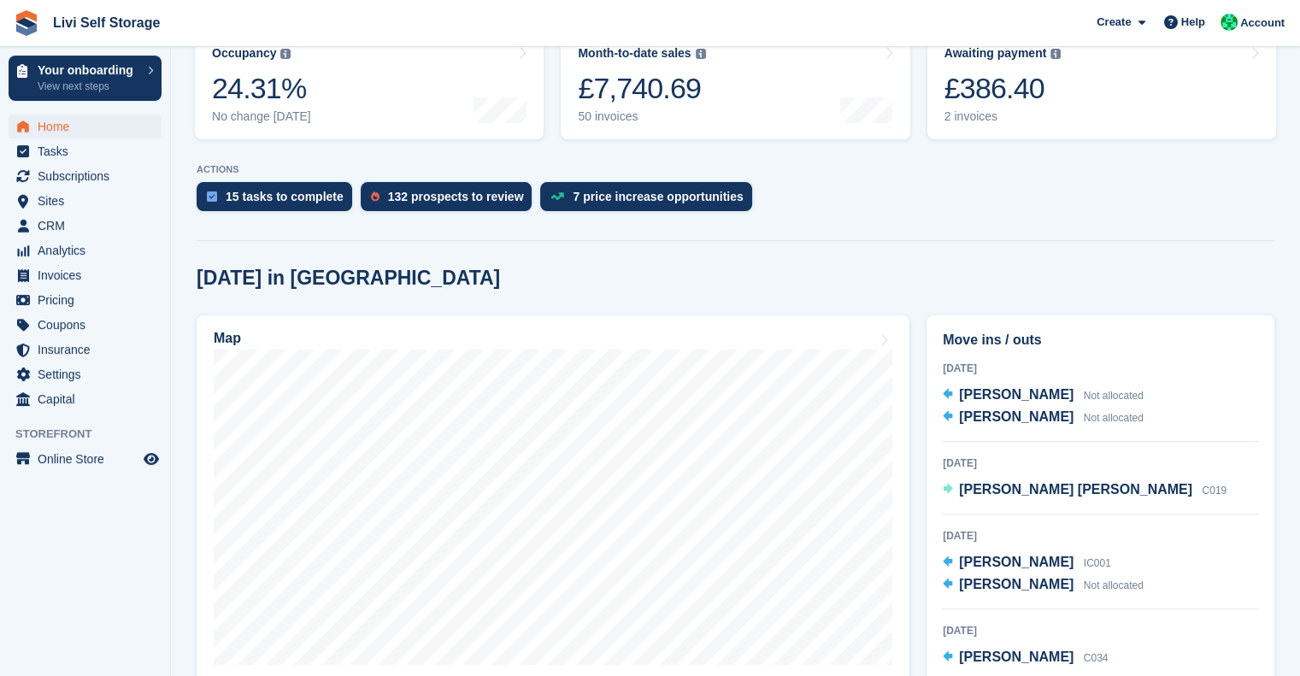
scroll to position [294, 0]
click at [50, 153] on span "Tasks" at bounding box center [89, 151] width 103 height 24
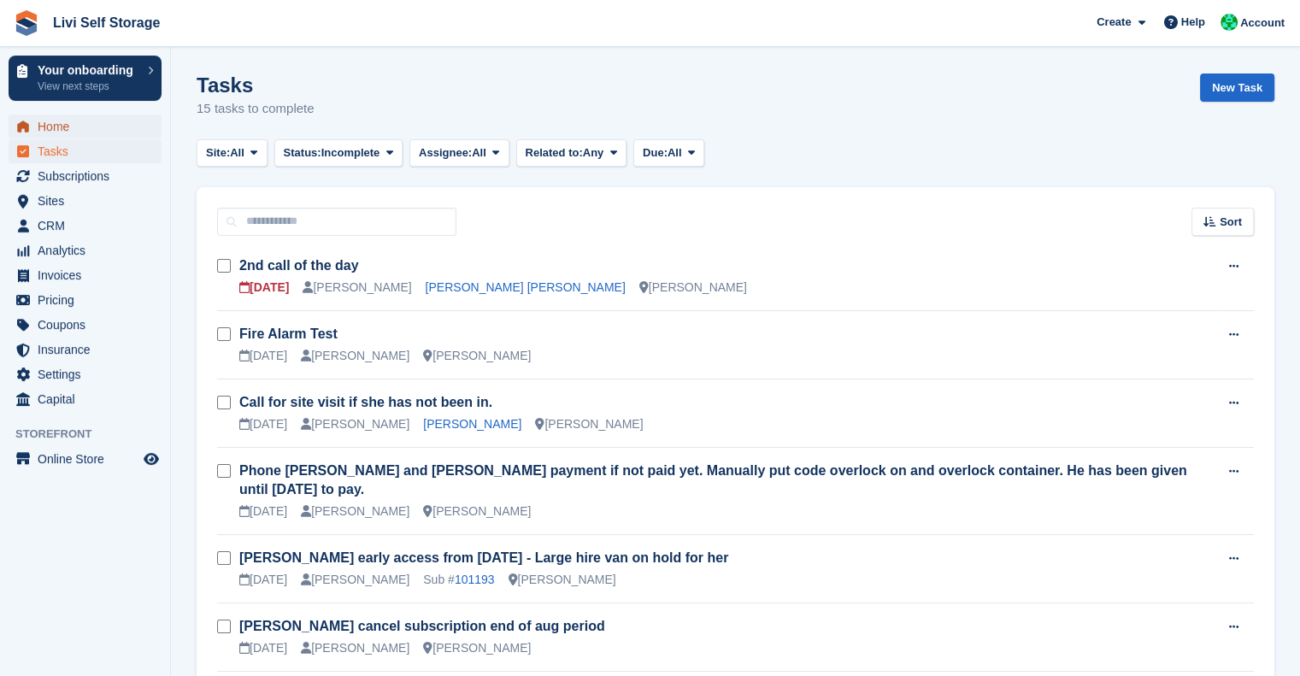
click at [62, 127] on span "Home" at bounding box center [89, 127] width 103 height 24
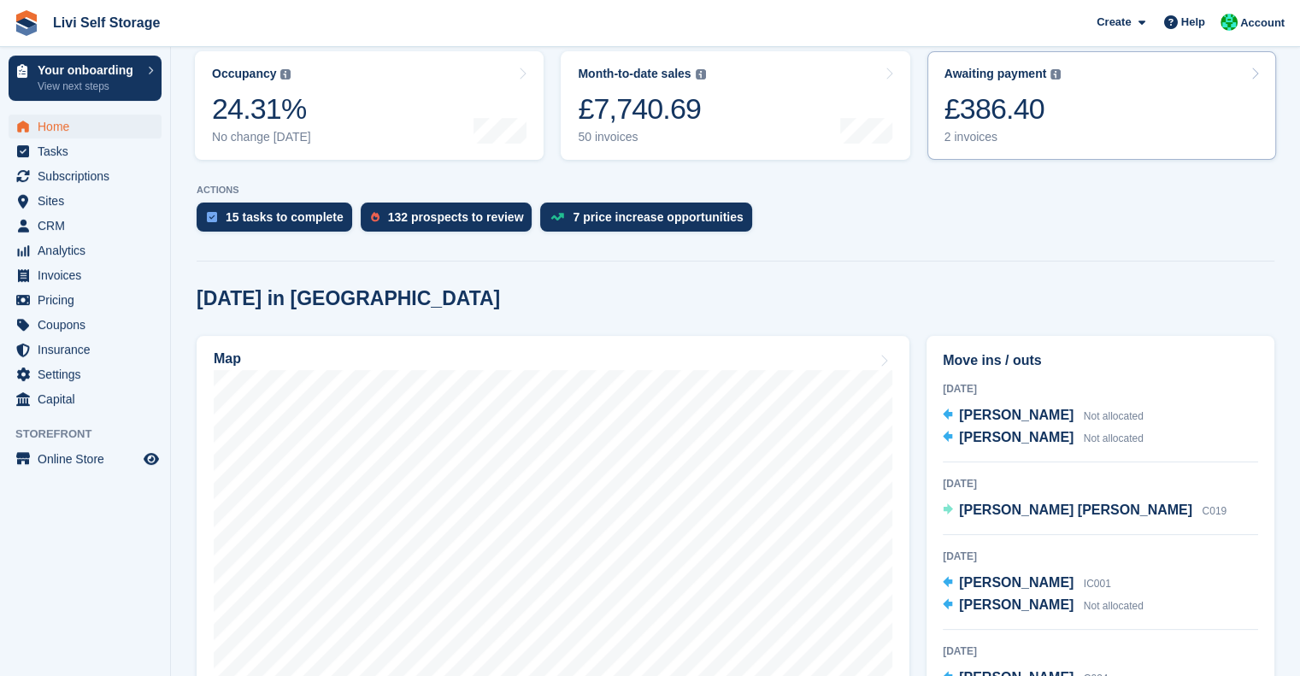
click at [992, 117] on div "£386.40" at bounding box center [1003, 108] width 117 height 35
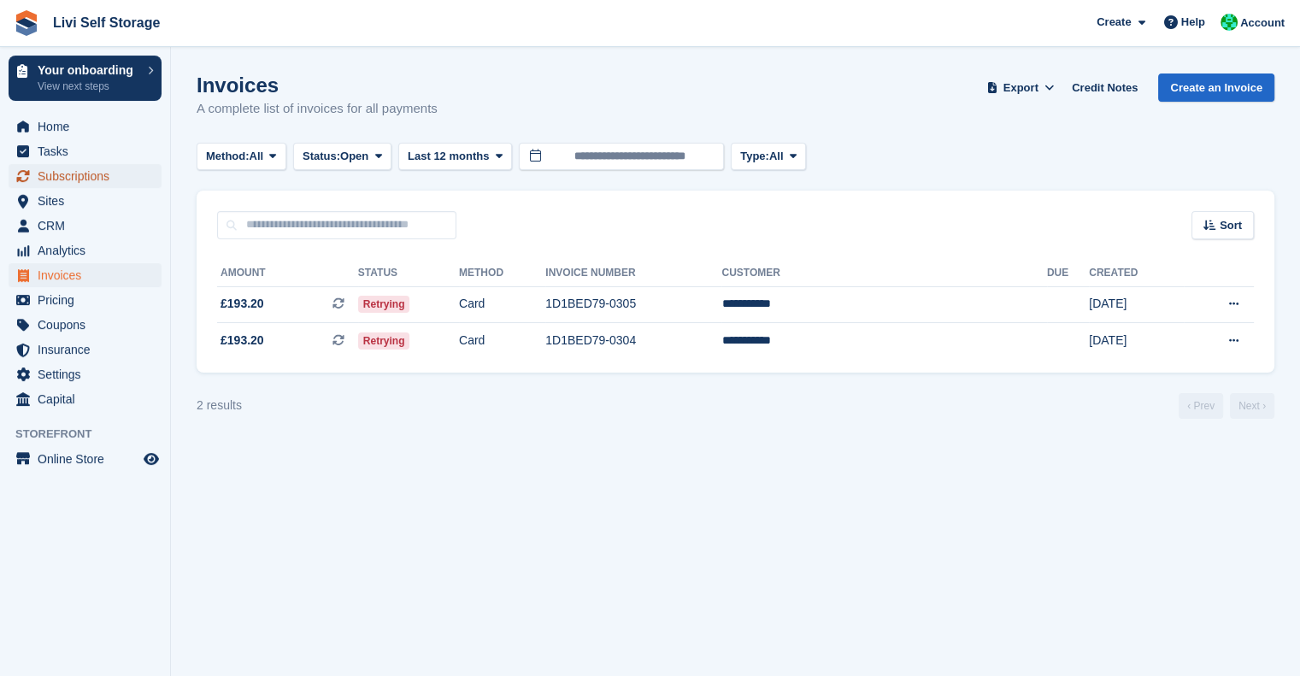
click at [58, 174] on span "Subscriptions" at bounding box center [89, 176] width 103 height 24
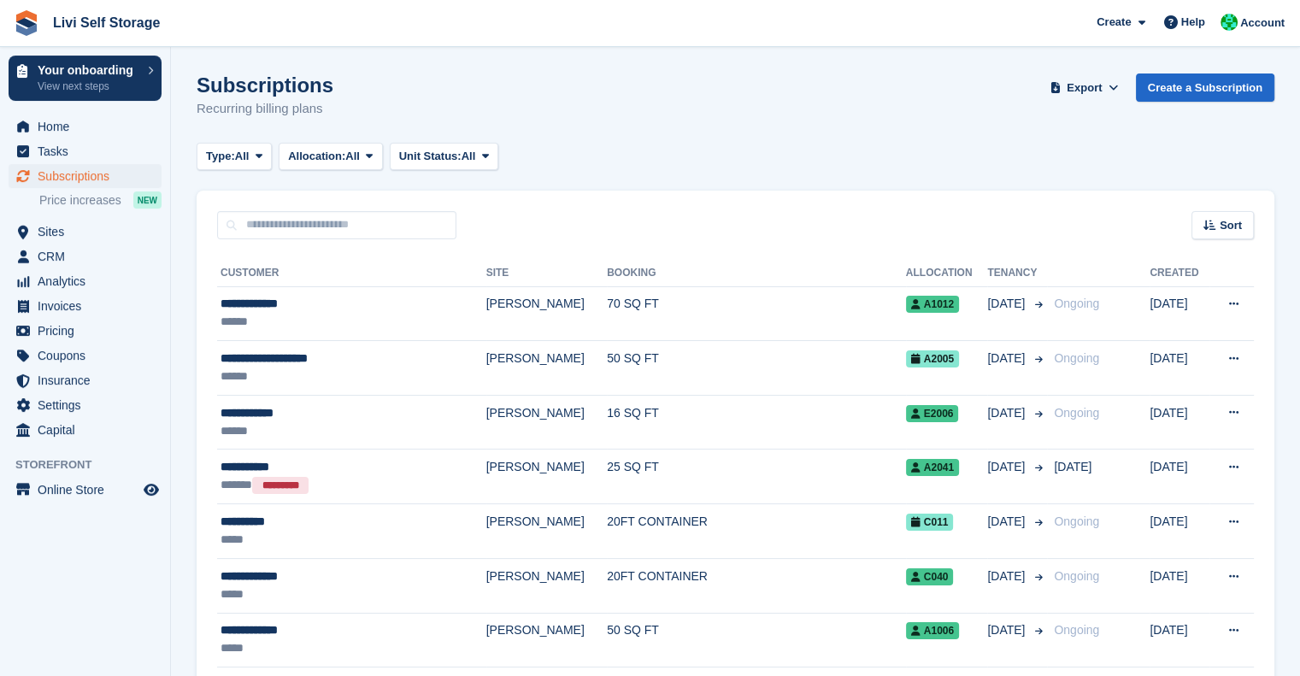
click at [306, 210] on div "Sort Sort by Customer name Date created Move in date Move out date Created (old…" at bounding box center [736, 215] width 1078 height 49
click at [315, 221] on input "text" at bounding box center [336, 225] width 239 height 28
type input "****"
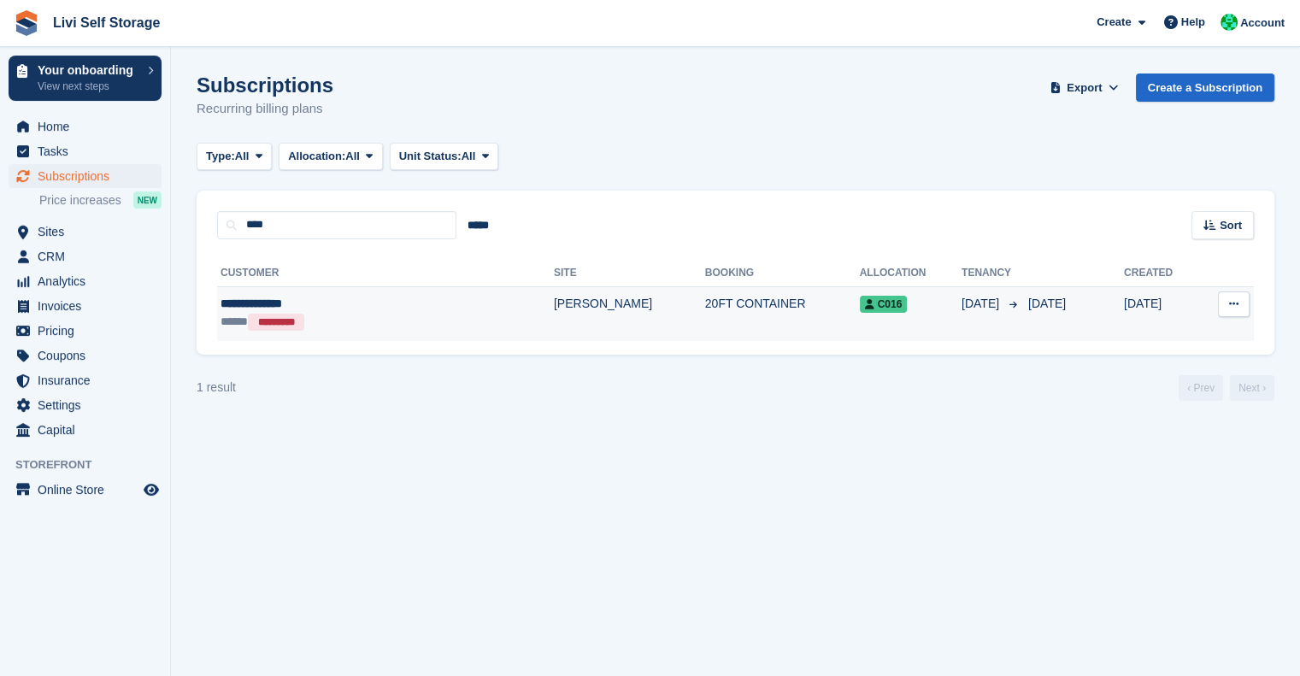
click at [263, 293] on td "**********" at bounding box center [385, 313] width 337 height 54
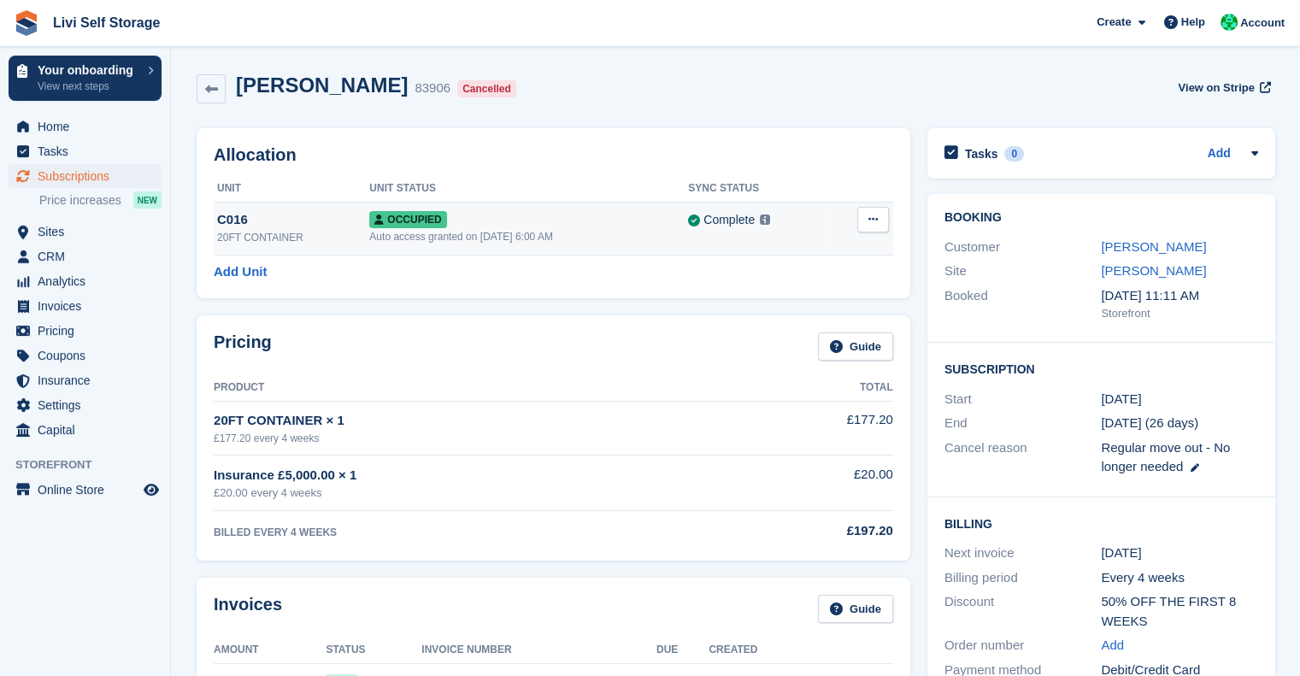
click at [879, 213] on button at bounding box center [874, 220] width 32 height 26
click at [846, 91] on div "[PERSON_NAME] 83906 Cancelled View on Stripe" at bounding box center [736, 89] width 1078 height 31
click at [457, 94] on div "Cancelled" at bounding box center [486, 88] width 59 height 17
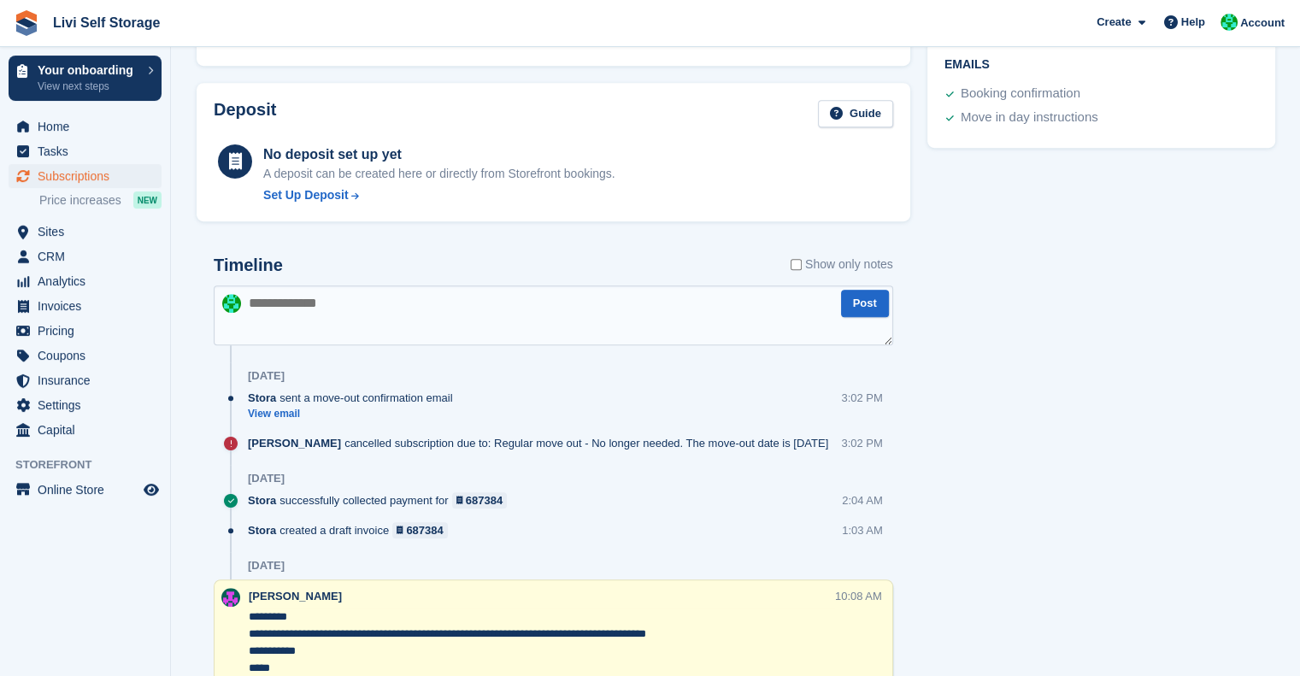
scroll to position [830, 0]
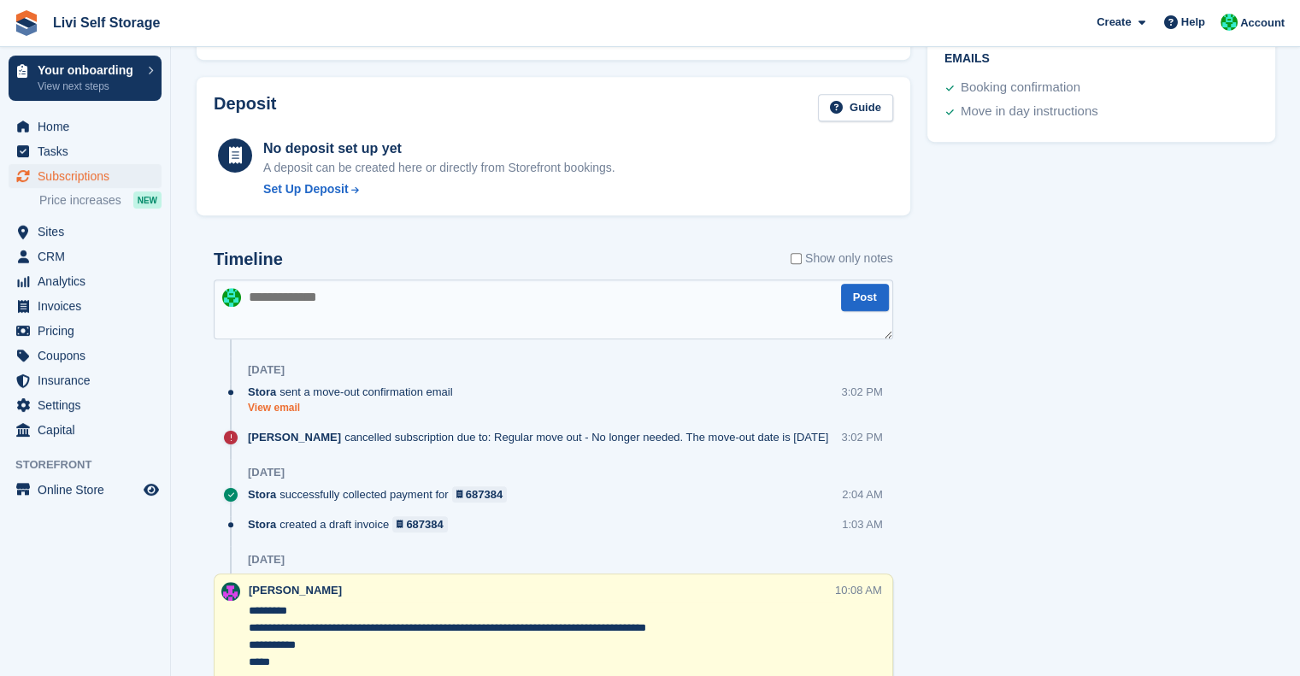
click at [284, 404] on link "View email" at bounding box center [355, 408] width 214 height 15
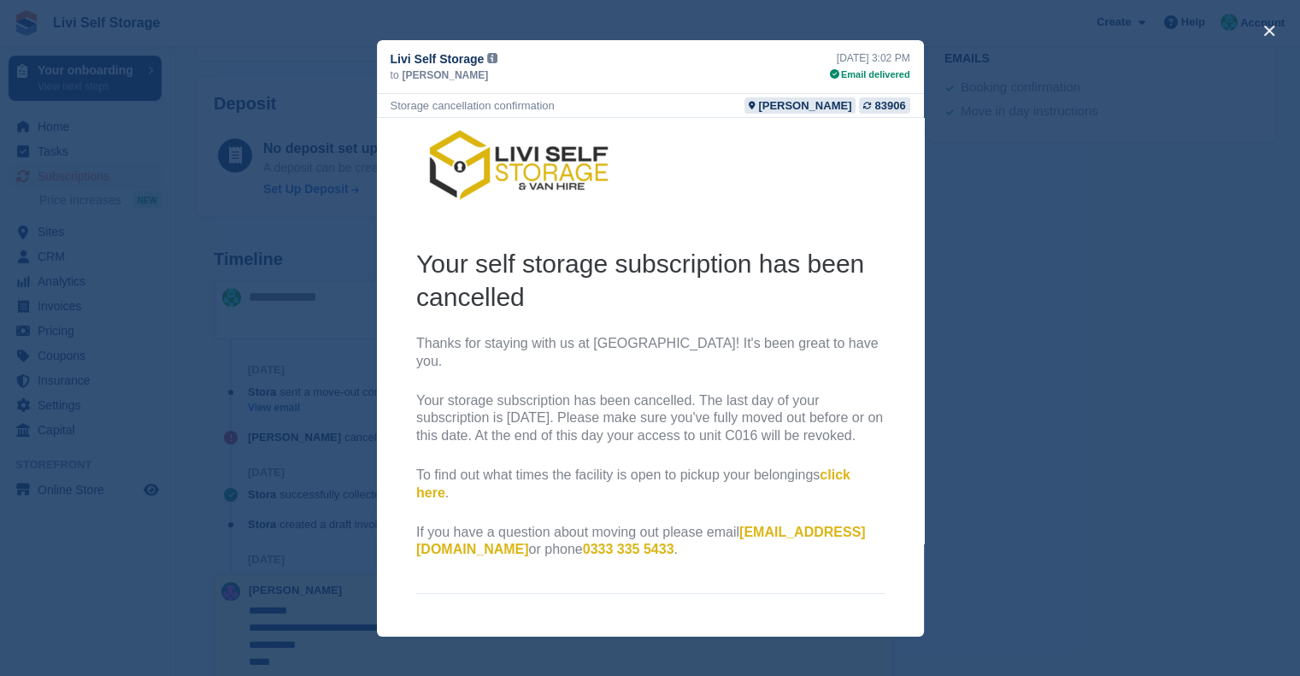
scroll to position [0, 0]
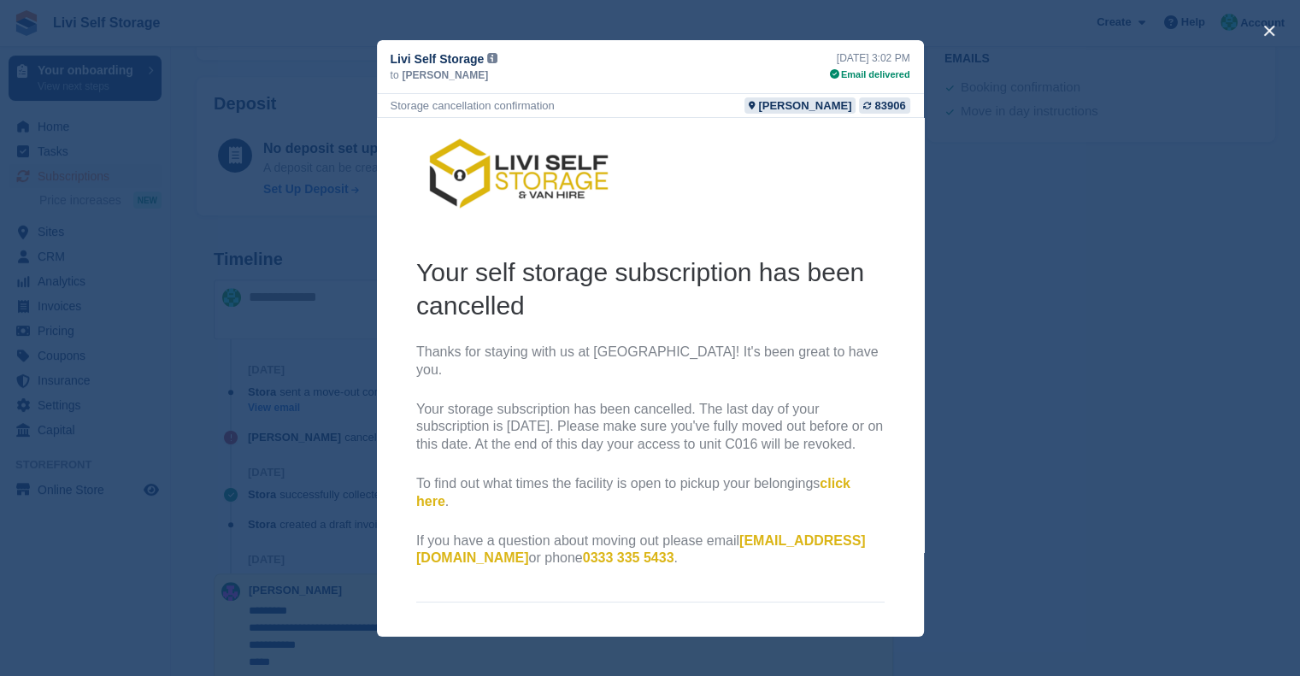
click at [1073, 334] on div "close" at bounding box center [650, 338] width 1300 height 676
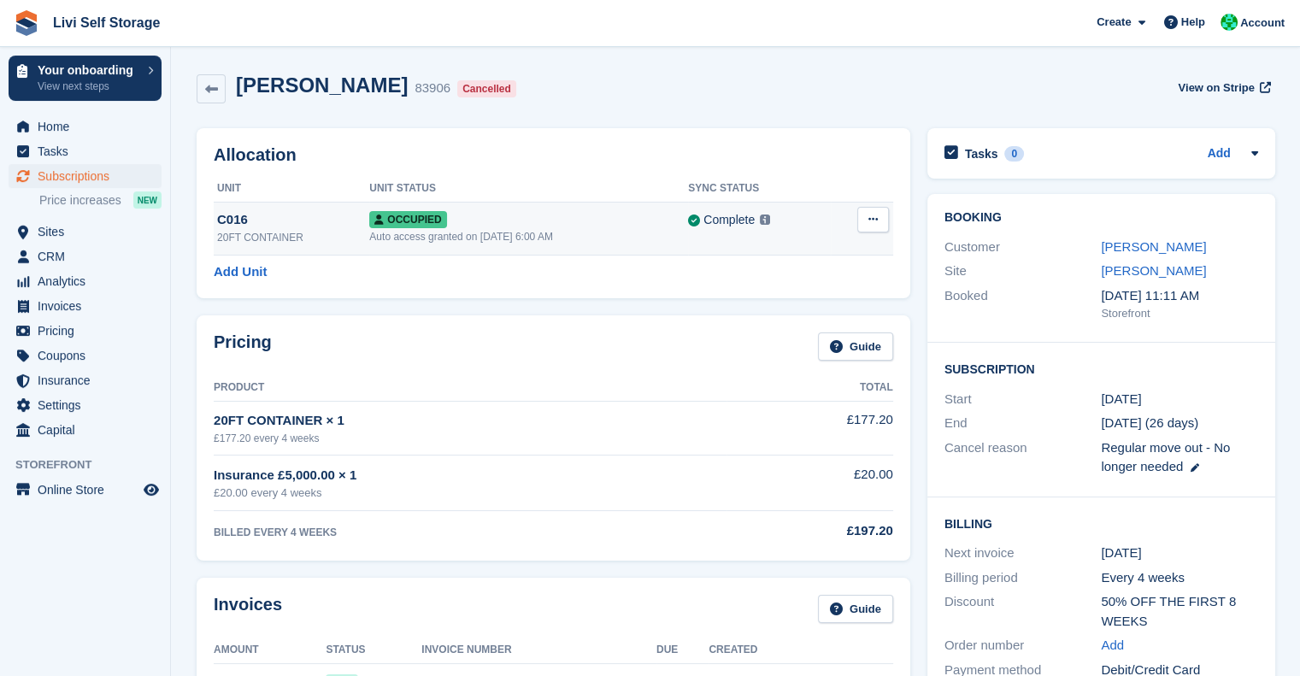
click at [219, 221] on div "C016" at bounding box center [293, 220] width 152 height 20
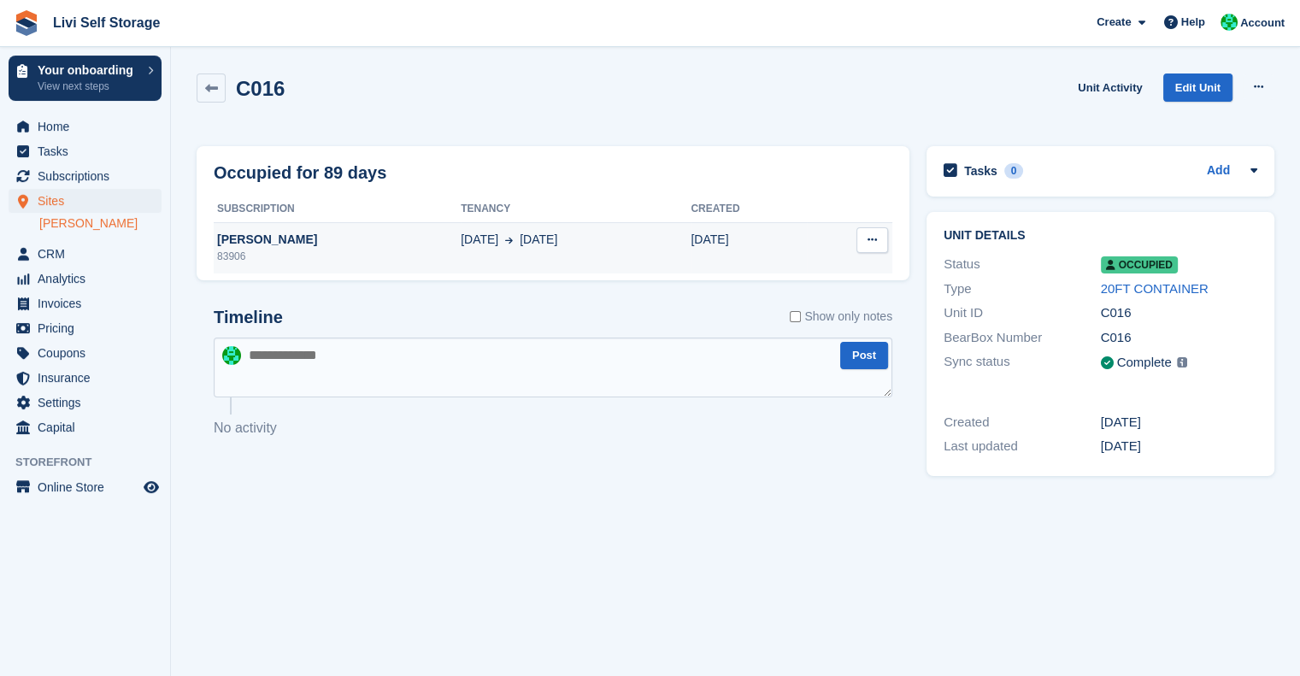
click at [863, 247] on button at bounding box center [873, 240] width 32 height 26
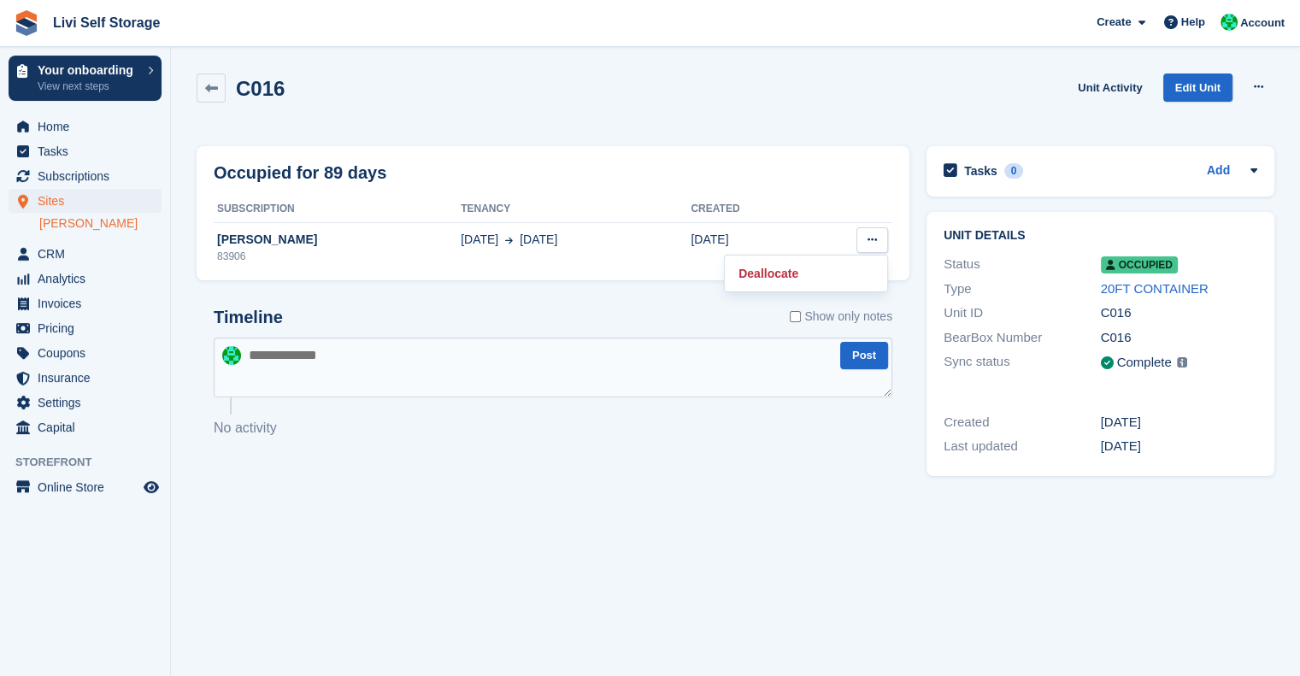
click at [670, 645] on section "C016 Unit Activity Edit Unit Overlock Deallocate Occupied for 89 days Subscript…" at bounding box center [735, 338] width 1129 height 676
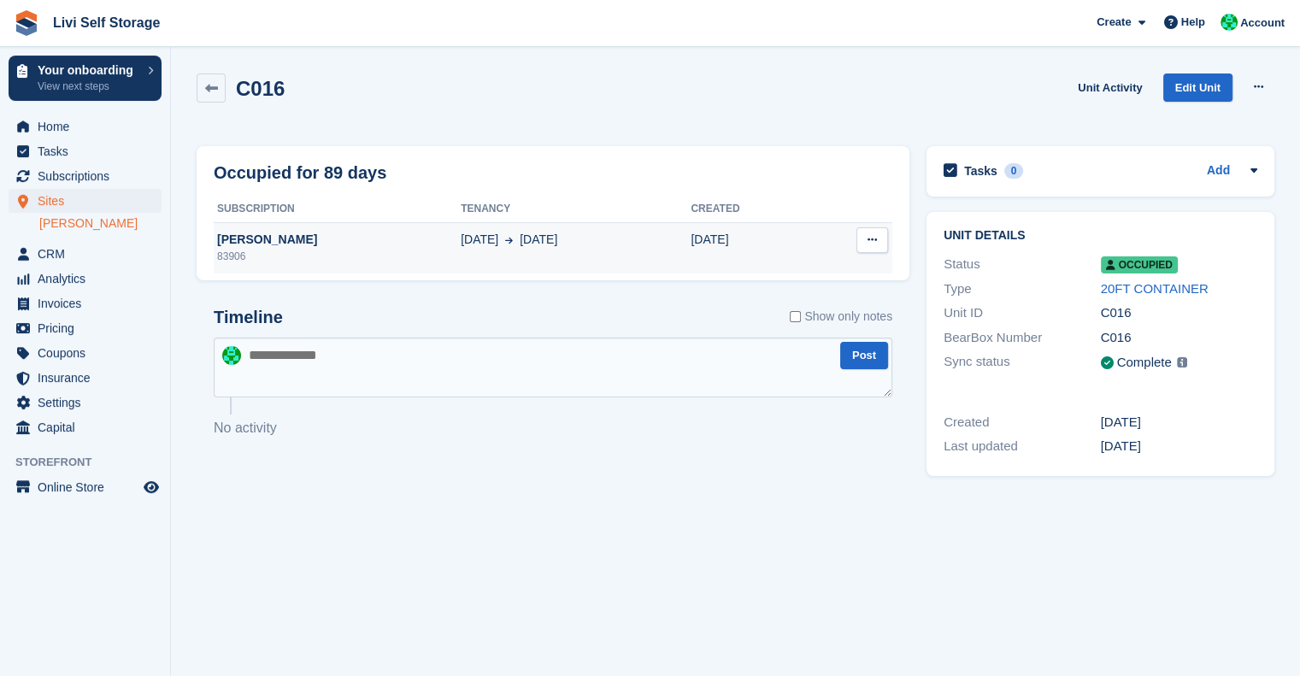
click at [569, 245] on div "22 May 14 Sep" at bounding box center [576, 240] width 230 height 18
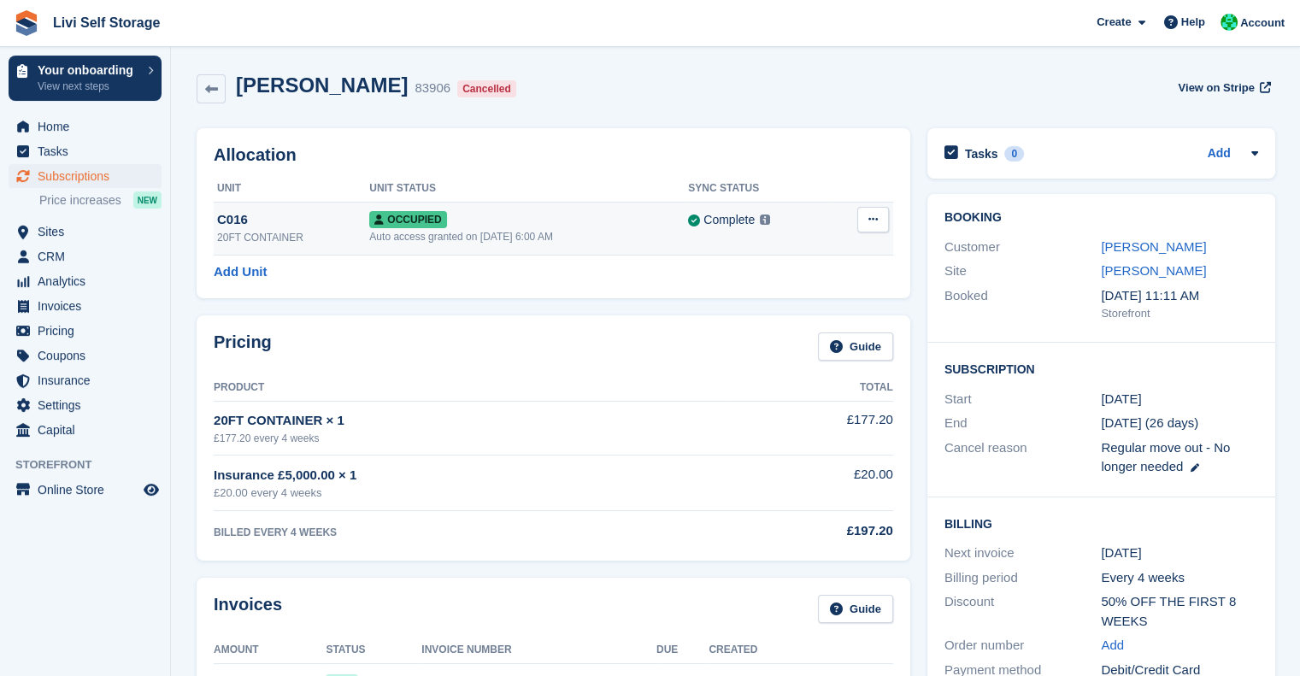
click at [522, 229] on div "Auto access granted on [DATE] 6:00 AM" at bounding box center [528, 236] width 319 height 15
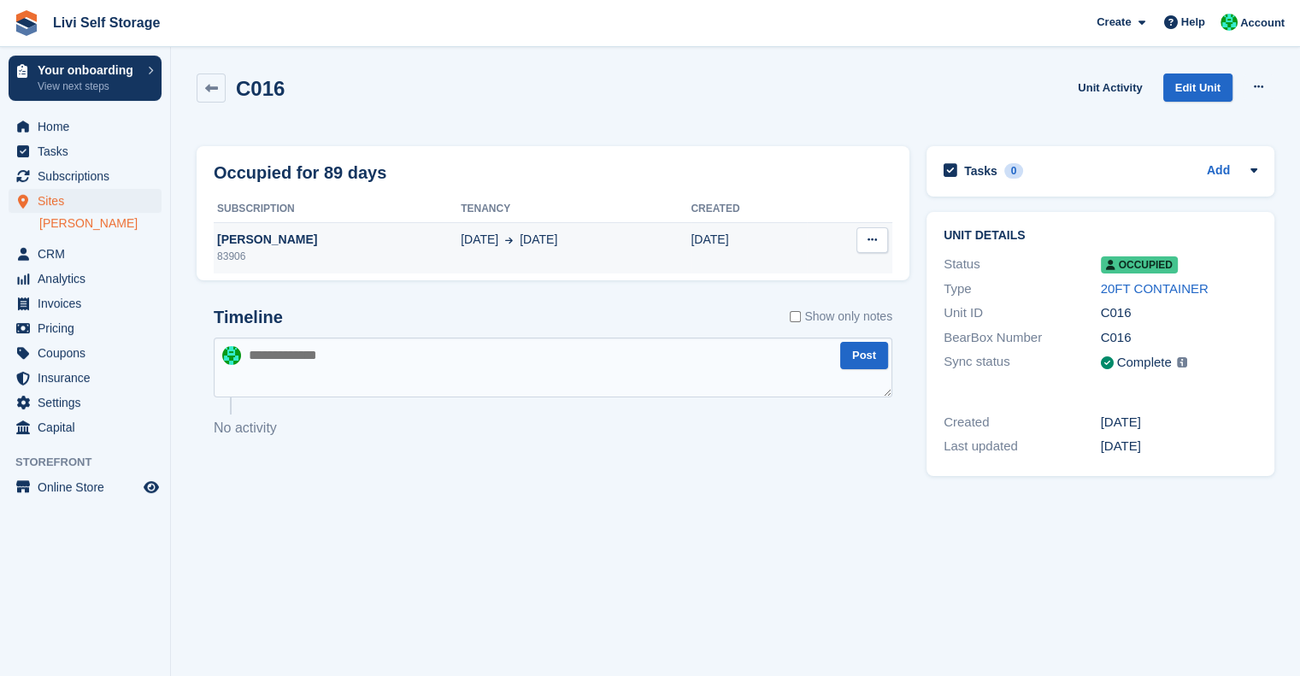
click at [873, 239] on icon at bounding box center [872, 239] width 9 height 11
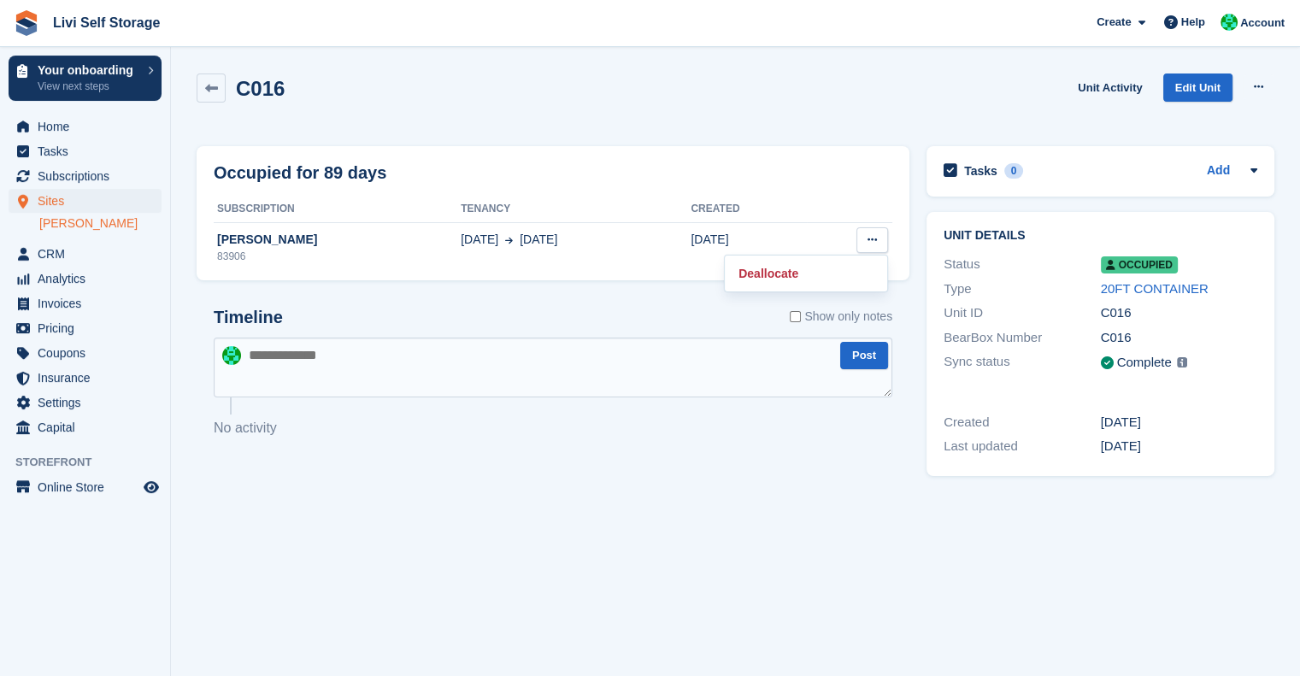
click at [872, 518] on section "C016 Unit Activity Edit Unit Overlock Deallocate Occupied for 89 days Subscript…" at bounding box center [735, 338] width 1129 height 676
click at [41, 129] on span "Home" at bounding box center [89, 127] width 103 height 24
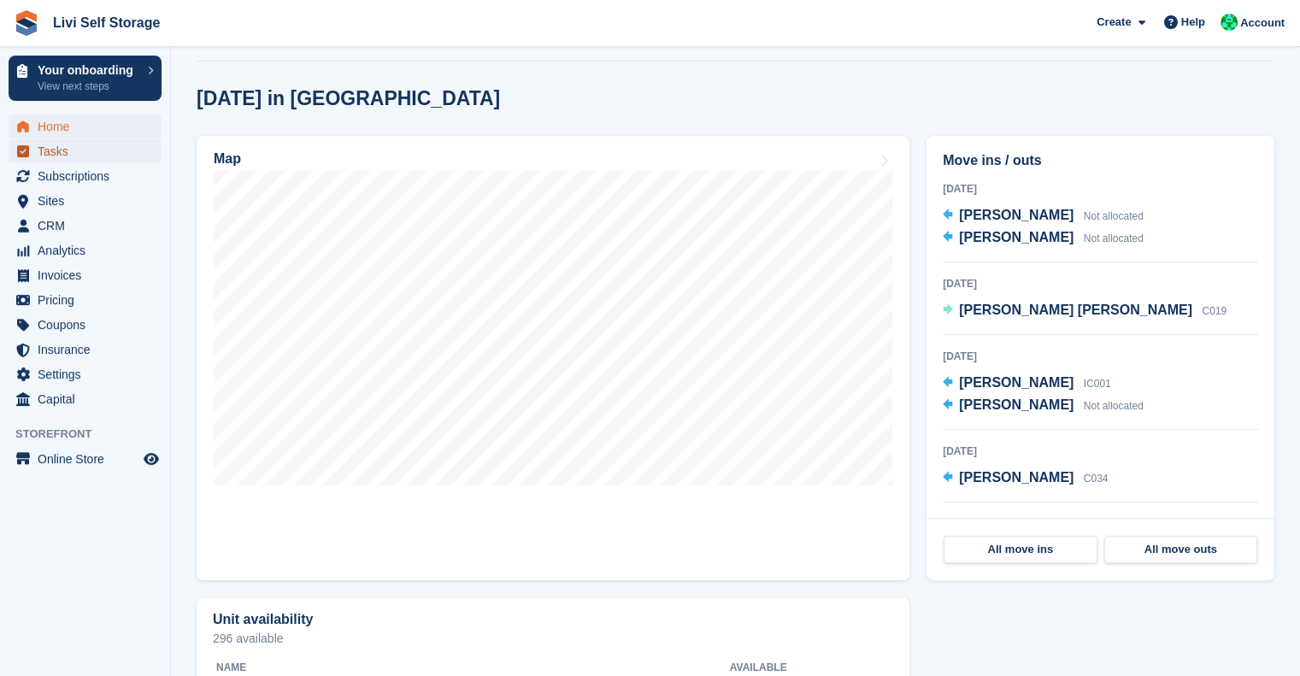
click at [60, 145] on span "Tasks" at bounding box center [89, 151] width 103 height 24
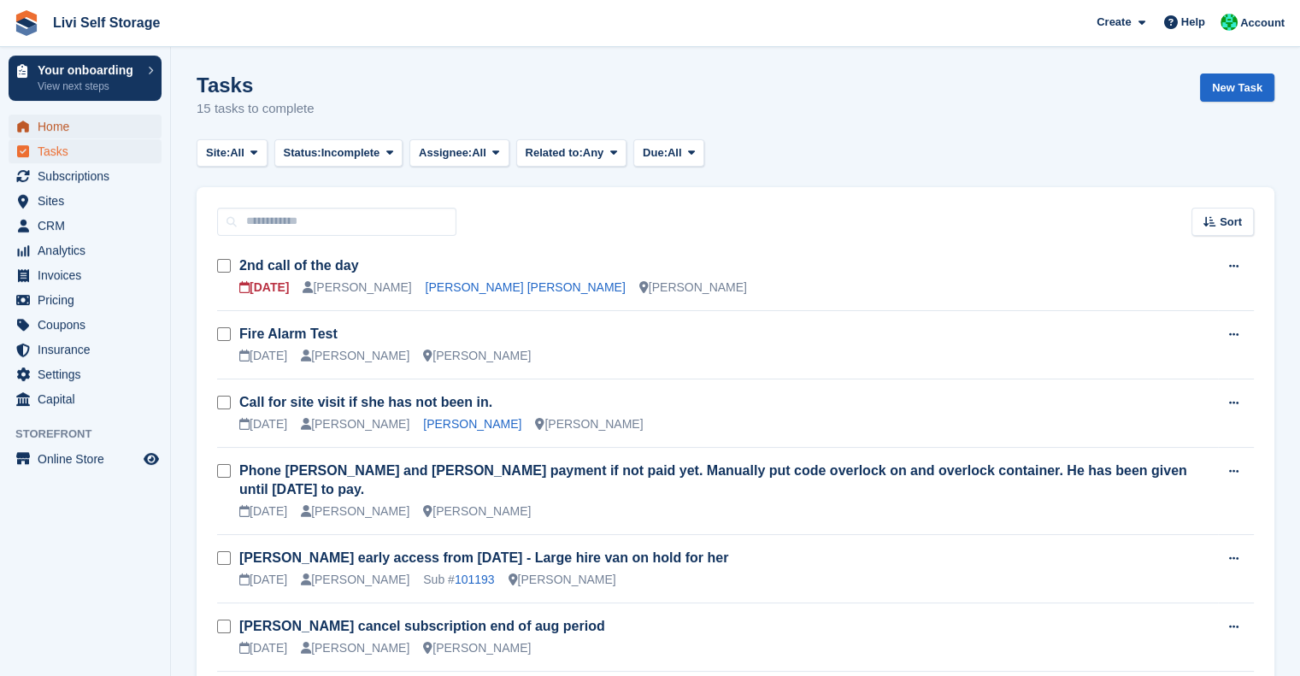
click at [57, 125] on span "Home" at bounding box center [89, 127] width 103 height 24
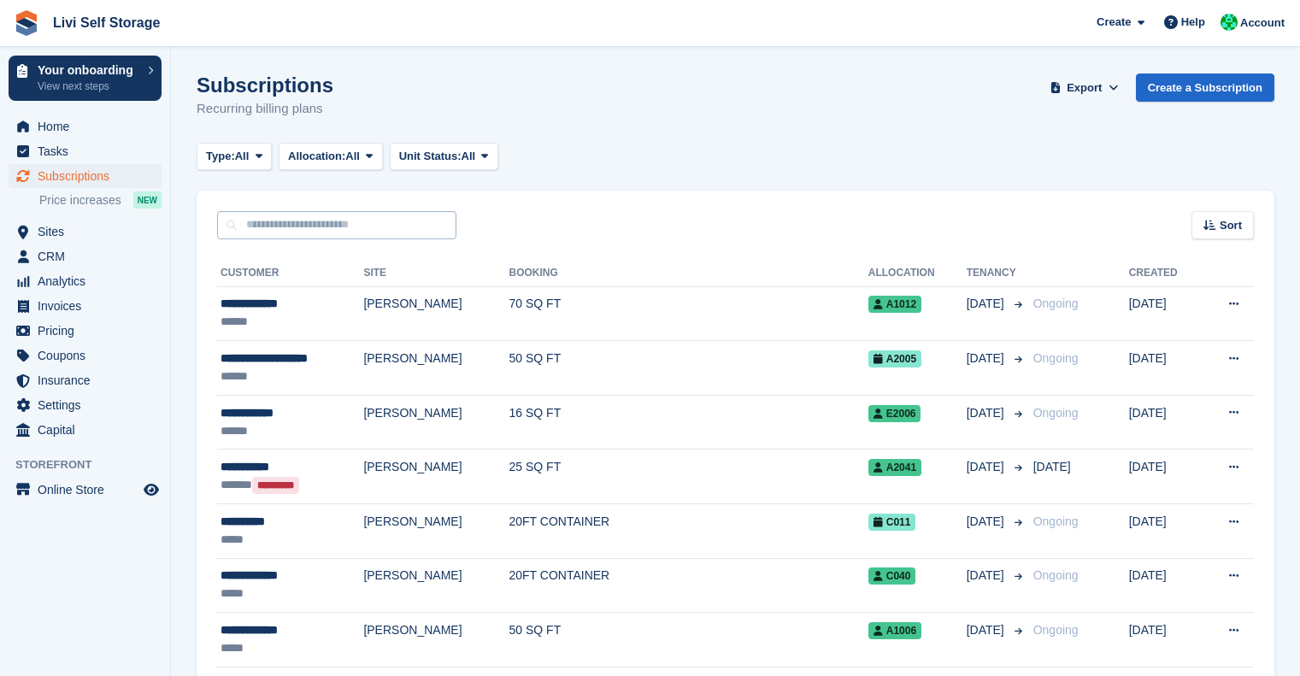
click at [370, 216] on input "text" at bounding box center [336, 225] width 239 height 28
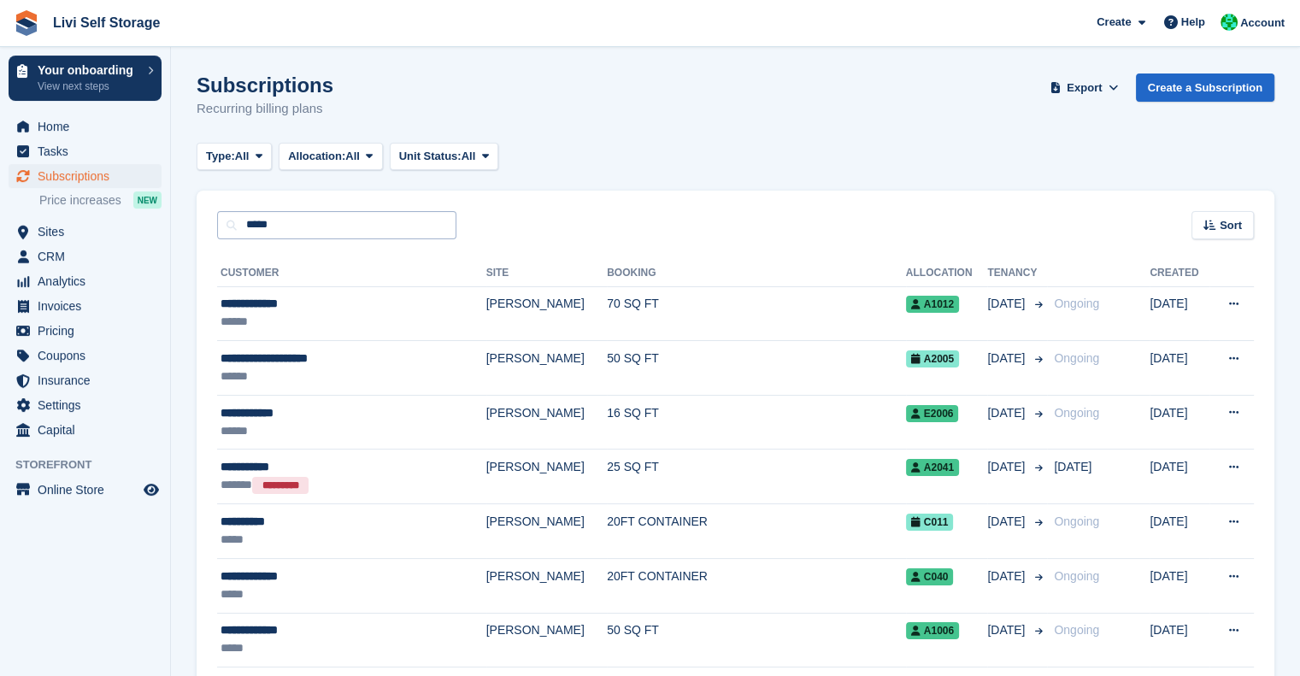
type input "*****"
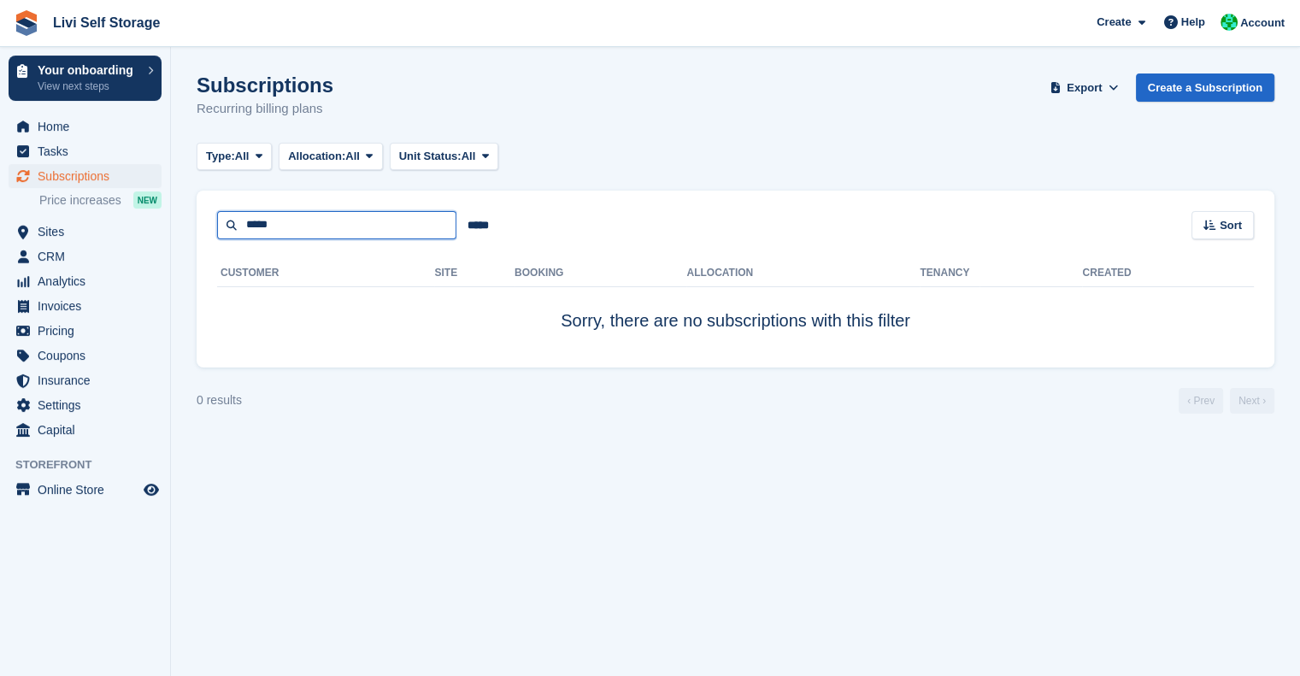
click at [310, 228] on input "*****" at bounding box center [336, 225] width 239 height 28
type input "***"
